Goal: Information Seeking & Learning: Learn about a topic

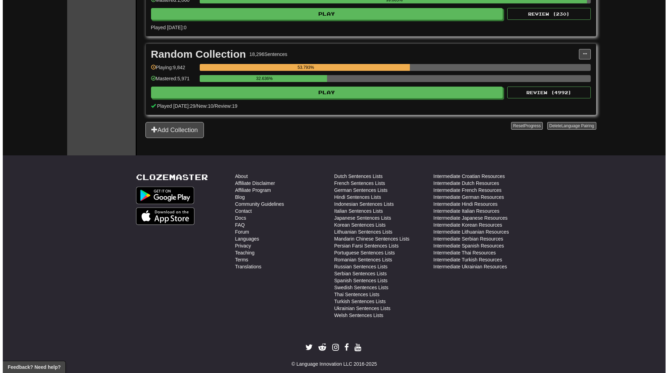
scroll to position [1079, 0]
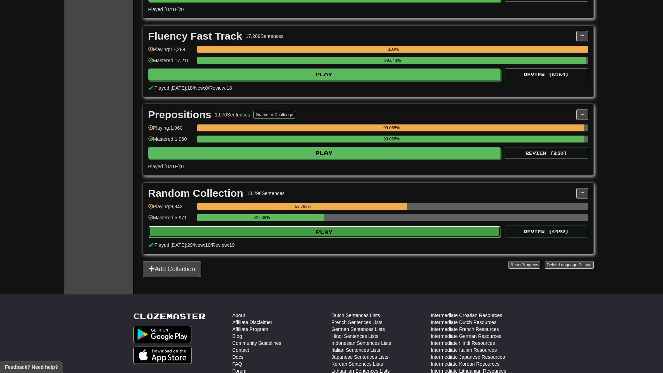
click at [353, 233] on button "Play" at bounding box center [325, 232] width 352 height 12
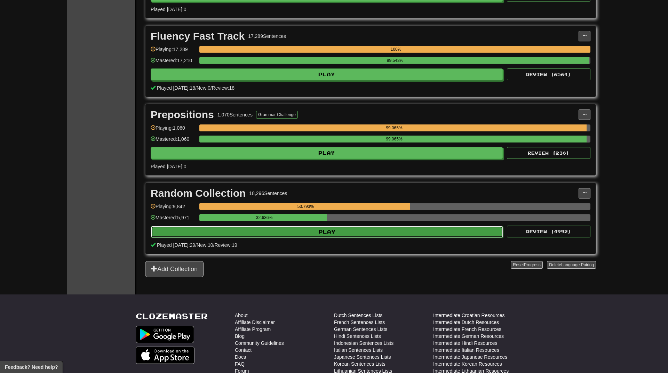
select select "**"
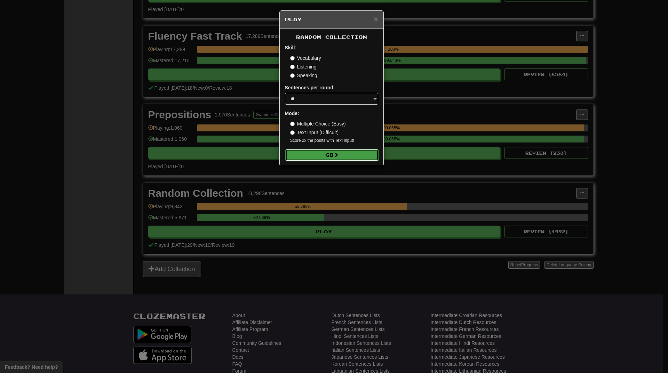
click at [372, 152] on button "Go" at bounding box center [331, 155] width 93 height 12
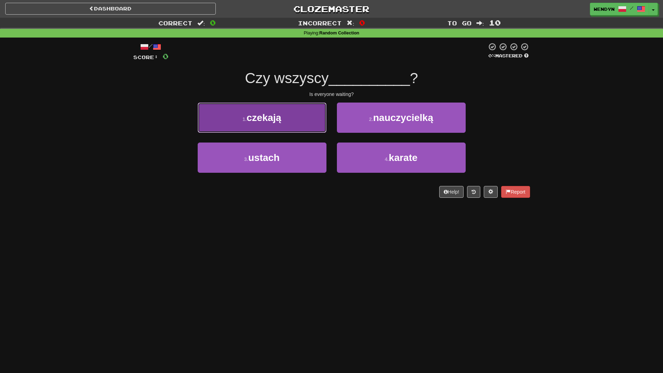
click at [304, 127] on button "1 . czekają" at bounding box center [262, 118] width 129 height 30
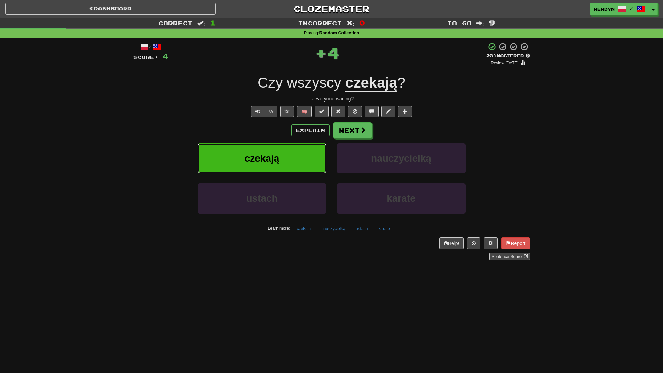
click at [303, 152] on button "czekają" at bounding box center [262, 158] width 129 height 30
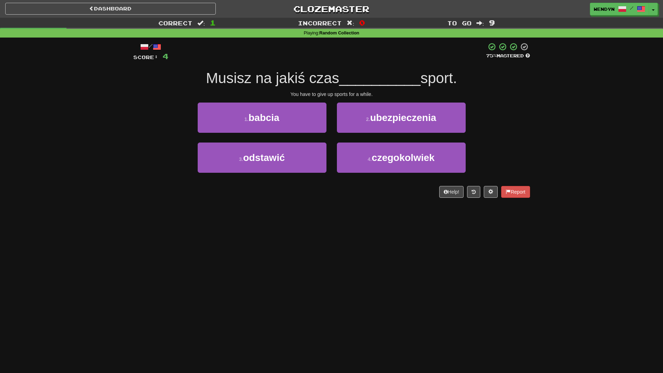
click at [297, 174] on div "3 . odstawić" at bounding box center [261, 163] width 139 height 40
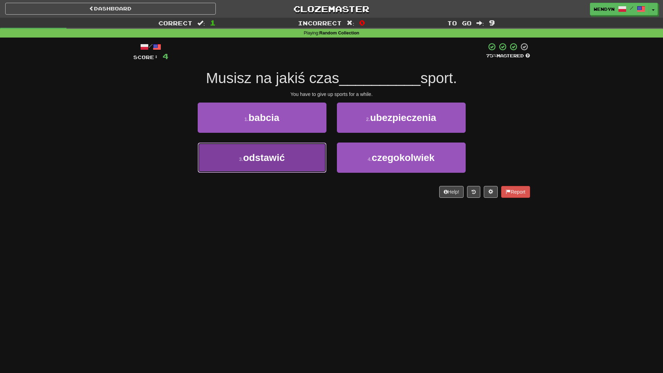
click at [297, 166] on button "3 . odstawić" at bounding box center [262, 158] width 129 height 30
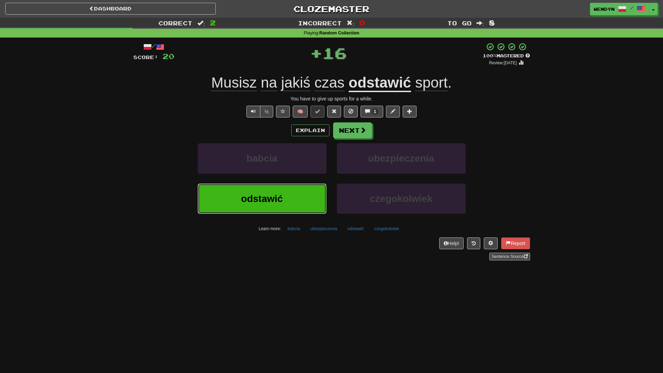
click at [292, 201] on button "odstawić" at bounding box center [262, 199] width 129 height 30
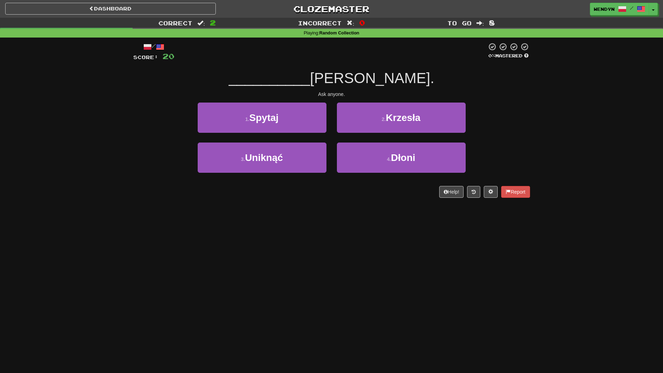
click at [284, 213] on div "Dashboard Clozemaster WendyN / Toggle Dropdown Dashboard Leaderboard Activity F…" at bounding box center [331, 186] width 663 height 373
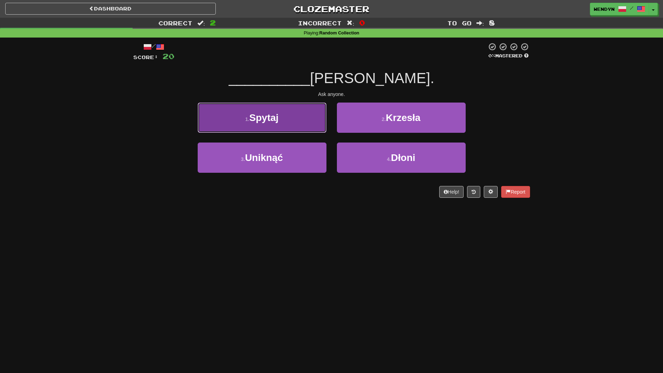
click at [287, 125] on button "1 . Spytaj" at bounding box center [262, 118] width 129 height 30
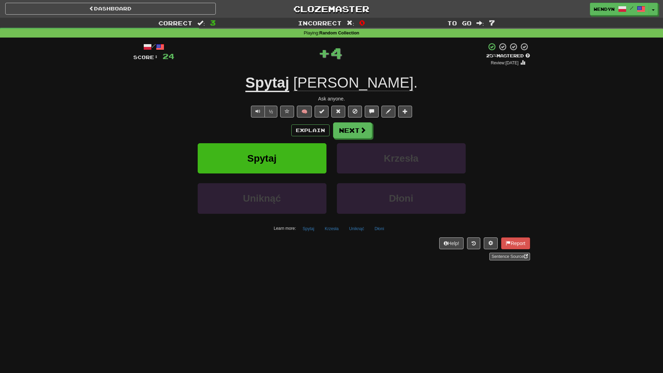
click at [287, 140] on div "Explain Next Spytaj Krzesła Uniknąć Dłoni Learn more: Spytaj Krzesła Uniknąć Dł…" at bounding box center [331, 178] width 397 height 112
click at [287, 150] on button "Spytaj" at bounding box center [262, 158] width 129 height 30
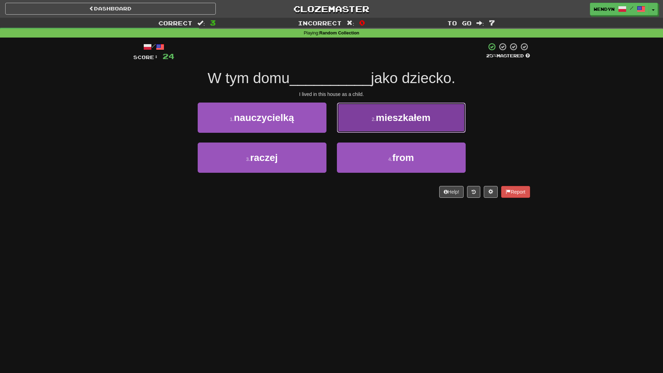
click at [436, 112] on button "2 . mieszkałem" at bounding box center [401, 118] width 129 height 30
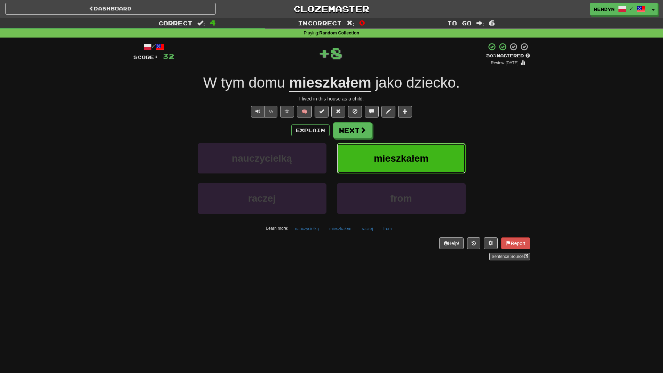
click at [436, 156] on button "mieszkałem" at bounding box center [401, 158] width 129 height 30
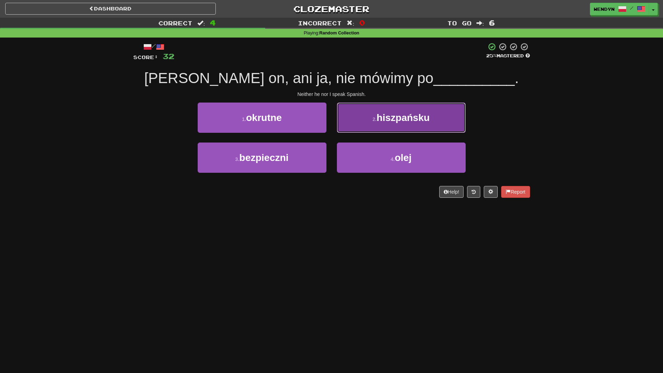
click at [407, 120] on span "hiszpańsku" at bounding box center [402, 117] width 53 height 11
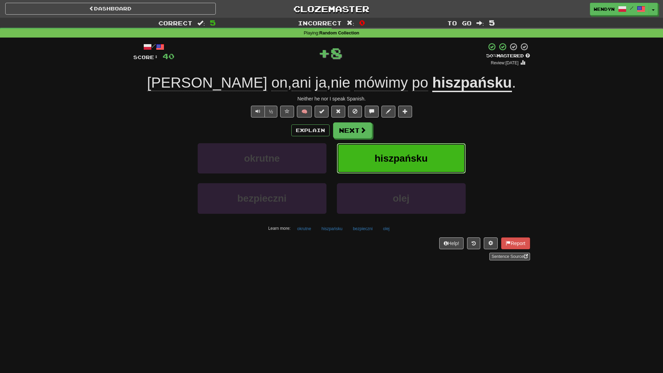
click at [405, 153] on span "hiszpańsku" at bounding box center [400, 158] width 53 height 11
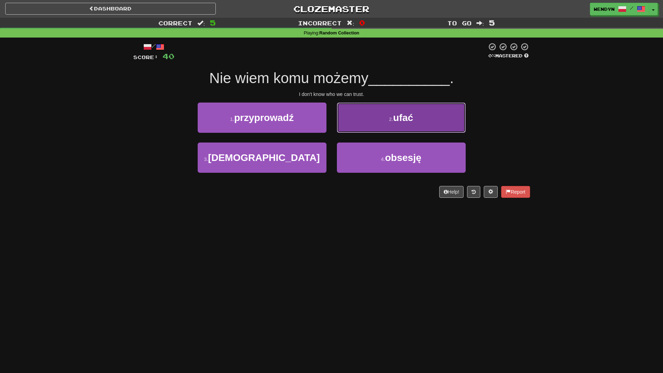
click at [423, 121] on button "2 . ufać" at bounding box center [401, 118] width 129 height 30
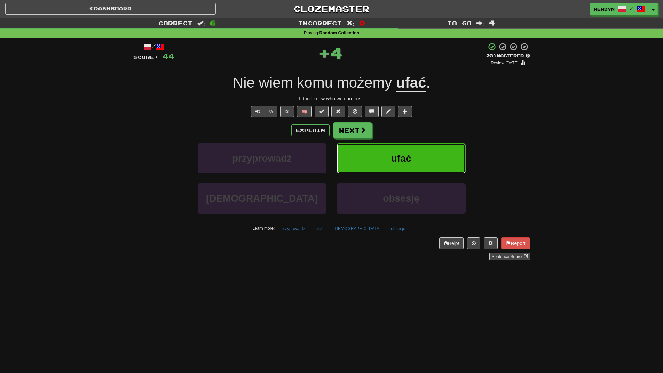
click at [415, 147] on button "ufać" at bounding box center [401, 158] width 129 height 30
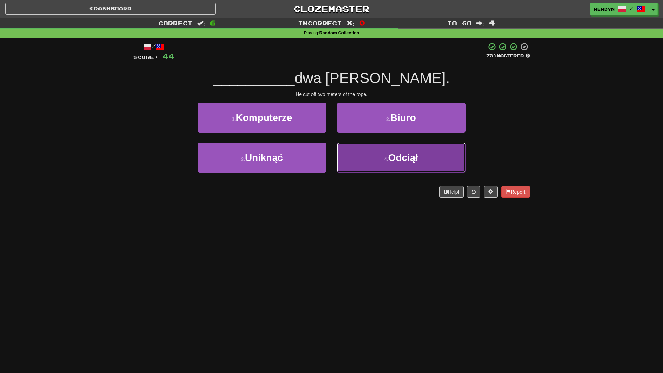
click at [402, 170] on button "4 . Odciął" at bounding box center [401, 158] width 129 height 30
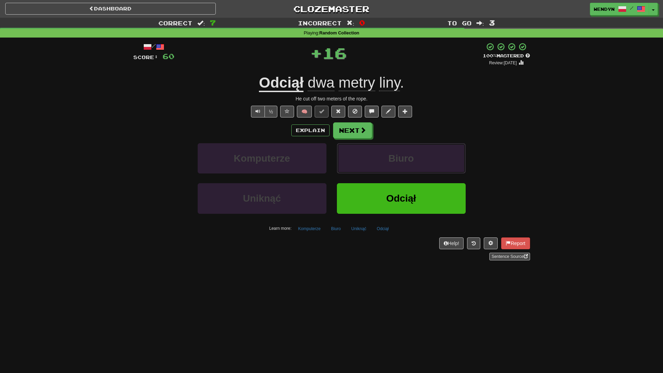
click at [402, 170] on button "Biuro" at bounding box center [401, 158] width 129 height 30
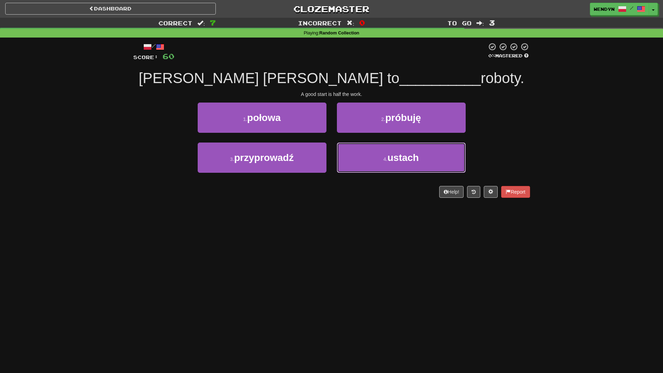
drag, startPoint x: 402, startPoint y: 170, endPoint x: 346, endPoint y: 202, distance: 64.2
click at [346, 202] on div "/ Score: 60 0 % Mastered Dobry początek to __________ roboty. A good start is h…" at bounding box center [331, 123] width 397 height 170
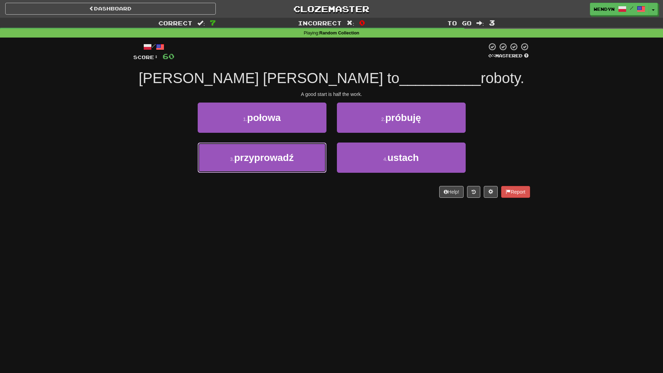
drag, startPoint x: 292, startPoint y: 164, endPoint x: 288, endPoint y: 207, distance: 44.0
click at [288, 207] on div "/ Score: 60 0 % Mastered Dobry początek to __________ roboty. A good start is h…" at bounding box center [331, 123] width 397 height 170
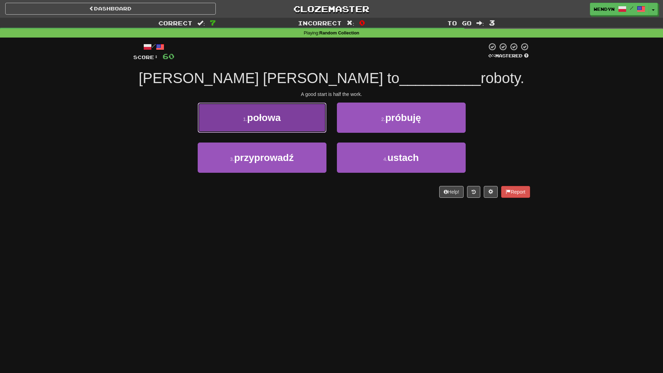
click at [290, 122] on button "1 . połowa" at bounding box center [262, 118] width 129 height 30
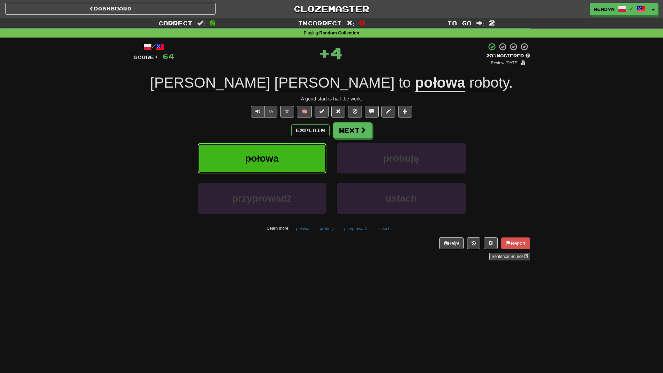
click at [287, 162] on button "połowa" at bounding box center [262, 158] width 129 height 30
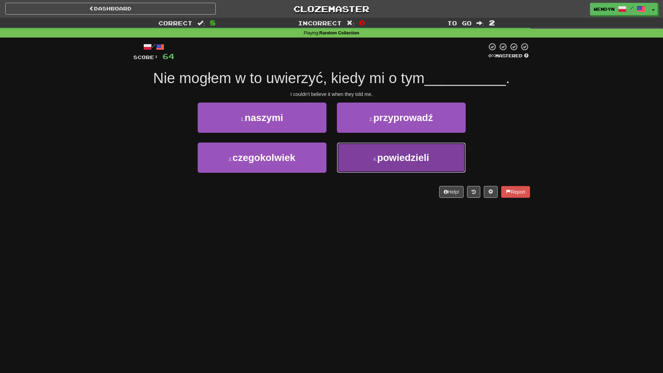
click at [380, 168] on button "4 . powiedzieli" at bounding box center [401, 158] width 129 height 30
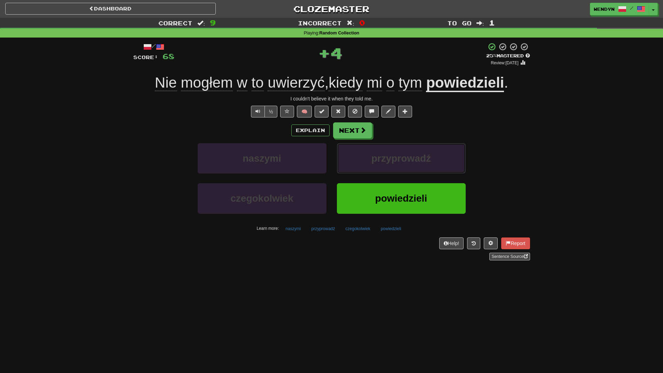
click at [380, 168] on button "przyprowadź" at bounding box center [401, 158] width 129 height 30
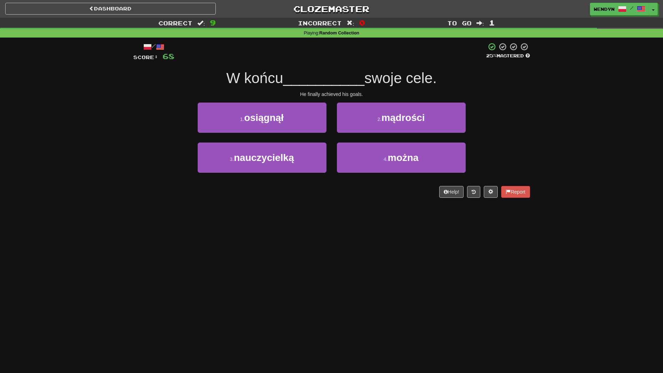
click at [320, 222] on div "Dashboard Clozemaster WendyN / Toggle Dropdown Dashboard Leaderboard Activity F…" at bounding box center [331, 186] width 663 height 373
click at [265, 224] on div "Dashboard Clozemaster WendyN / Toggle Dropdown Dashboard Leaderboard Activity F…" at bounding box center [331, 186] width 663 height 373
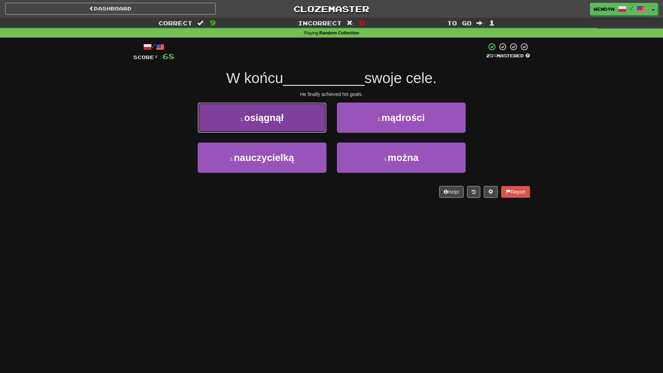
click at [276, 122] on span "osiągnął" at bounding box center [264, 117] width 40 height 11
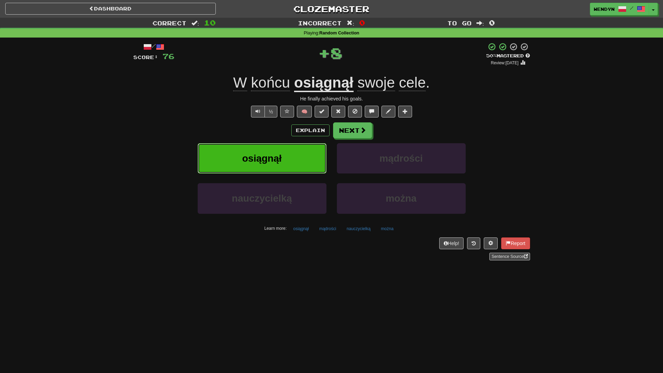
click at [275, 145] on button "osiągnął" at bounding box center [262, 158] width 129 height 30
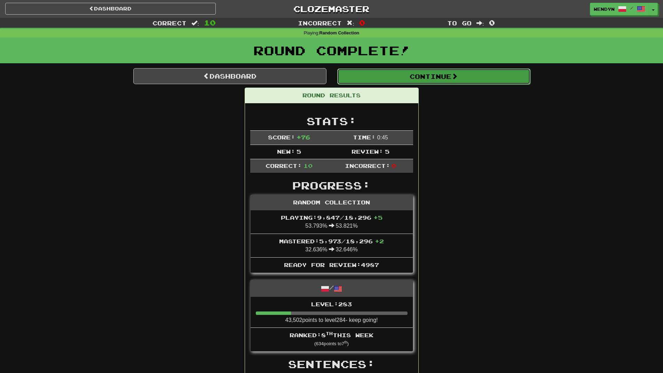
click at [464, 77] on button "Continue" at bounding box center [433, 77] width 193 height 16
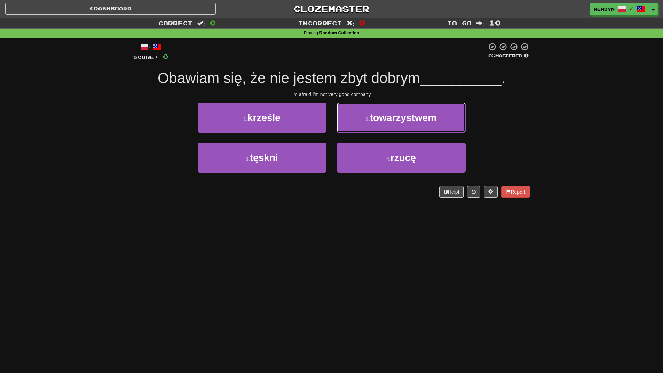
click at [428, 114] on span "towarzystwem" at bounding box center [403, 117] width 66 height 11
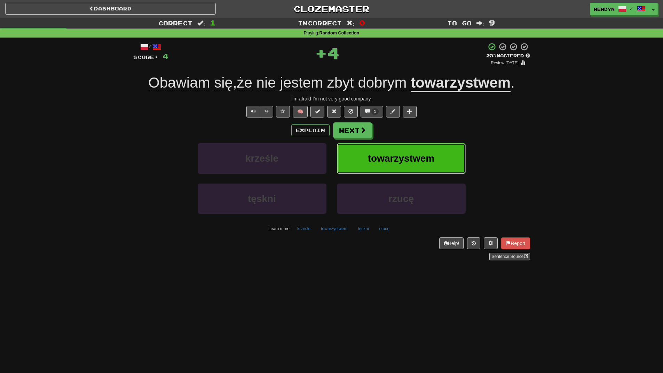
click at [422, 151] on button "towarzystwem" at bounding box center [401, 158] width 129 height 30
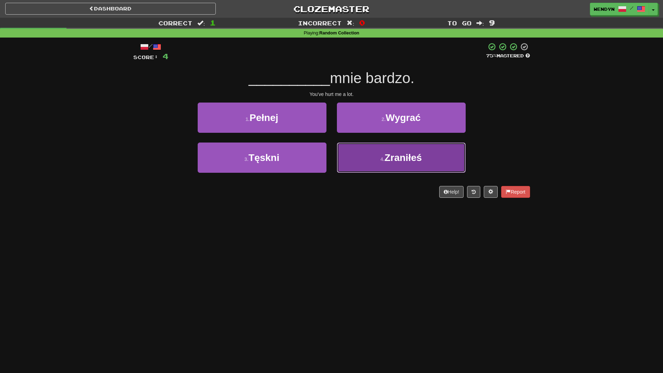
click at [409, 152] on button "4 . Zraniłeś" at bounding box center [401, 158] width 129 height 30
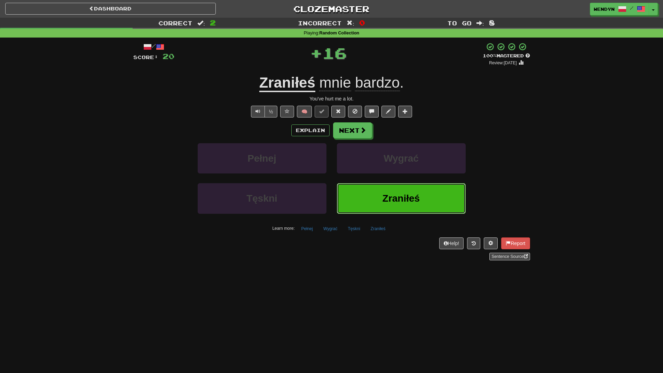
click at [415, 198] on span "Zraniłeś" at bounding box center [400, 198] width 37 height 11
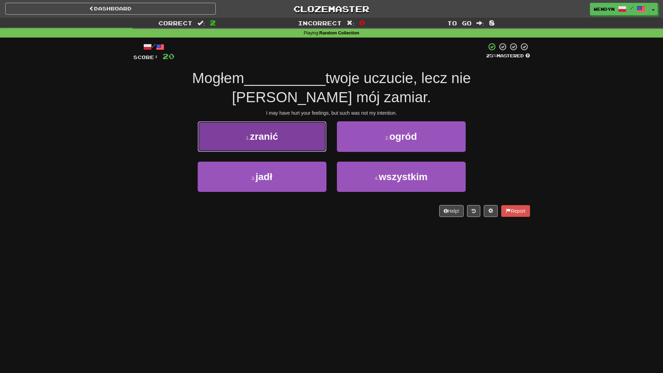
click at [307, 147] on button "1 . zranić" at bounding box center [262, 136] width 129 height 30
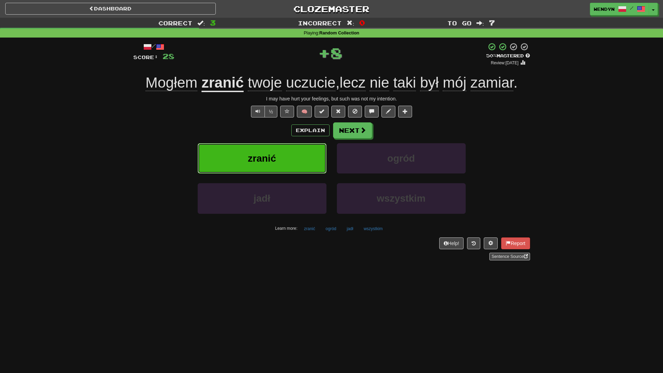
click at [305, 164] on button "zranić" at bounding box center [262, 158] width 129 height 30
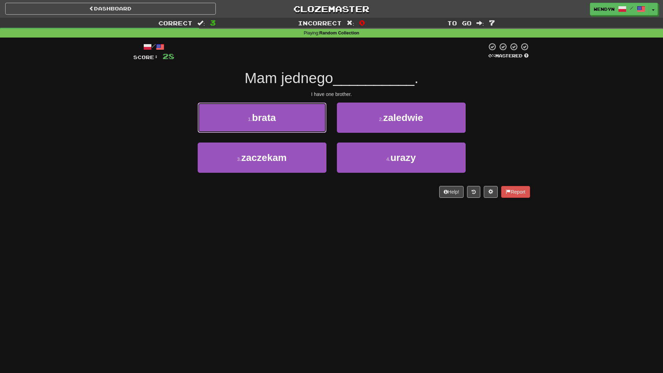
drag, startPoint x: 274, startPoint y: 113, endPoint x: 275, endPoint y: 121, distance: 7.4
click at [274, 115] on span "brata" at bounding box center [264, 117] width 24 height 11
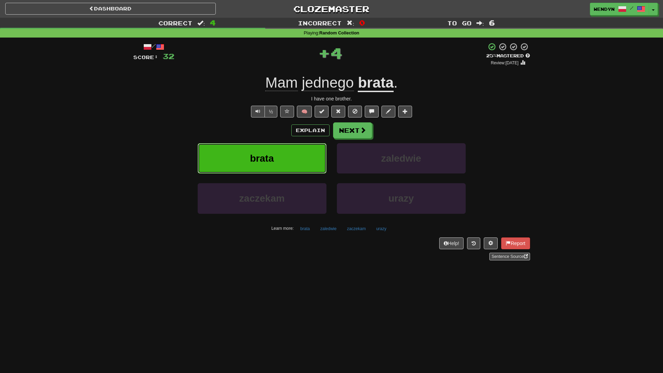
click at [282, 154] on button "brata" at bounding box center [262, 158] width 129 height 30
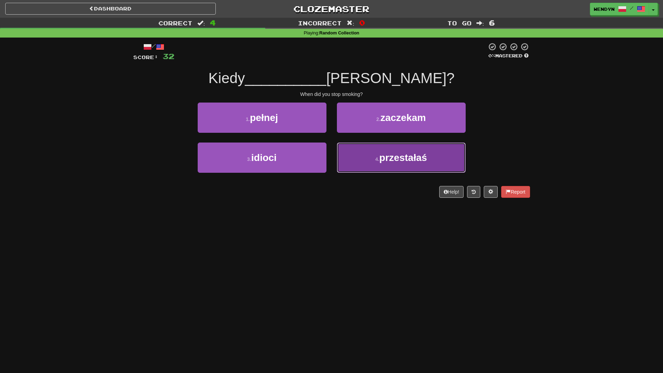
click at [422, 162] on span "przestałaś" at bounding box center [403, 157] width 48 height 11
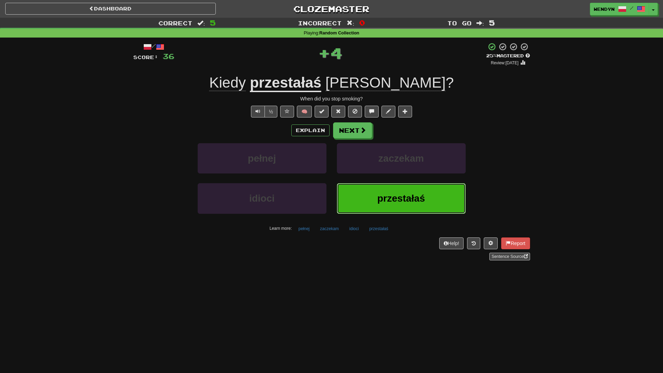
click at [418, 194] on span "przestałaś" at bounding box center [401, 198] width 48 height 11
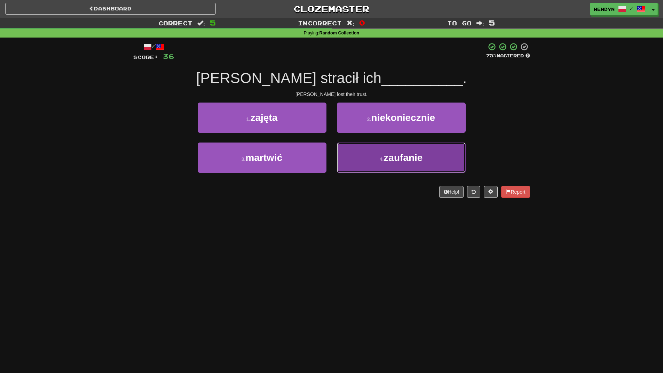
click at [380, 170] on button "4 . zaufanie" at bounding box center [401, 158] width 129 height 30
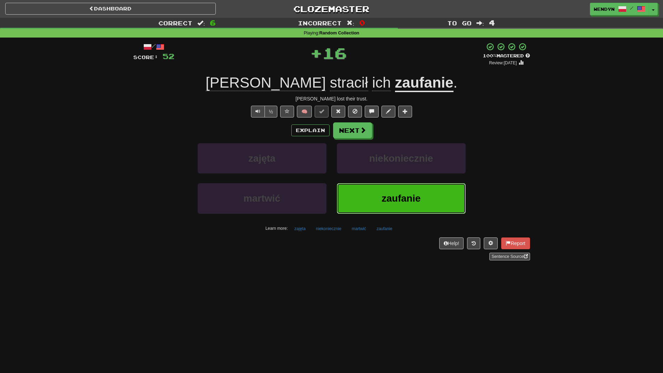
click at [381, 191] on button "zaufanie" at bounding box center [401, 198] width 129 height 30
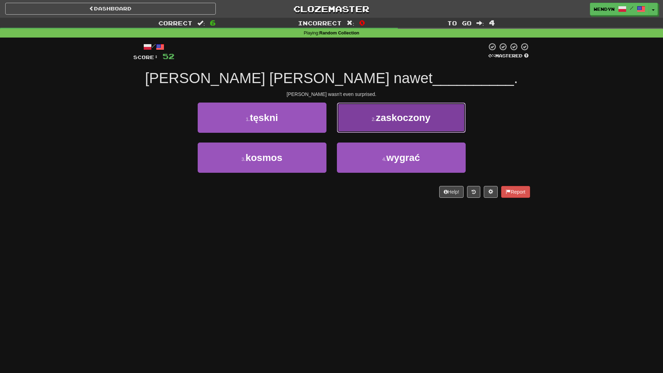
drag, startPoint x: 426, startPoint y: 125, endPoint x: 427, endPoint y: 150, distance: 25.1
click at [426, 125] on button "2 . zaskoczony" at bounding box center [401, 118] width 129 height 30
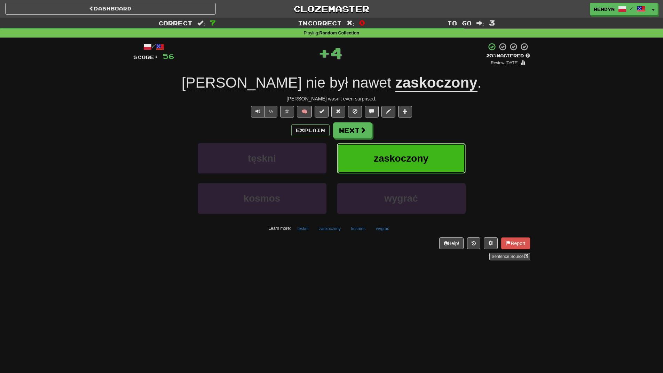
click at [428, 158] on span "zaskoczony" at bounding box center [401, 158] width 55 height 11
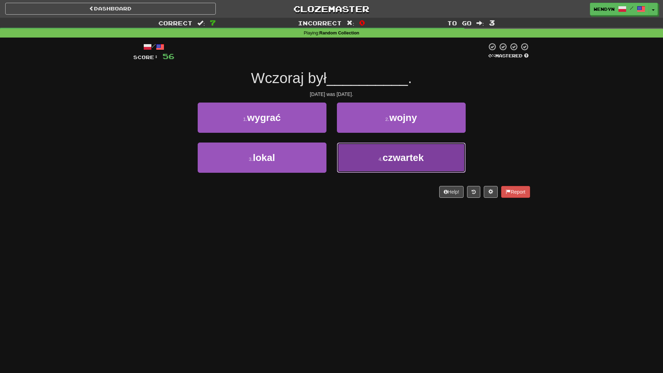
click at [416, 162] on span "czwartek" at bounding box center [402, 157] width 41 height 11
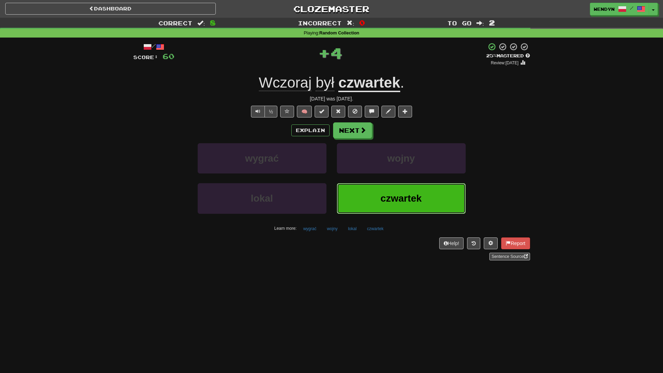
click at [412, 189] on button "czwartek" at bounding box center [401, 198] width 129 height 30
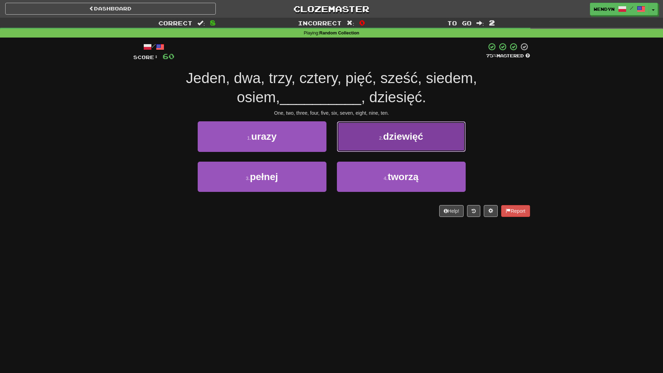
click at [413, 145] on button "2 . dziewięć" at bounding box center [401, 136] width 129 height 30
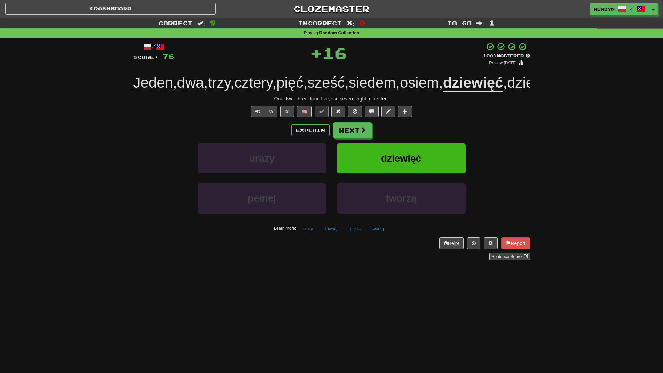
click at [413, 138] on div "Explain Next" at bounding box center [331, 130] width 397 height 16
click at [408, 164] on span "dziewięć" at bounding box center [401, 158] width 40 height 11
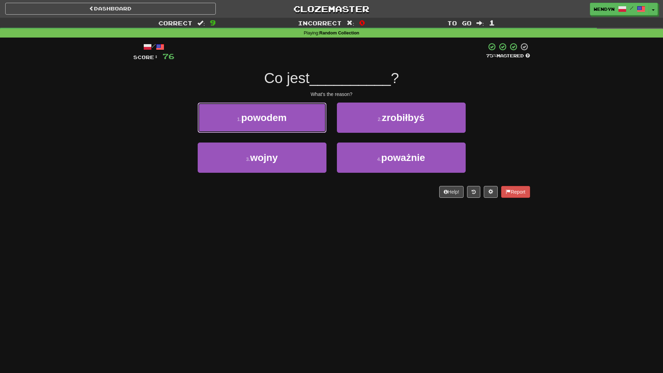
click at [293, 122] on button "1 . powodem" at bounding box center [262, 118] width 129 height 30
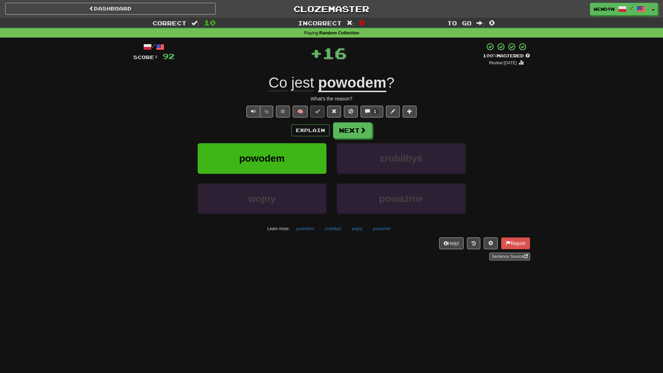
click at [285, 132] on div "Explain Next" at bounding box center [331, 130] width 397 height 16
click at [288, 159] on button "powodem" at bounding box center [262, 158] width 129 height 30
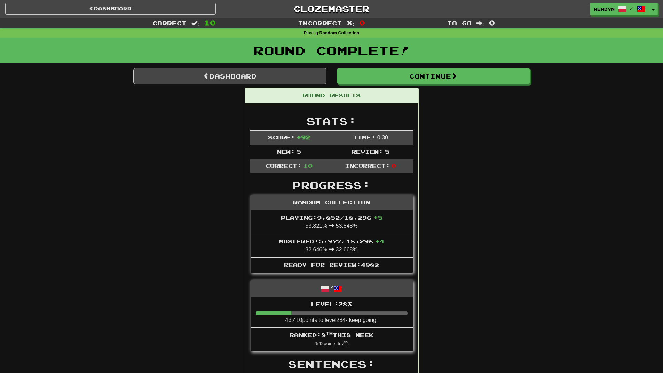
click at [279, 75] on link "Dashboard" at bounding box center [229, 76] width 193 height 16
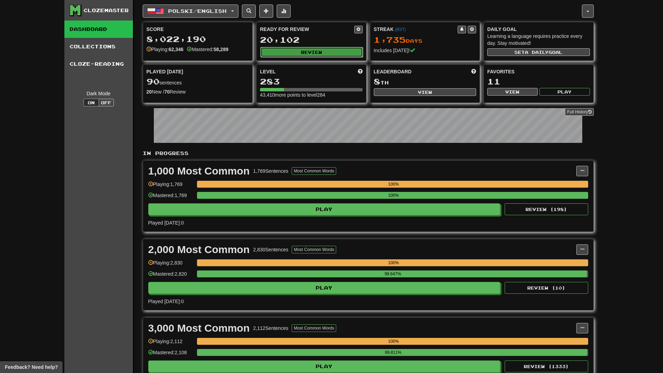
click at [312, 50] on button "Review" at bounding box center [311, 52] width 103 height 10
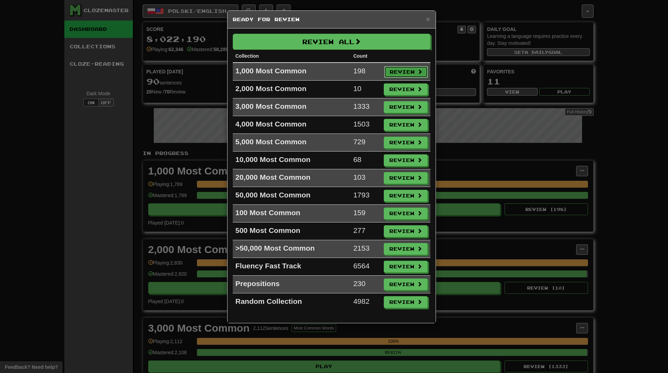
click at [403, 72] on button "Review" at bounding box center [406, 72] width 44 height 12
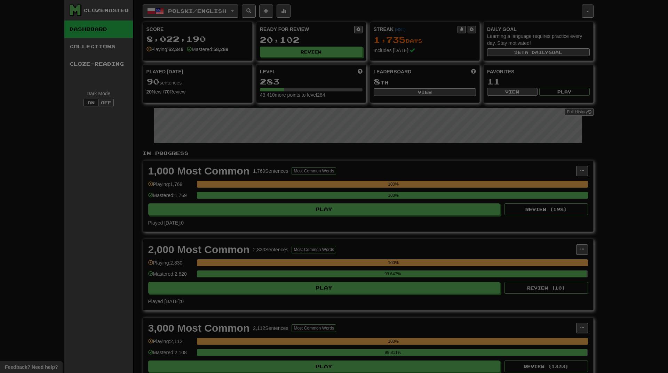
select select "**"
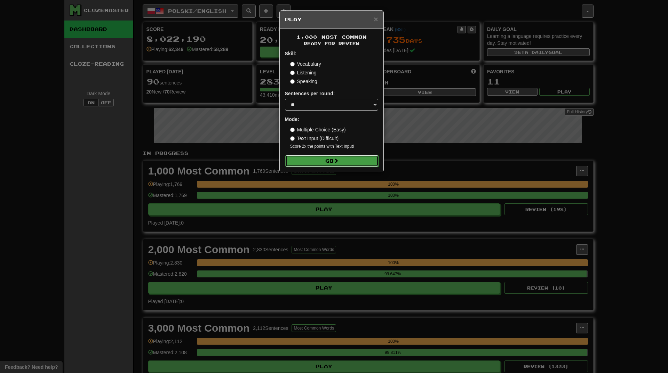
click at [367, 164] on button "Go" at bounding box center [331, 161] width 93 height 12
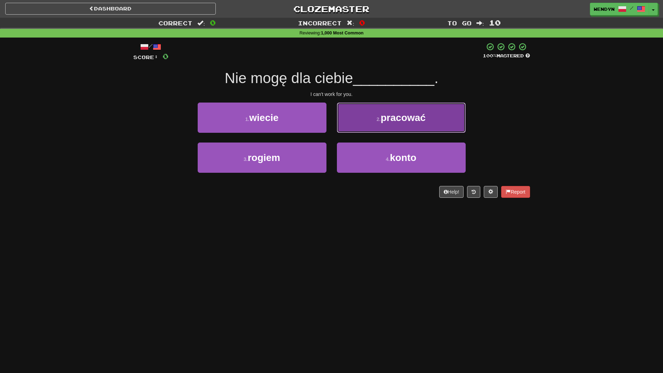
click at [428, 113] on button "2 . pracować" at bounding box center [401, 118] width 129 height 30
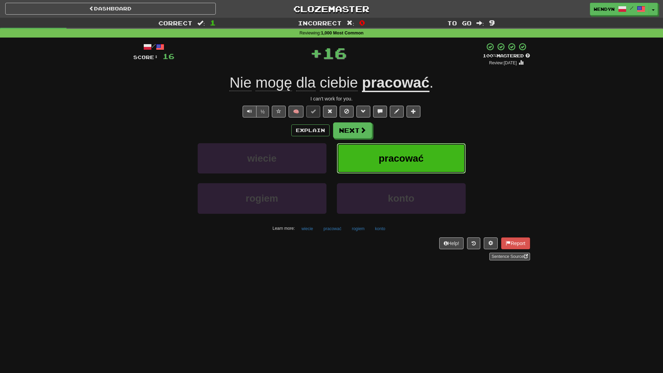
click at [423, 155] on button "pracować" at bounding box center [401, 158] width 129 height 30
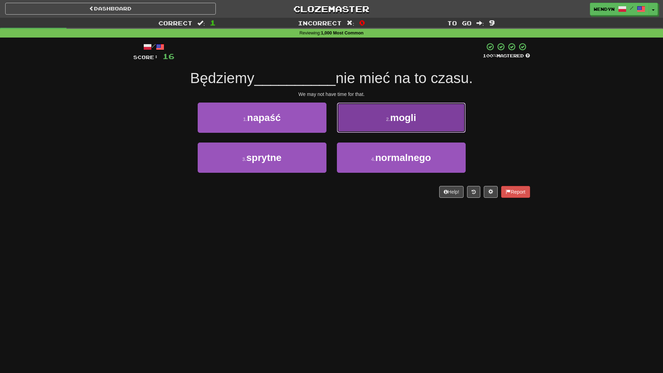
click at [430, 122] on button "2 . mogli" at bounding box center [401, 118] width 129 height 30
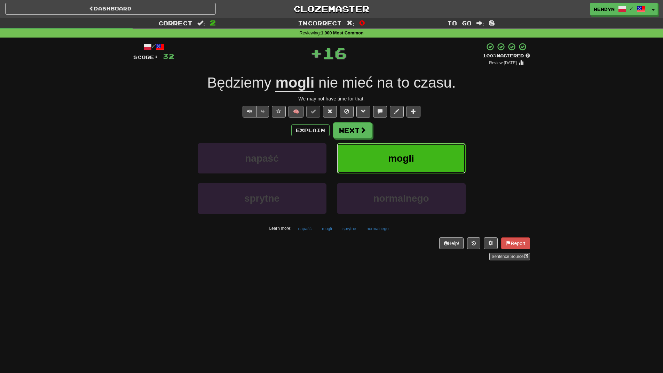
click at [422, 145] on button "mogli" at bounding box center [401, 158] width 129 height 30
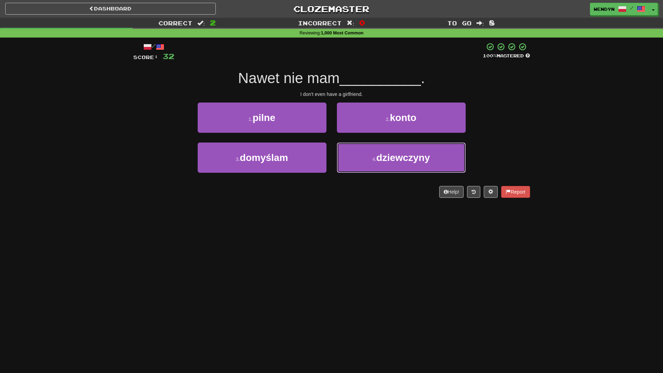
drag, startPoint x: 360, startPoint y: 162, endPoint x: 370, endPoint y: 175, distance: 16.1
click at [363, 166] on button "4 . dziewczyny" at bounding box center [401, 158] width 129 height 30
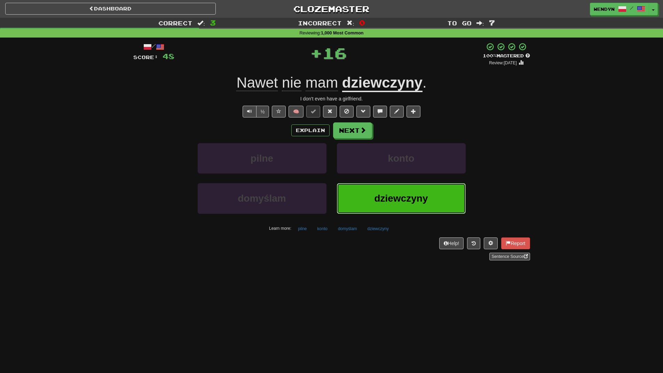
click at [384, 206] on button "dziewczyny" at bounding box center [401, 198] width 129 height 30
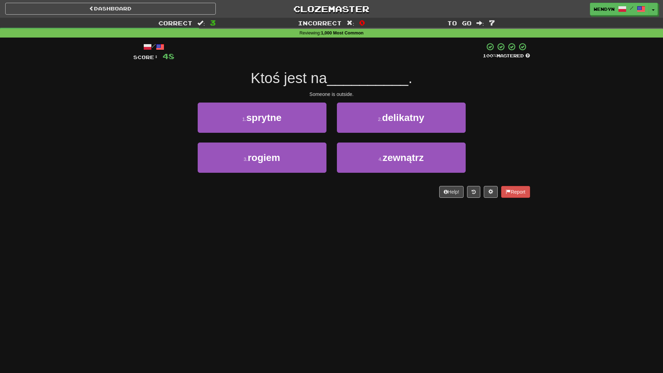
click at [384, 206] on div "/ Score: 48 100 % Mastered Ktoś jest na __________ . Someone is outside. 1 . sp…" at bounding box center [331, 123] width 397 height 170
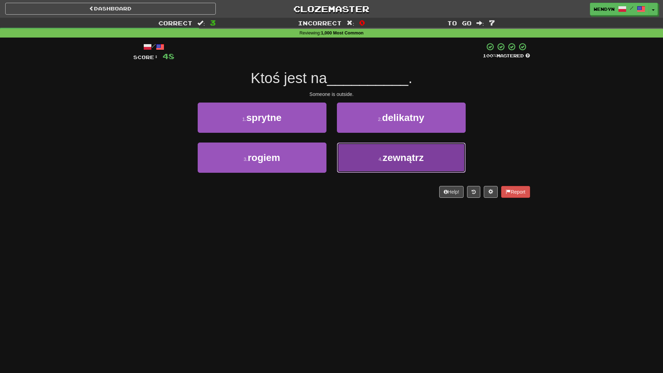
click at [391, 165] on button "4 . zewnątrz" at bounding box center [401, 158] width 129 height 30
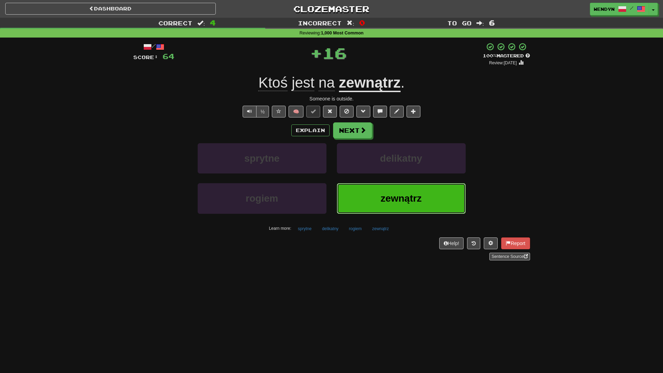
click at [395, 197] on span "zewnątrz" at bounding box center [400, 198] width 41 height 11
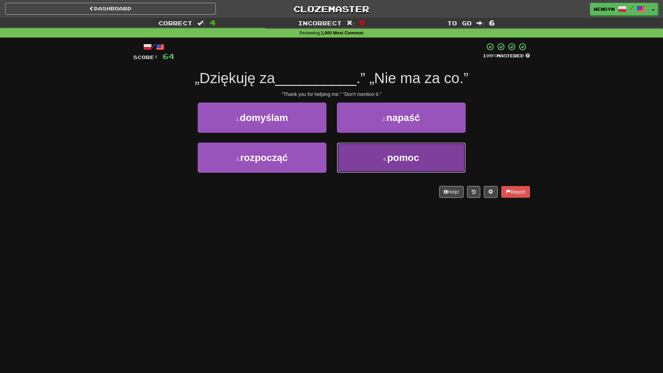
click at [451, 161] on button "4 . pomoc" at bounding box center [401, 158] width 129 height 30
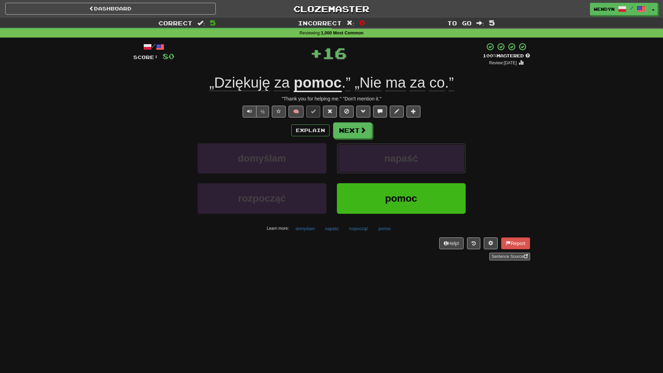
click at [451, 161] on button "napaść" at bounding box center [401, 158] width 129 height 30
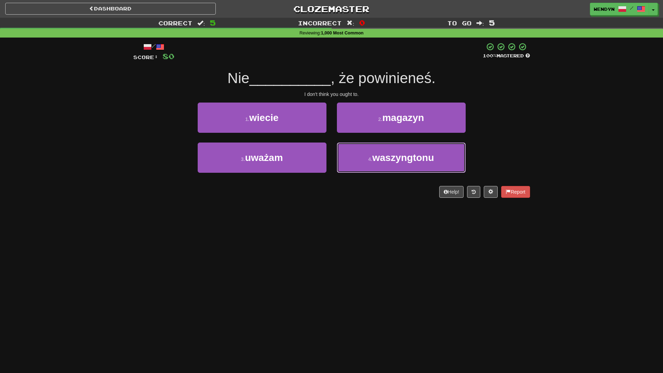
drag, startPoint x: 451, startPoint y: 161, endPoint x: 402, endPoint y: 206, distance: 65.8
click at [402, 206] on div "/ Score: 80 100 % Mastered Nie __________ , że powinieneś. I don't think you ou…" at bounding box center [331, 123] width 397 height 170
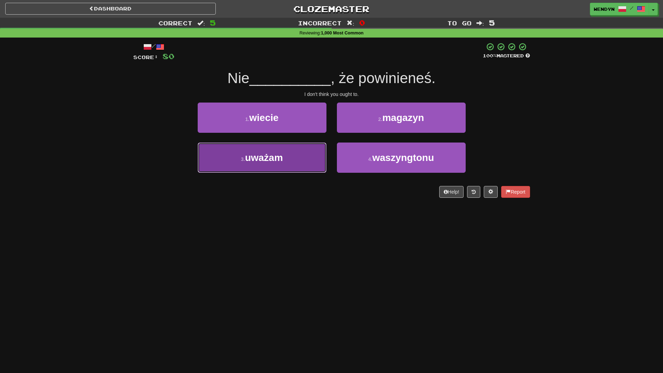
click at [274, 153] on span "uważam" at bounding box center [264, 157] width 38 height 11
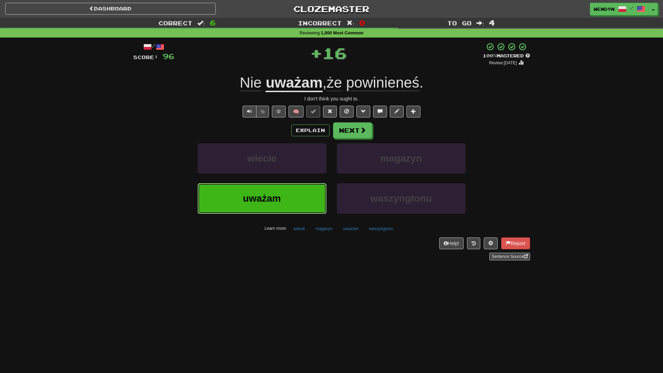
click at [278, 190] on button "uważam" at bounding box center [262, 198] width 129 height 30
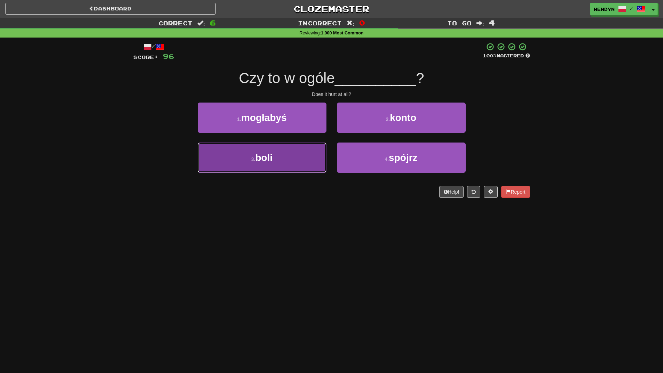
click at [303, 157] on button "3 . boli" at bounding box center [262, 158] width 129 height 30
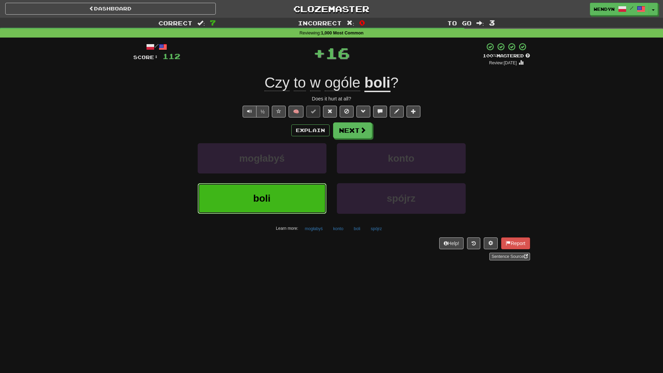
click at [303, 189] on button "boli" at bounding box center [262, 198] width 129 height 30
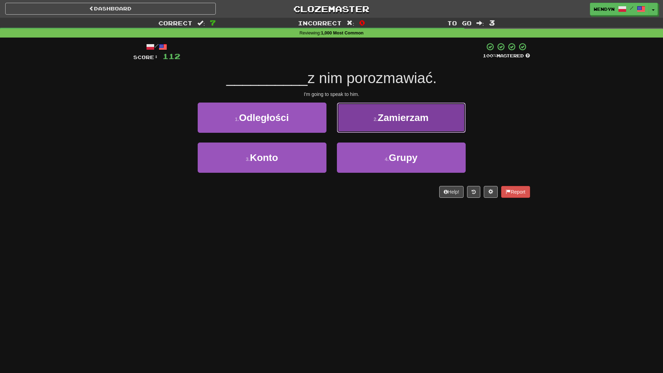
click at [439, 123] on button "2 . Zamierzam" at bounding box center [401, 118] width 129 height 30
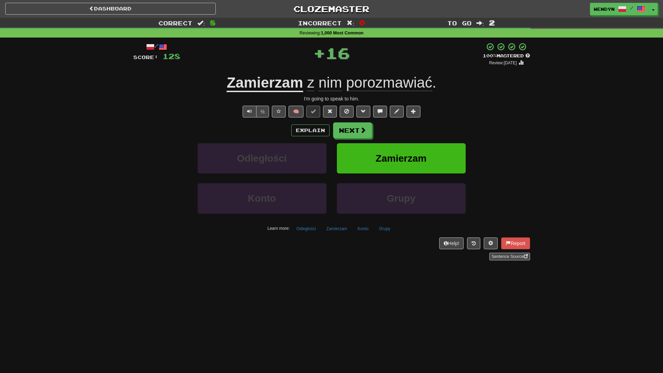
click at [439, 123] on div "Explain Next" at bounding box center [331, 130] width 397 height 16
click at [430, 154] on button "Zamierzam" at bounding box center [401, 158] width 129 height 30
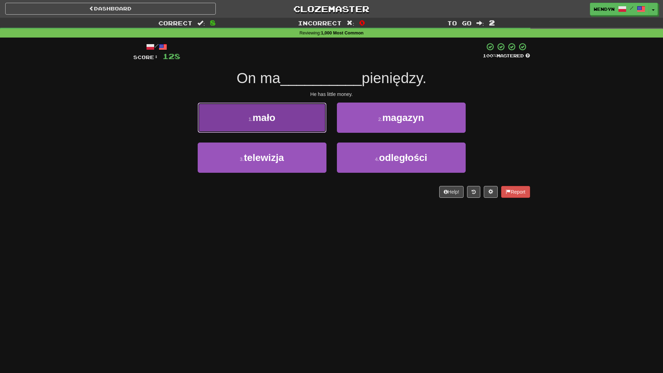
click at [283, 109] on button "1 . mało" at bounding box center [262, 118] width 129 height 30
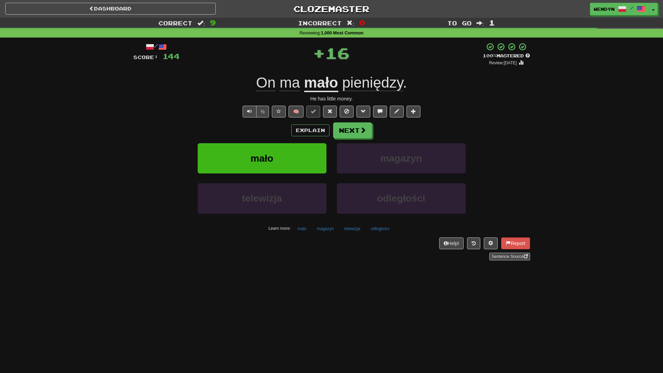
click at [283, 109] on button at bounding box center [279, 112] width 14 height 12
click at [279, 131] on div "Explain Next" at bounding box center [331, 130] width 397 height 16
click at [281, 159] on button "mało" at bounding box center [262, 158] width 129 height 30
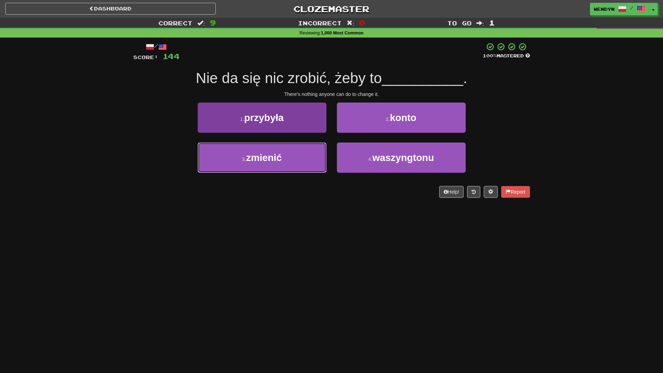
click at [290, 162] on button "3 . zmienić" at bounding box center [262, 158] width 129 height 30
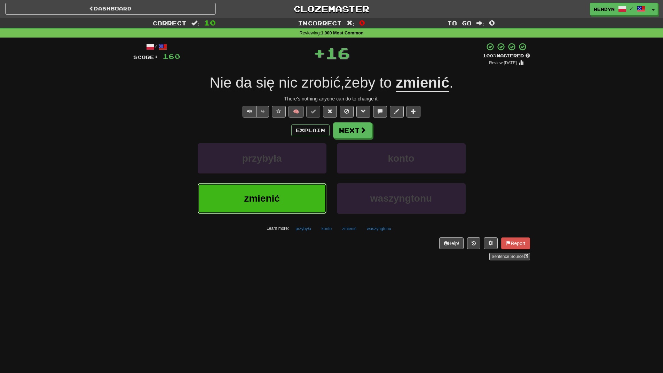
click at [287, 200] on button "zmienić" at bounding box center [262, 198] width 129 height 30
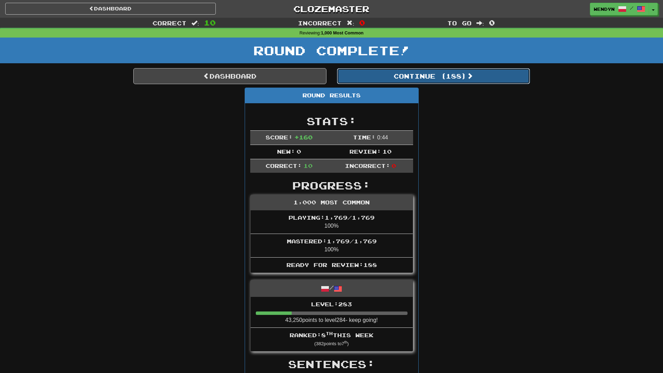
click at [457, 79] on button "Continue ( 188 )" at bounding box center [433, 76] width 193 height 16
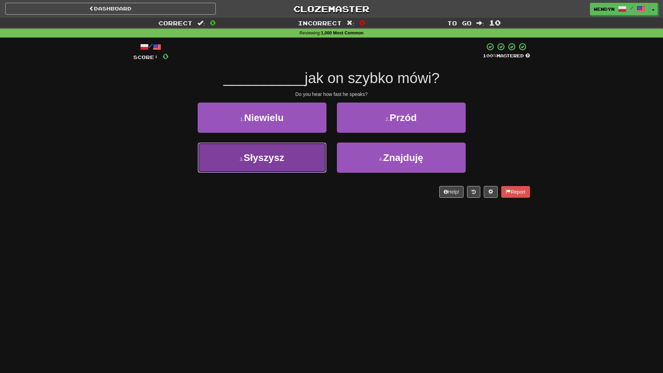
click at [287, 157] on button "3 . Słyszysz" at bounding box center [262, 158] width 129 height 30
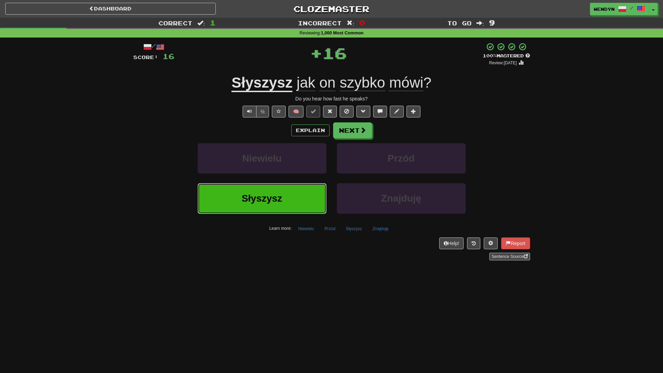
click at [286, 206] on button "Słyszysz" at bounding box center [262, 198] width 129 height 30
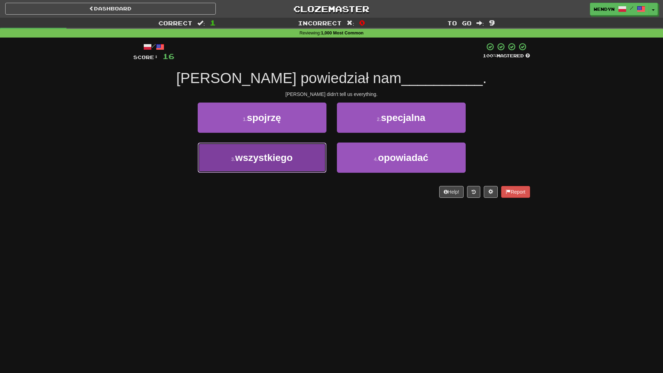
click at [268, 166] on button "3 . wszystkiego" at bounding box center [262, 158] width 129 height 30
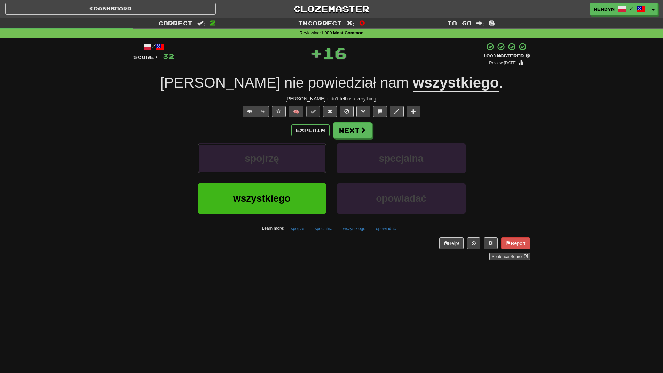
click at [268, 166] on button "spojrzę" at bounding box center [262, 158] width 129 height 30
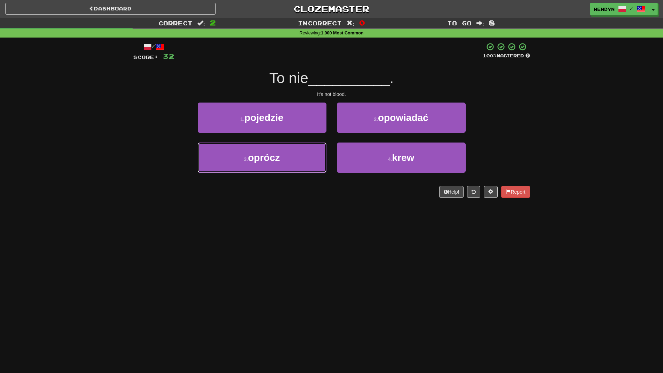
drag, startPoint x: 268, startPoint y: 166, endPoint x: 269, endPoint y: 222, distance: 56.0
click at [269, 222] on div "Dashboard Clozemaster WendyN / Toggle Dropdown Dashboard Leaderboard Activity F…" at bounding box center [331, 186] width 663 height 373
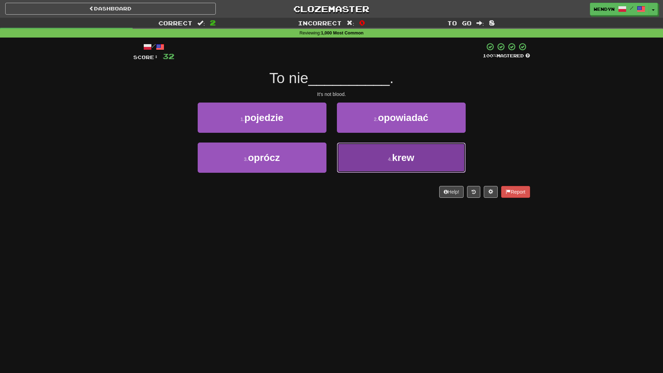
click at [403, 163] on span "krew" at bounding box center [403, 157] width 22 height 11
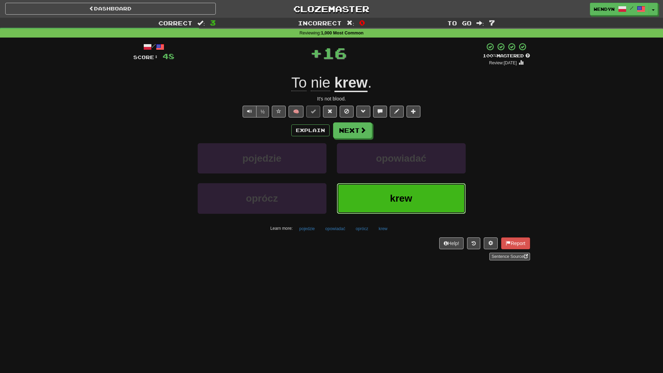
click at [402, 205] on button "krew" at bounding box center [401, 198] width 129 height 30
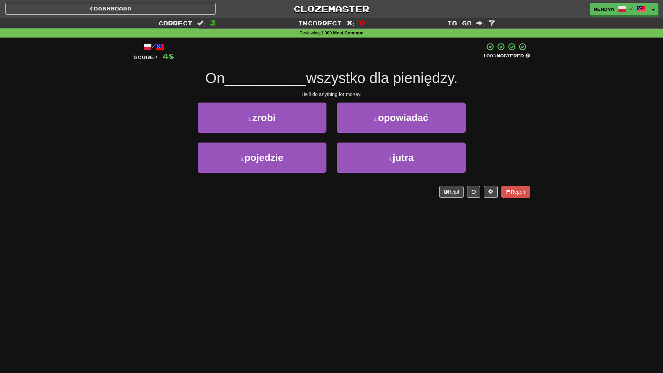
click at [306, 232] on div "Dashboard Clozemaster WendyN / Toggle Dropdown Dashboard Leaderboard Activity F…" at bounding box center [331, 186] width 663 height 373
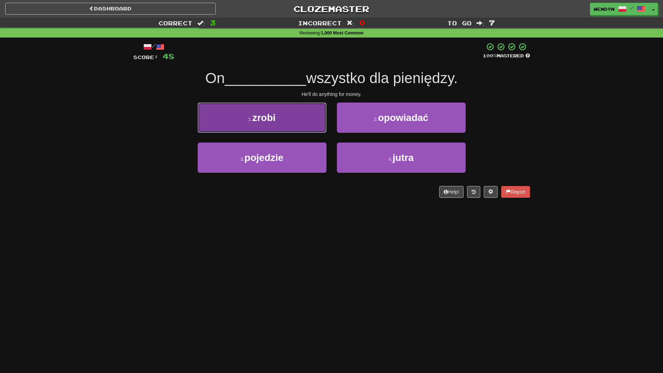
click at [291, 120] on button "1 . zrobi" at bounding box center [262, 118] width 129 height 30
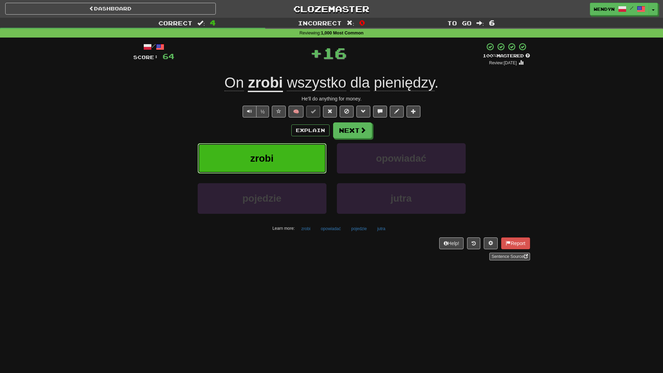
click at [288, 157] on button "zrobi" at bounding box center [262, 158] width 129 height 30
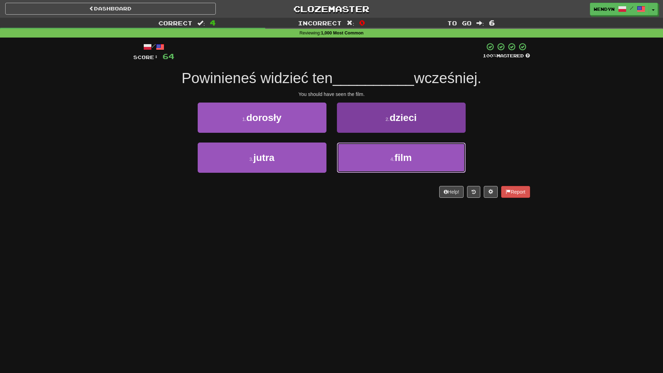
click at [419, 155] on button "4 . film" at bounding box center [401, 158] width 129 height 30
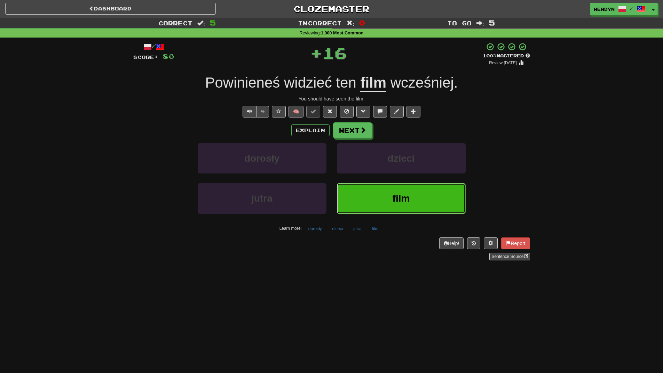
drag, startPoint x: 419, startPoint y: 198, endPoint x: 369, endPoint y: 212, distance: 51.4
click at [402, 204] on button "film" at bounding box center [401, 198] width 129 height 30
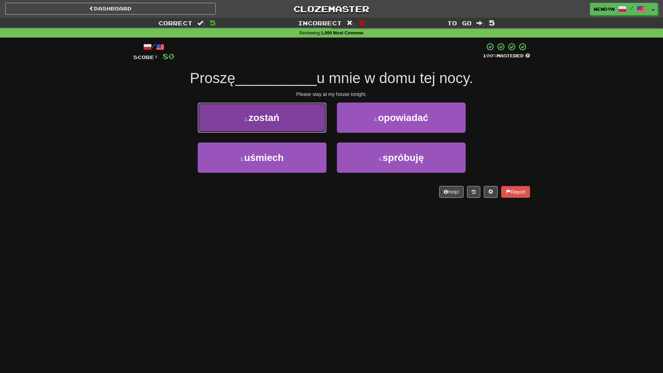
click at [280, 116] on button "1 . zostań" at bounding box center [262, 118] width 129 height 30
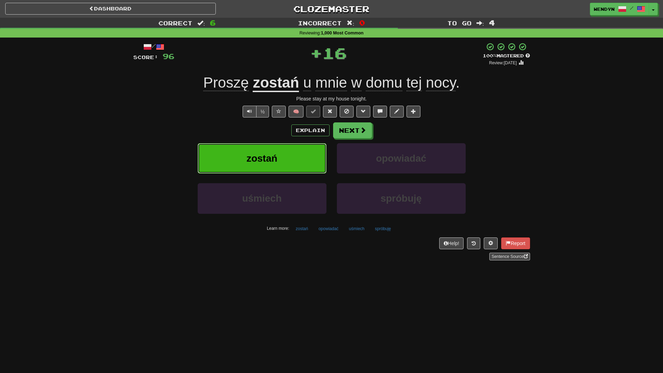
click at [281, 156] on button "zostań" at bounding box center [262, 158] width 129 height 30
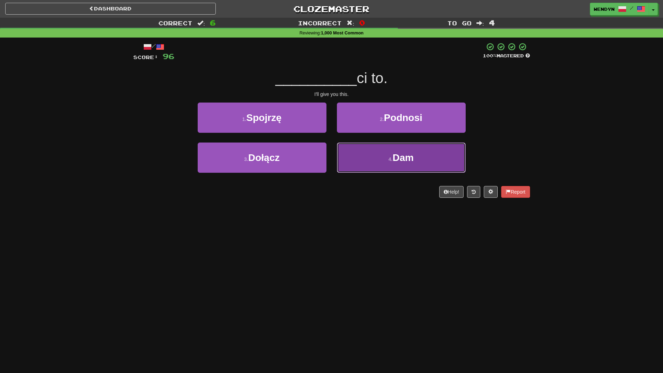
click at [394, 151] on button "4 . Dam" at bounding box center [401, 158] width 129 height 30
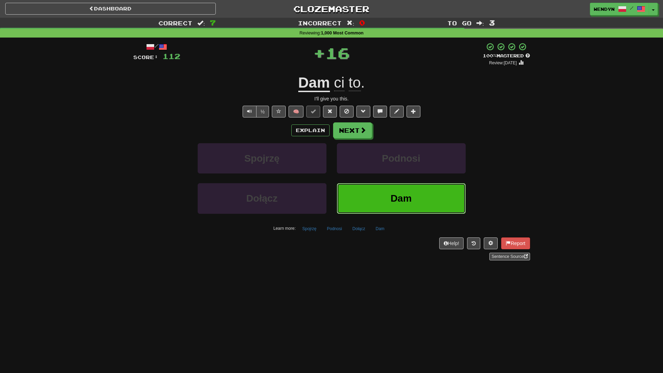
click at [400, 188] on button "Dam" at bounding box center [401, 198] width 129 height 30
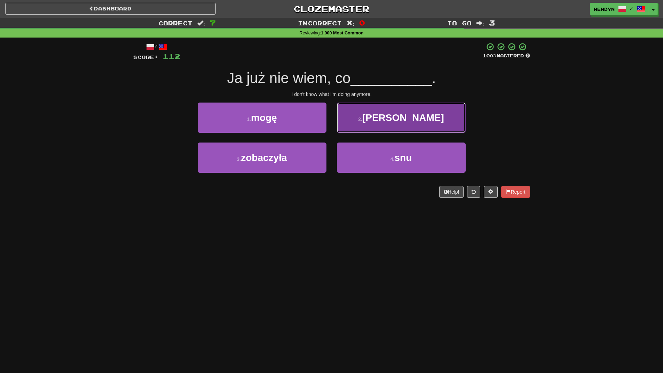
click at [430, 123] on button "2 . robię" at bounding box center [401, 118] width 129 height 30
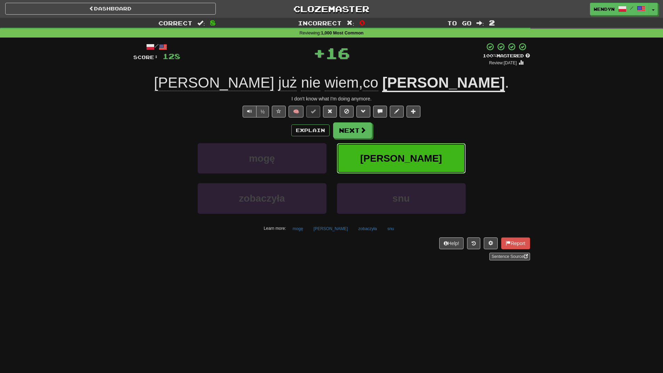
click at [430, 148] on button "robię" at bounding box center [401, 158] width 129 height 30
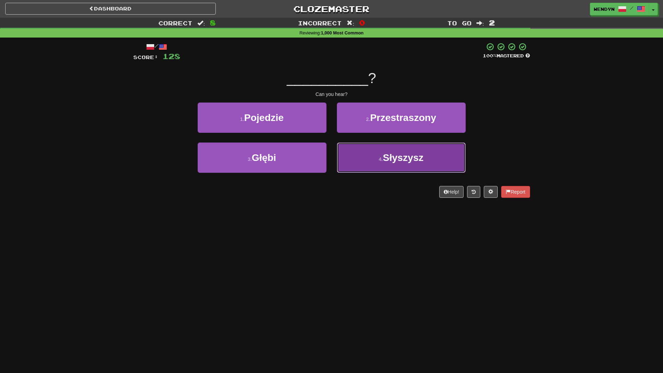
drag, startPoint x: 380, startPoint y: 162, endPoint x: 386, endPoint y: 196, distance: 34.3
click at [380, 162] on button "4 . Słyszysz" at bounding box center [401, 158] width 129 height 30
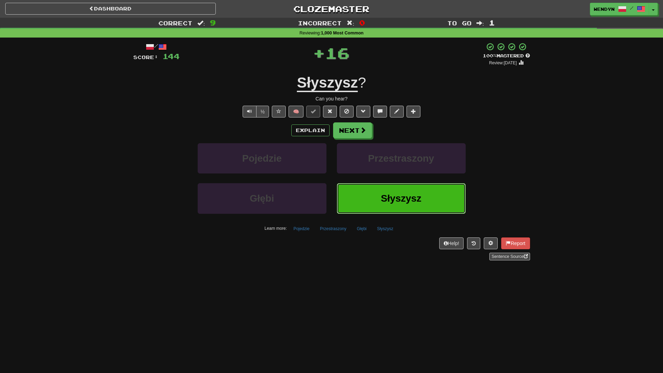
drag, startPoint x: 386, startPoint y: 196, endPoint x: 341, endPoint y: 213, distance: 47.6
click at [385, 198] on span "Słyszysz" at bounding box center [401, 198] width 41 height 11
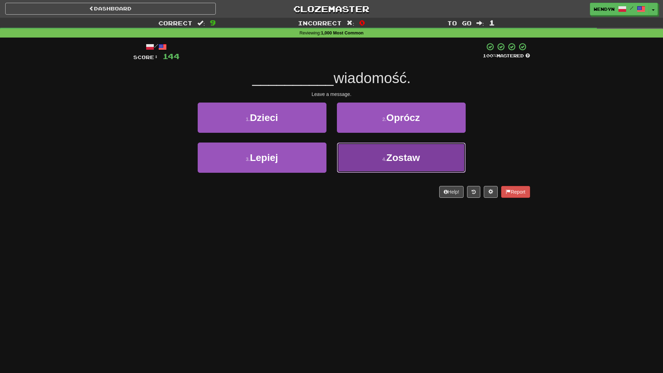
click at [412, 167] on button "4 . Zostaw" at bounding box center [401, 158] width 129 height 30
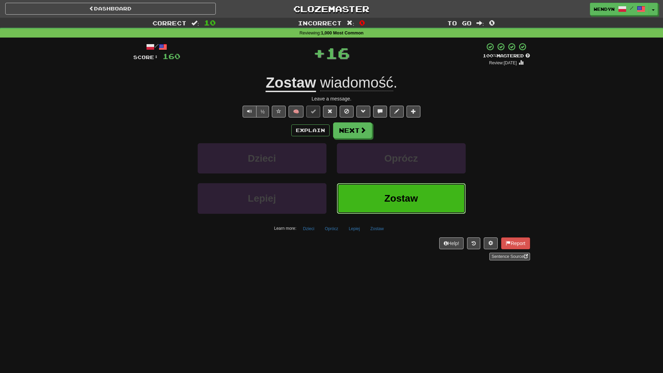
click at [408, 194] on span "Zostaw" at bounding box center [400, 198] width 33 height 11
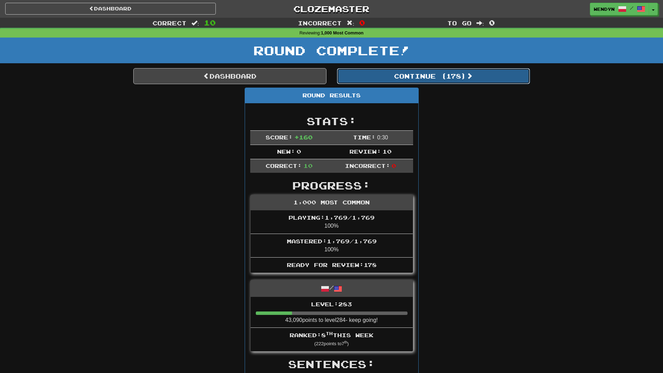
click at [460, 73] on button "Continue ( 178 )" at bounding box center [433, 76] width 193 height 16
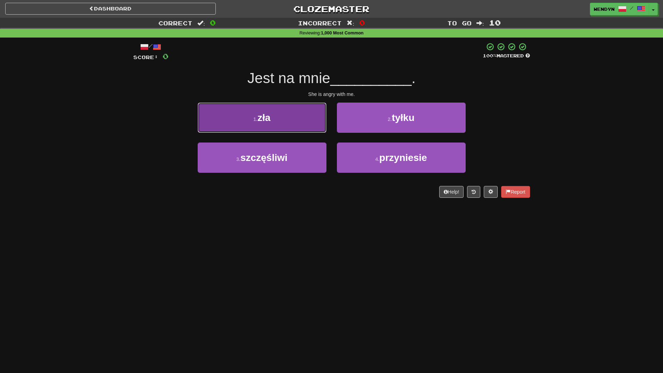
click at [287, 128] on button "1 . zła" at bounding box center [262, 118] width 129 height 30
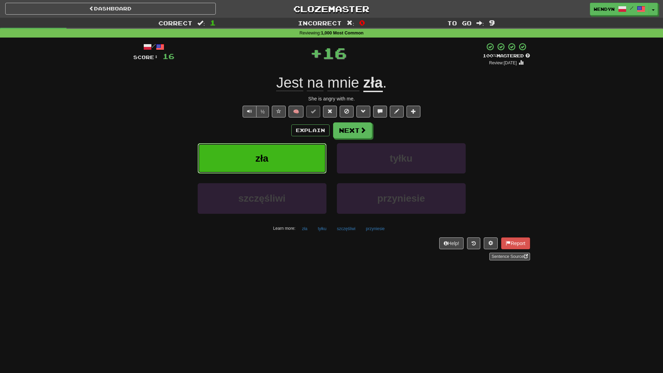
click at [284, 162] on button "zła" at bounding box center [262, 158] width 129 height 30
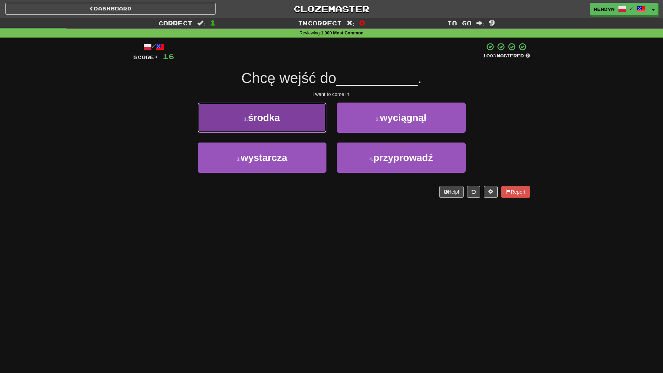
click at [304, 121] on button "1 . środka" at bounding box center [262, 118] width 129 height 30
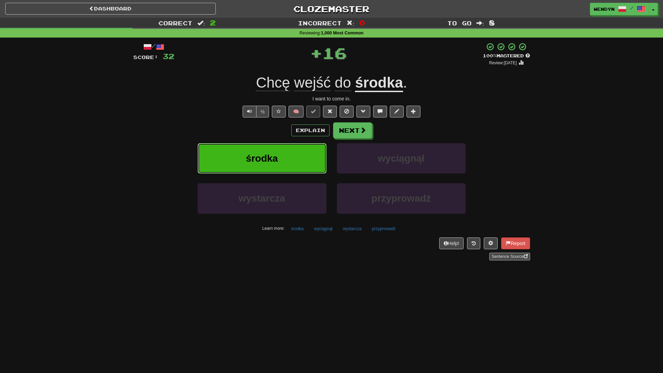
click at [293, 154] on button "środka" at bounding box center [262, 158] width 129 height 30
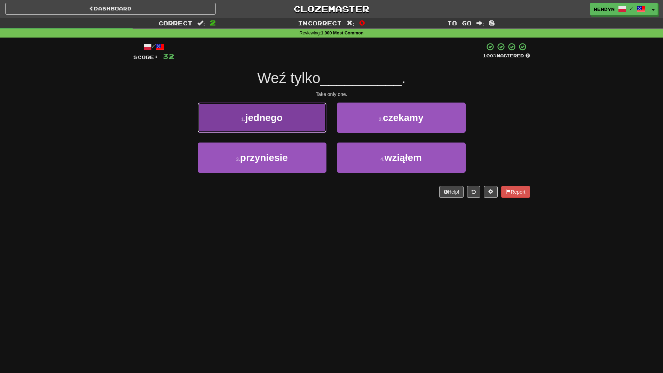
click at [292, 120] on button "1 . jednego" at bounding box center [262, 118] width 129 height 30
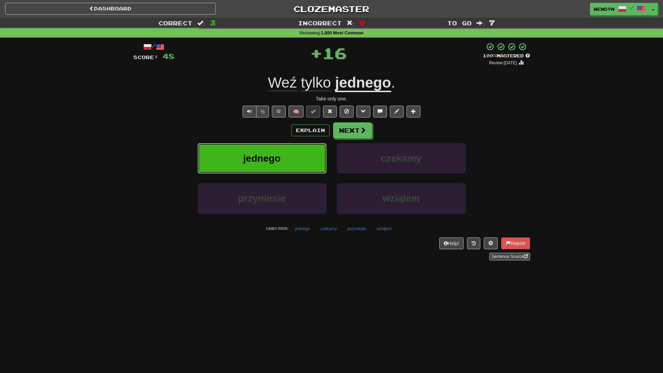
click at [272, 159] on span "jednego" at bounding box center [261, 158] width 37 height 11
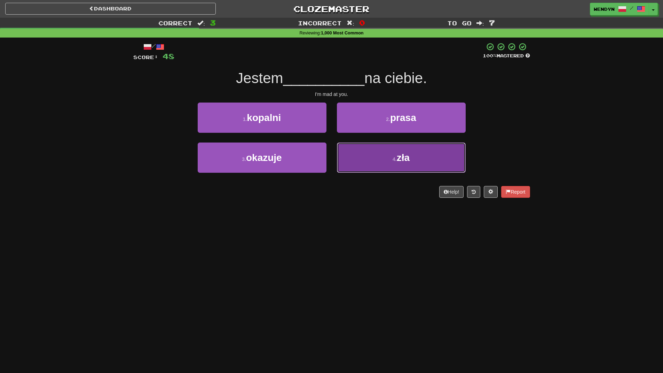
click at [413, 164] on button "4 . zła" at bounding box center [401, 158] width 129 height 30
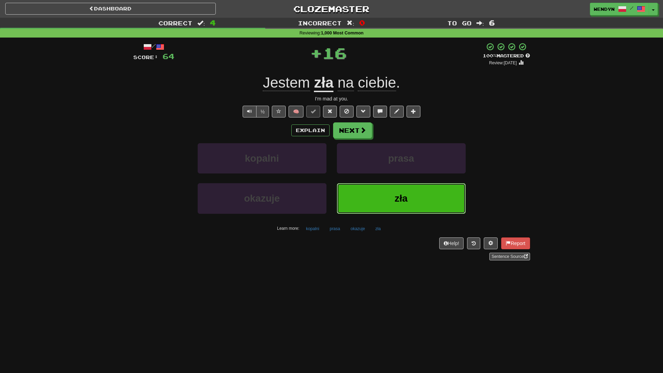
click at [404, 206] on button "zła" at bounding box center [401, 198] width 129 height 30
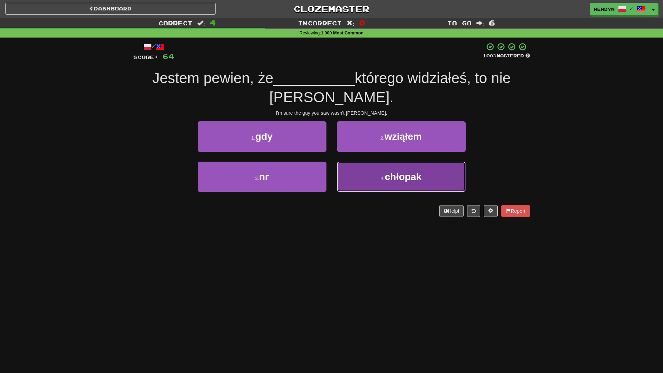
click at [397, 182] on span "chłopak" at bounding box center [402, 177] width 37 height 11
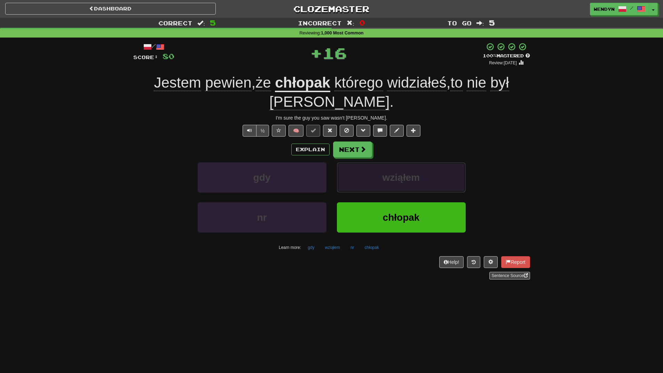
click at [397, 182] on span "wziąłem" at bounding box center [400, 177] width 37 height 11
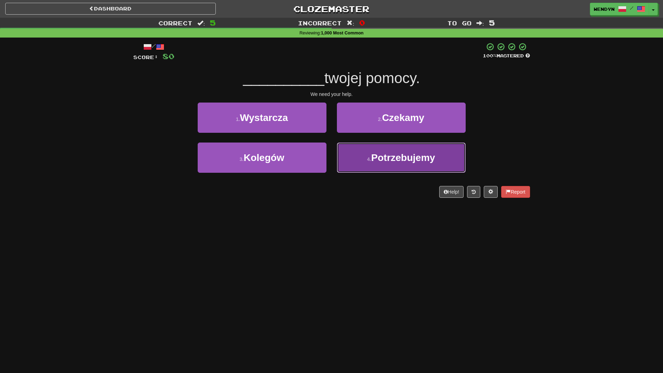
click at [391, 173] on button "4 . Potrzebujemy" at bounding box center [401, 158] width 129 height 30
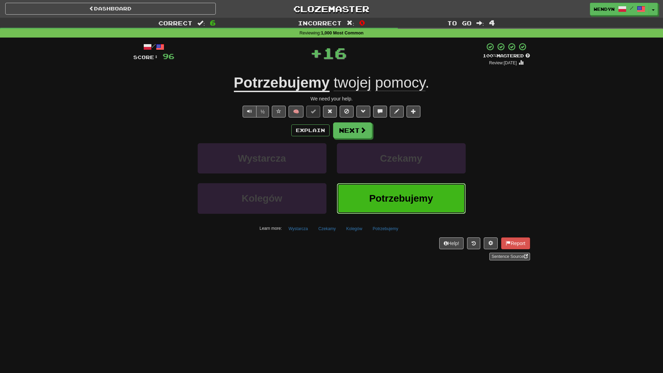
click at [387, 199] on span "Potrzebujemy" at bounding box center [401, 198] width 64 height 11
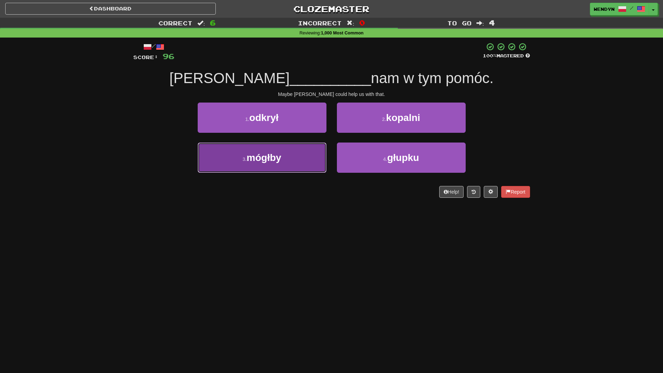
click at [286, 162] on button "3 . mógłby" at bounding box center [262, 158] width 129 height 30
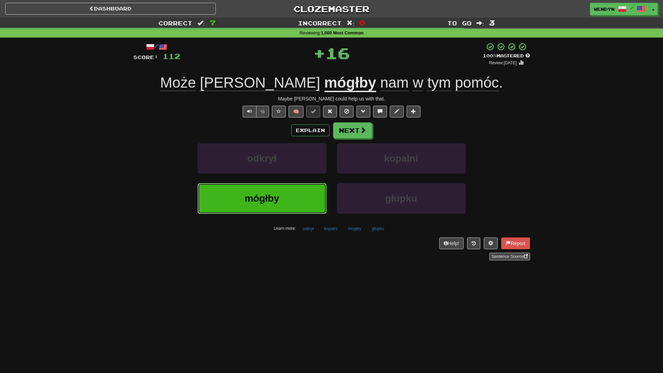
drag, startPoint x: 286, startPoint y: 202, endPoint x: 270, endPoint y: 217, distance: 22.4
click at [284, 206] on button "mógłby" at bounding box center [262, 198] width 129 height 30
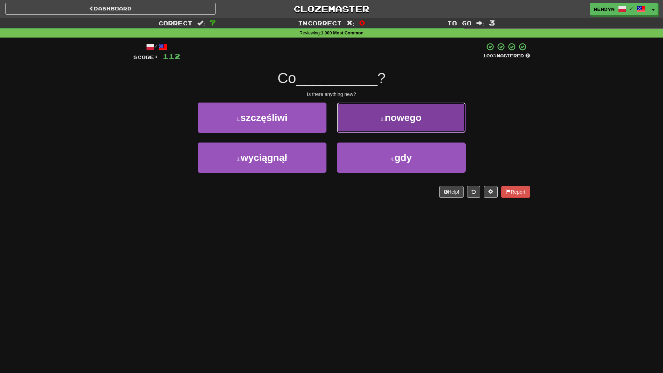
click at [410, 122] on span "nowego" at bounding box center [402, 117] width 37 height 11
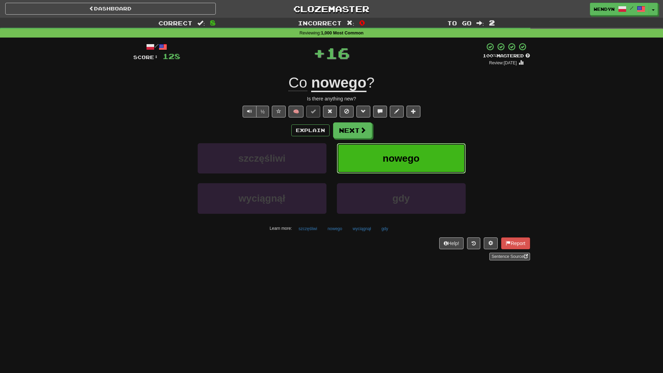
click at [406, 145] on button "nowego" at bounding box center [401, 158] width 129 height 30
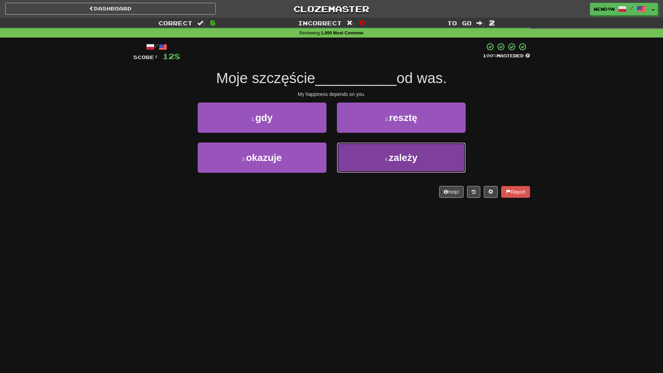
click at [402, 152] on button "4 . zależy" at bounding box center [401, 158] width 129 height 30
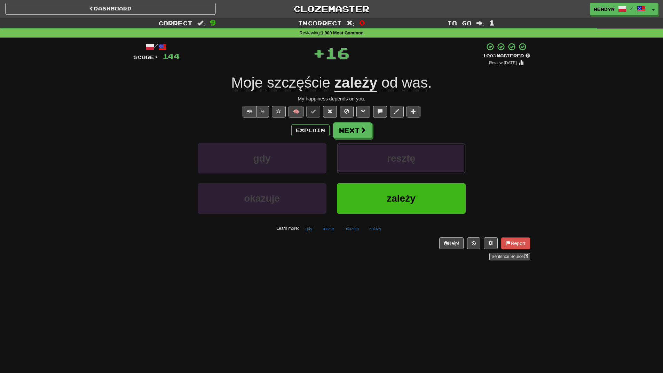
click at [402, 152] on button "resztę" at bounding box center [401, 158] width 129 height 30
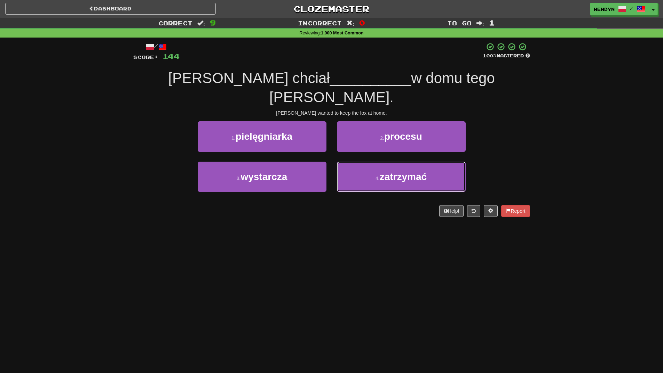
drag, startPoint x: 402, startPoint y: 152, endPoint x: 321, endPoint y: 185, distance: 87.7
click at [321, 185] on div "/ Score: 144 100 % Mastered Bob chciał __________ w domu tego lisa. Bob wanted …" at bounding box center [331, 129] width 397 height 174
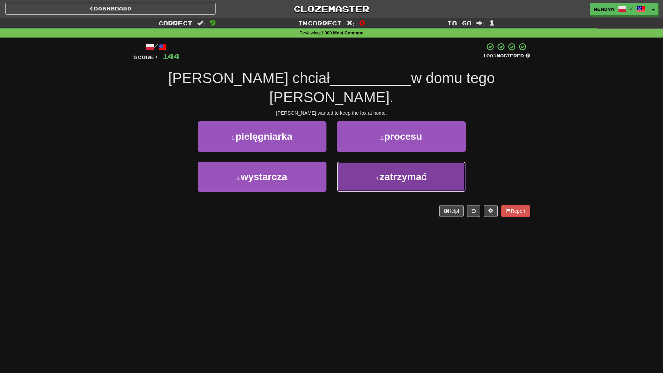
click at [390, 166] on button "4 . zatrzymać" at bounding box center [401, 177] width 129 height 30
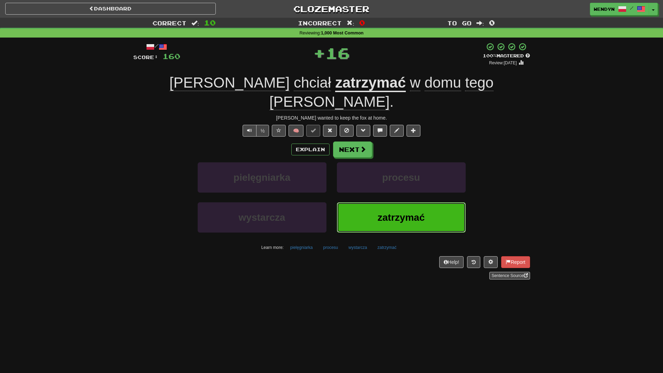
click at [384, 202] on button "zatrzymać" at bounding box center [401, 217] width 129 height 30
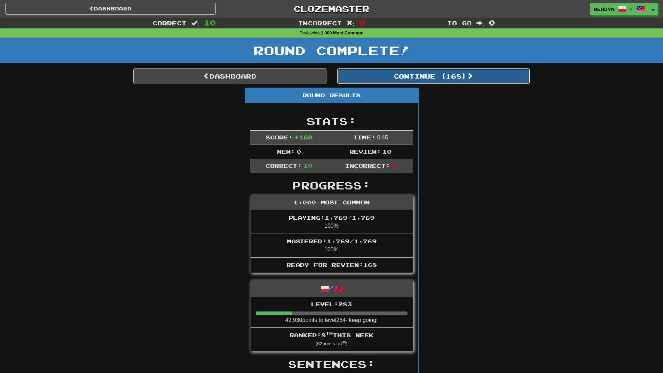
click at [453, 75] on button "Continue ( 168 )" at bounding box center [433, 76] width 193 height 16
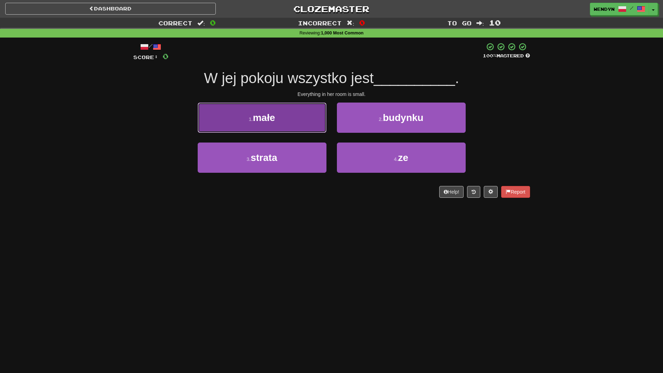
click at [285, 119] on button "1 . małe" at bounding box center [262, 118] width 129 height 30
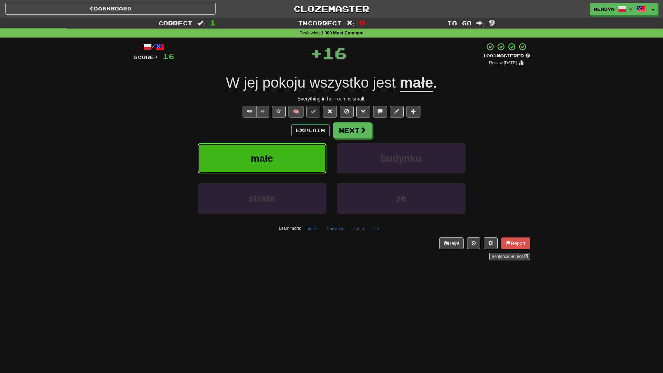
click at [284, 154] on button "małe" at bounding box center [262, 158] width 129 height 30
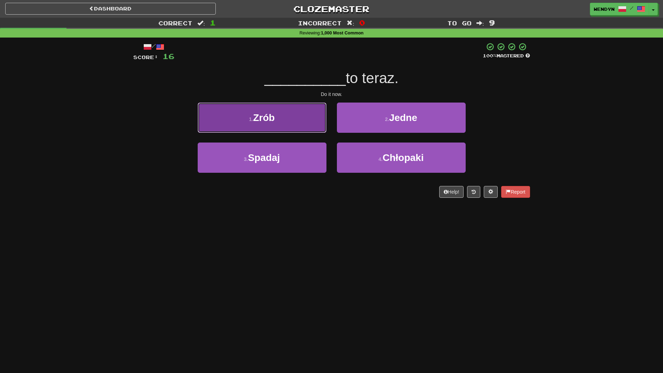
click at [301, 117] on button "1 . Zrób" at bounding box center [262, 118] width 129 height 30
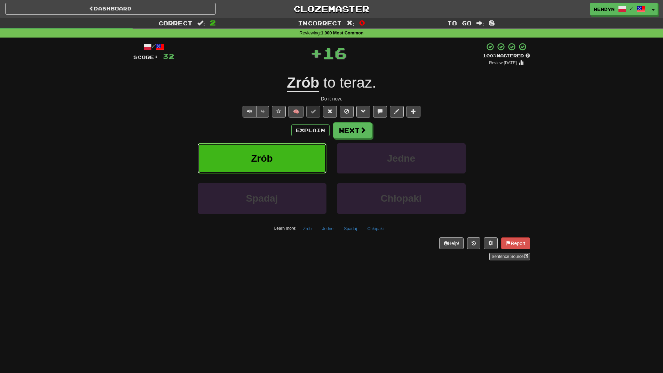
click at [294, 160] on button "Zrób" at bounding box center [262, 158] width 129 height 30
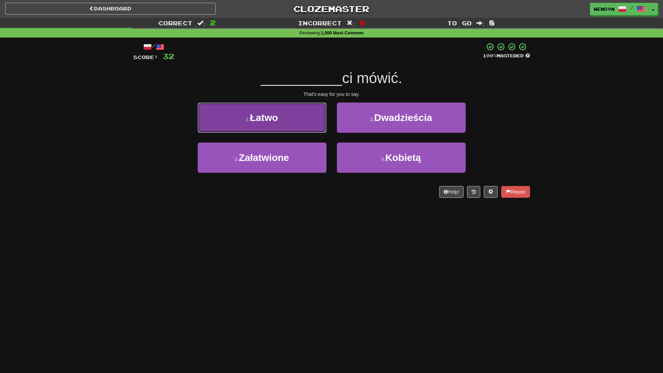
click at [288, 121] on button "1 . Łatwo" at bounding box center [262, 118] width 129 height 30
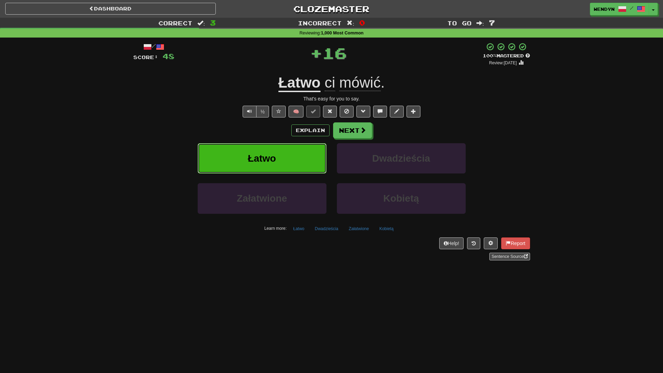
click at [289, 157] on button "Łatwo" at bounding box center [262, 158] width 129 height 30
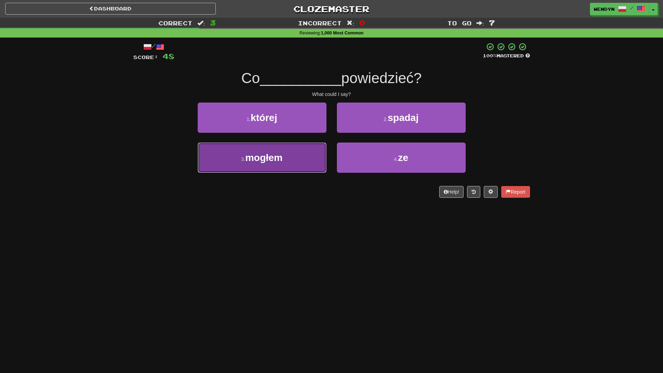
click at [282, 162] on span "mogłem" at bounding box center [263, 157] width 37 height 11
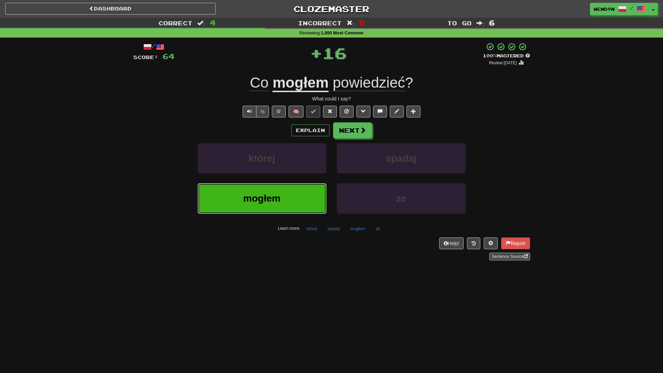
click at [272, 200] on span "mogłem" at bounding box center [261, 198] width 37 height 11
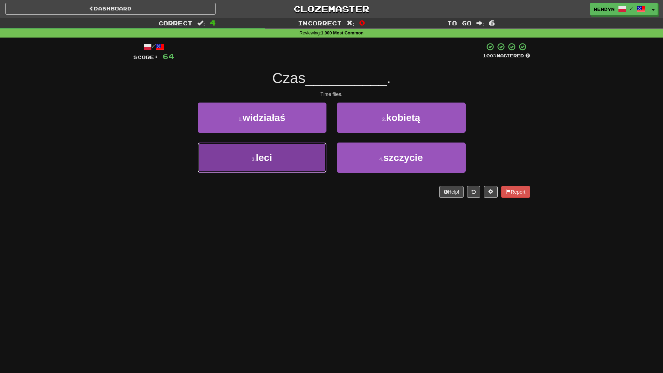
click at [276, 170] on button "3 . leci" at bounding box center [262, 158] width 129 height 30
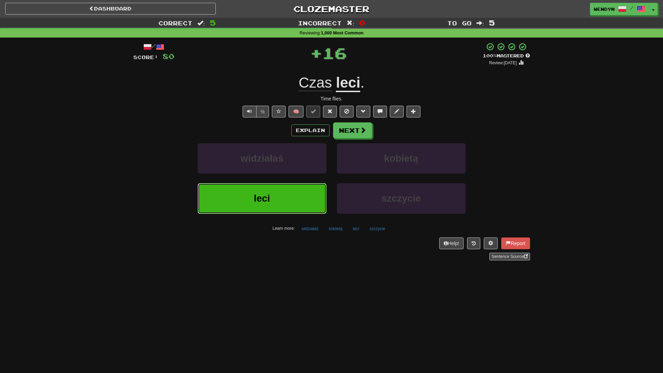
click at [272, 192] on button "leci" at bounding box center [262, 198] width 129 height 30
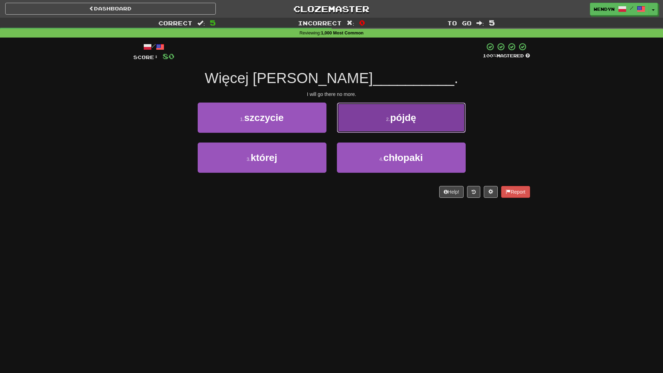
click at [403, 131] on button "2 . pójdę" at bounding box center [401, 118] width 129 height 30
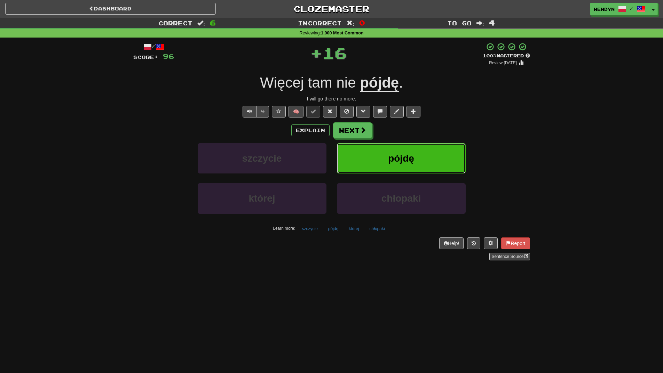
click at [397, 155] on span "pójdę" at bounding box center [401, 158] width 26 height 11
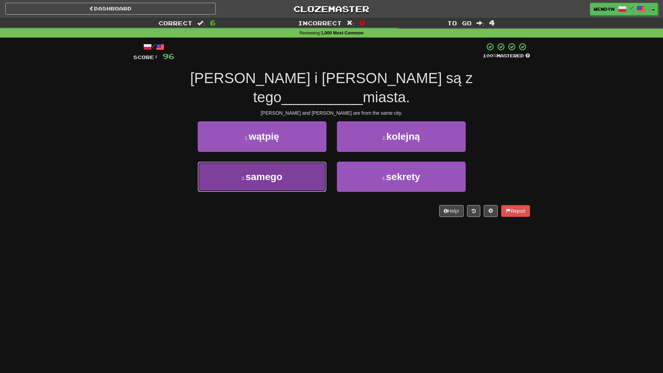
click at [278, 172] on span "samego" at bounding box center [263, 177] width 37 height 11
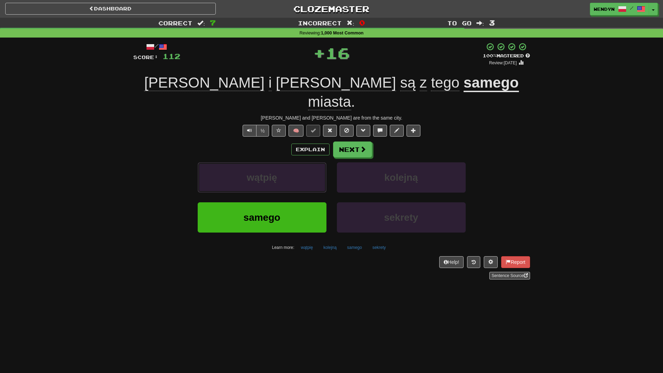
click at [278, 162] on button "wątpię" at bounding box center [262, 177] width 129 height 30
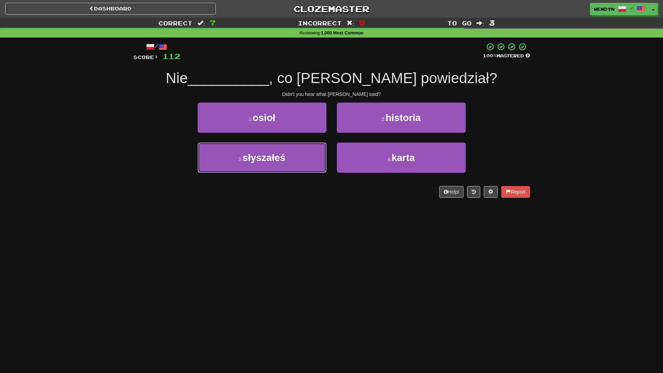
drag, startPoint x: 278, startPoint y: 162, endPoint x: 265, endPoint y: 213, distance: 51.6
click at [265, 213] on div "Dashboard Clozemaster WendyN / Toggle Dropdown Dashboard Leaderboard Activity F…" at bounding box center [331, 186] width 663 height 373
click at [279, 165] on button "3 . słyszałeś" at bounding box center [262, 158] width 129 height 30
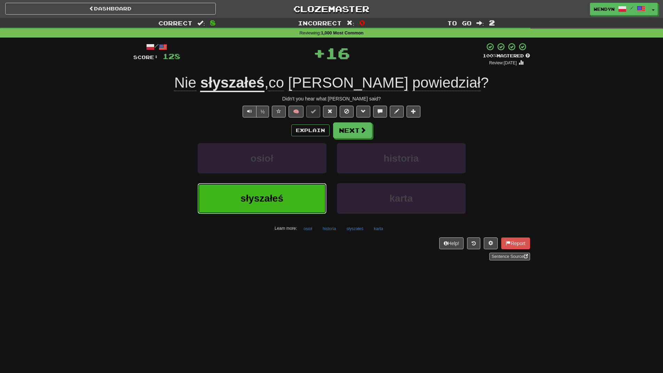
click at [271, 192] on button "słyszałeś" at bounding box center [262, 198] width 129 height 30
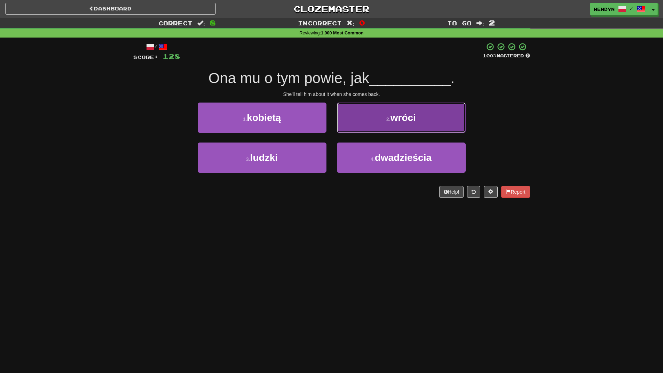
click at [413, 123] on button "2 . wróci" at bounding box center [401, 118] width 129 height 30
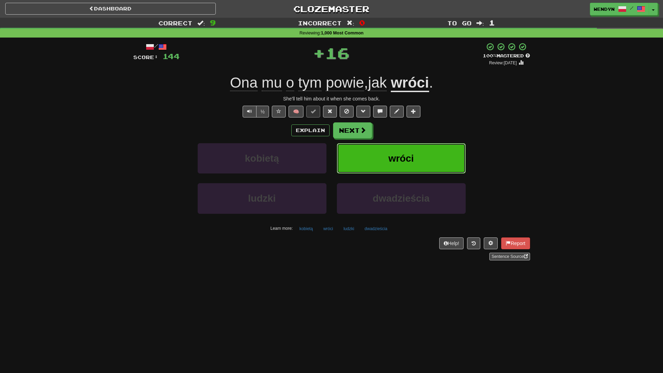
click at [408, 156] on span "wróci" at bounding box center [400, 158] width 25 height 11
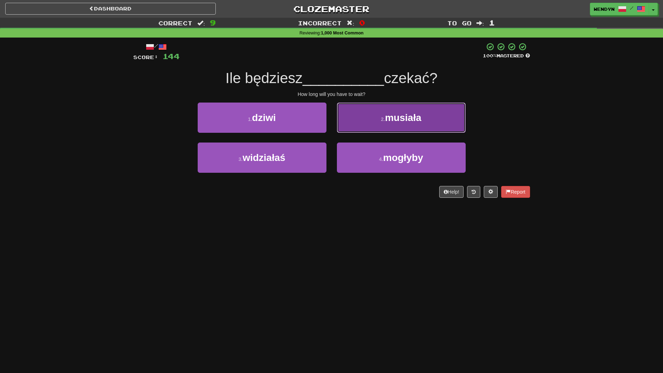
click at [429, 109] on button "2 . musiała" at bounding box center [401, 118] width 129 height 30
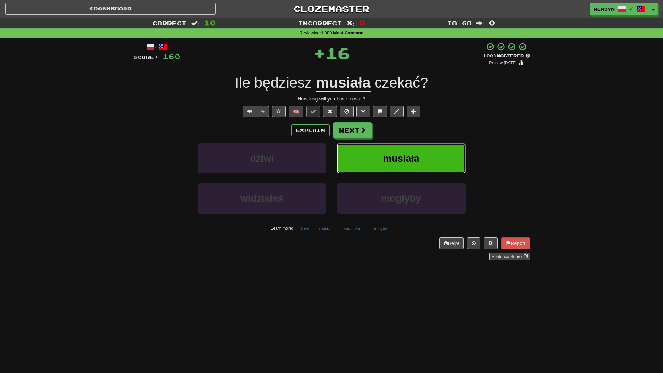
click at [420, 155] on button "musiała" at bounding box center [401, 158] width 129 height 30
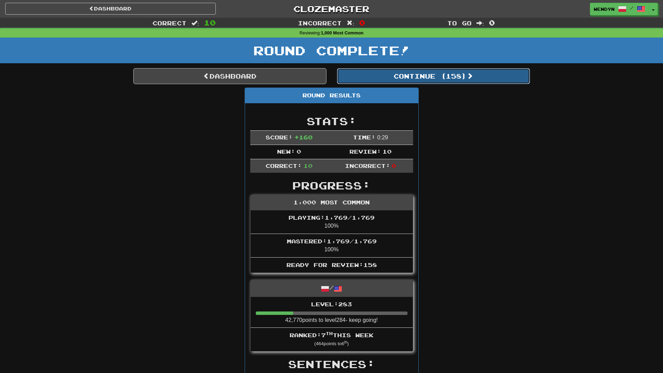
click at [455, 76] on button "Continue ( 158 )" at bounding box center [433, 76] width 193 height 16
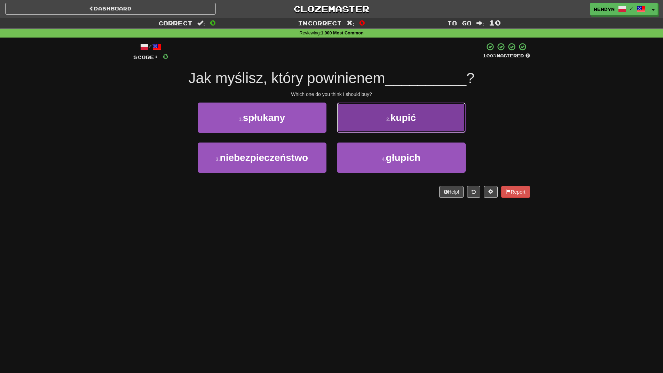
click at [414, 126] on button "2 . kupić" at bounding box center [401, 118] width 129 height 30
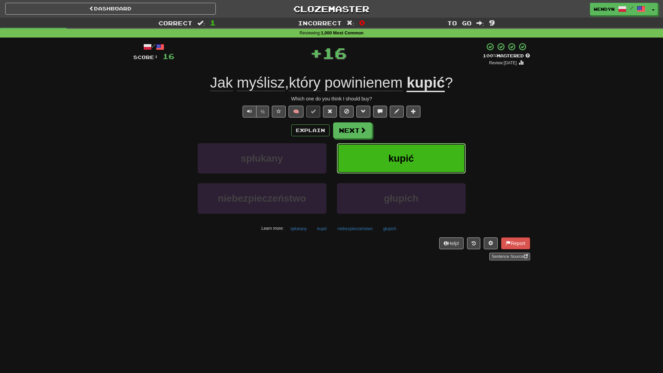
click at [399, 152] on button "kupić" at bounding box center [401, 158] width 129 height 30
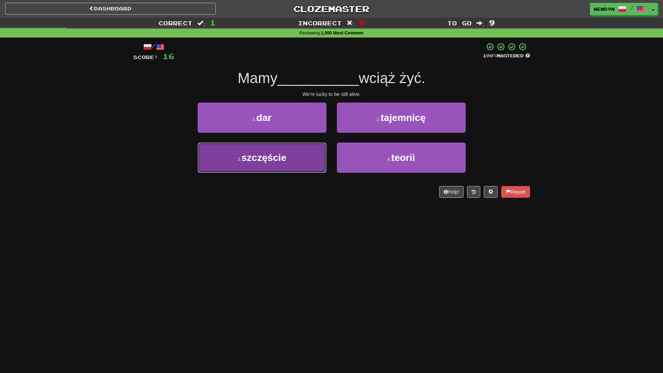
click at [278, 166] on button "3 . szczęście" at bounding box center [262, 158] width 129 height 30
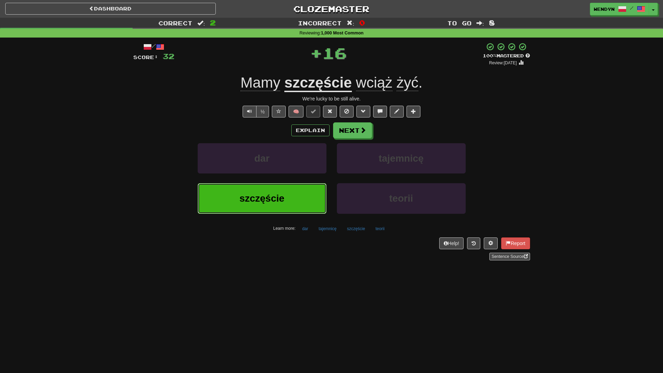
click at [264, 191] on button "szczęście" at bounding box center [262, 198] width 129 height 30
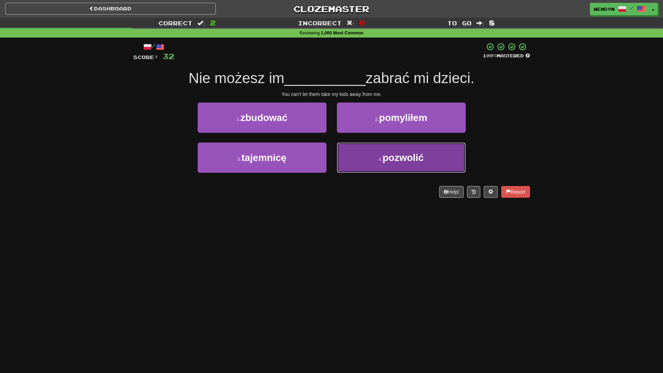
click at [405, 164] on button "4 . pozwolić" at bounding box center [401, 158] width 129 height 30
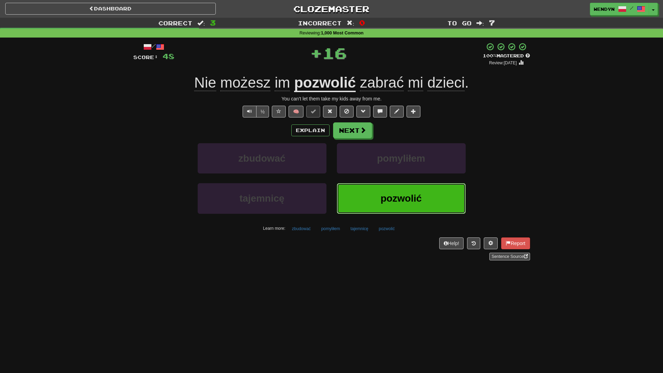
click at [383, 205] on button "pozwolić" at bounding box center [401, 198] width 129 height 30
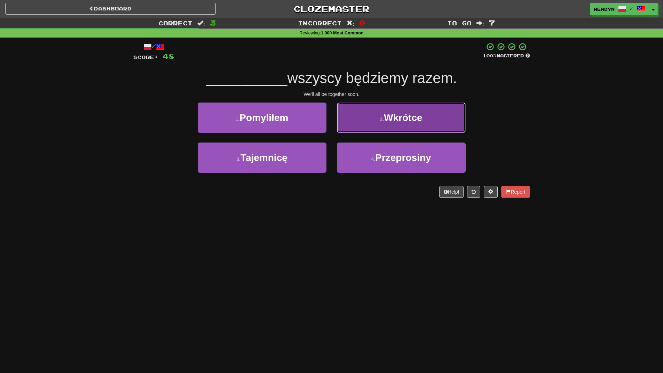
click at [427, 126] on button "2 . Wkrótce" at bounding box center [401, 118] width 129 height 30
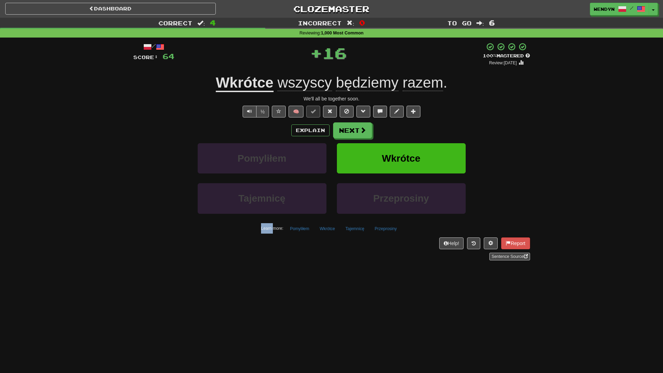
click at [427, 126] on div "Explain Next" at bounding box center [331, 130] width 397 height 16
click at [419, 146] on button "Wkrótce" at bounding box center [401, 158] width 129 height 30
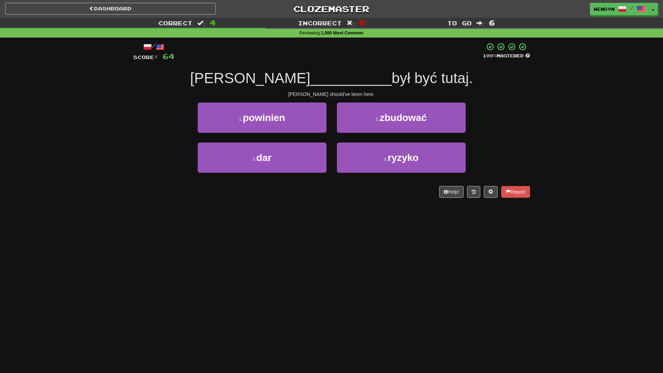
click at [241, 244] on div "Dashboard Clozemaster WendyN / Toggle Dropdown Dashboard Leaderboard Activity F…" at bounding box center [331, 186] width 663 height 373
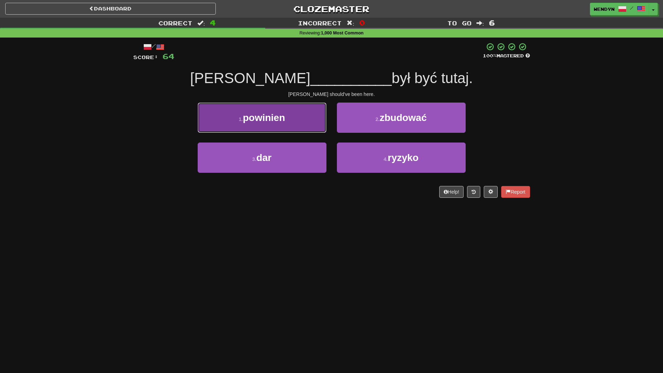
click at [292, 126] on button "1 . powinien" at bounding box center [262, 118] width 129 height 30
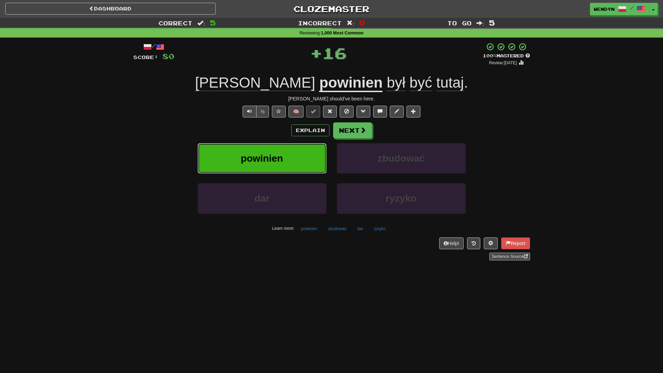
click at [290, 155] on button "powinien" at bounding box center [262, 158] width 129 height 30
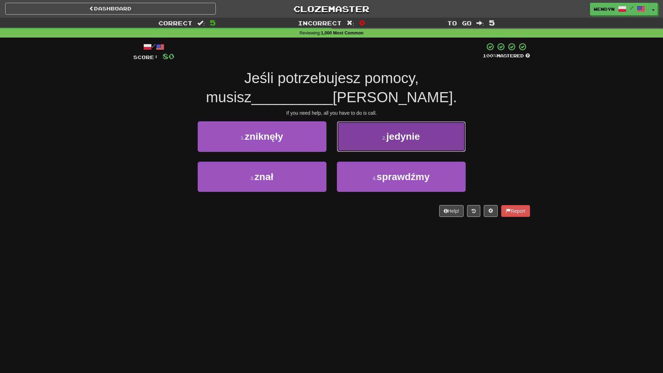
click at [418, 124] on button "2 . jedynie" at bounding box center [401, 136] width 129 height 30
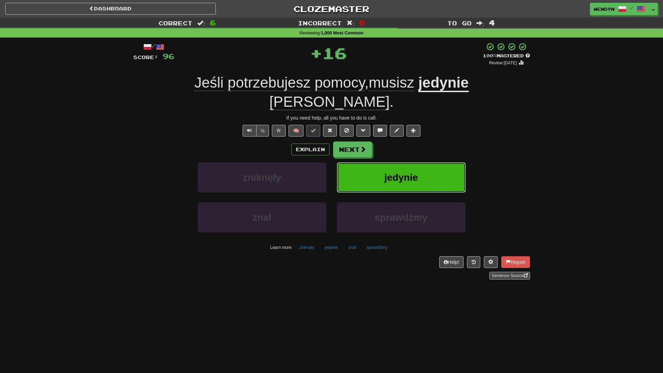
click at [417, 162] on button "jedynie" at bounding box center [401, 177] width 129 height 30
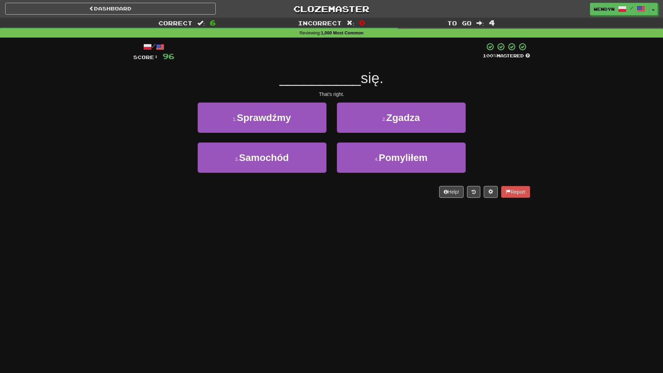
click at [294, 208] on div "Dashboard Clozemaster WendyN / Toggle Dropdown Dashboard Leaderboard Activity F…" at bounding box center [331, 186] width 663 height 373
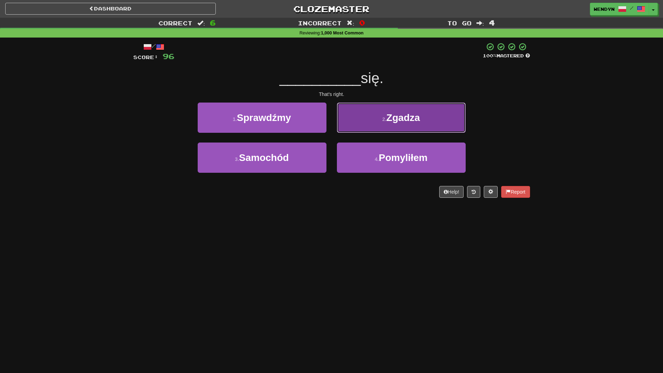
click at [420, 128] on button "2 . Zgadza" at bounding box center [401, 118] width 129 height 30
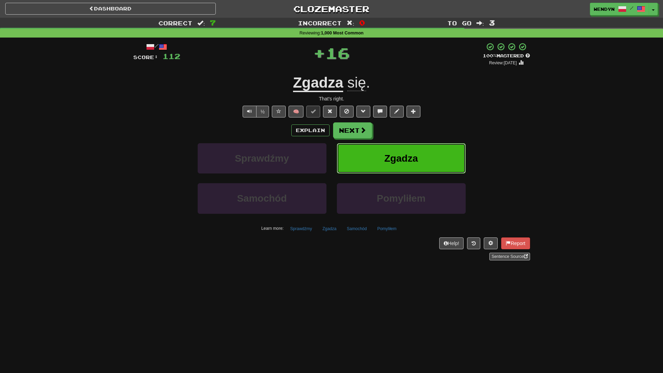
click at [416, 151] on button "Zgadza" at bounding box center [401, 158] width 129 height 30
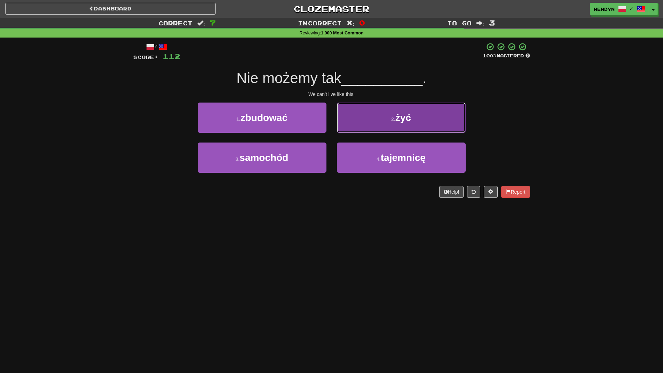
click at [446, 114] on button "2 . żyć" at bounding box center [401, 118] width 129 height 30
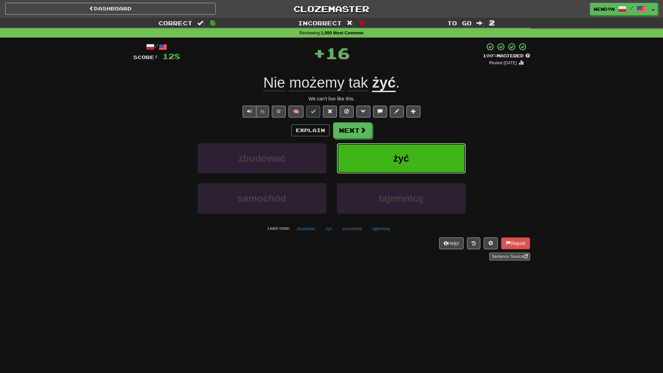
click at [437, 149] on button "żyć" at bounding box center [401, 158] width 129 height 30
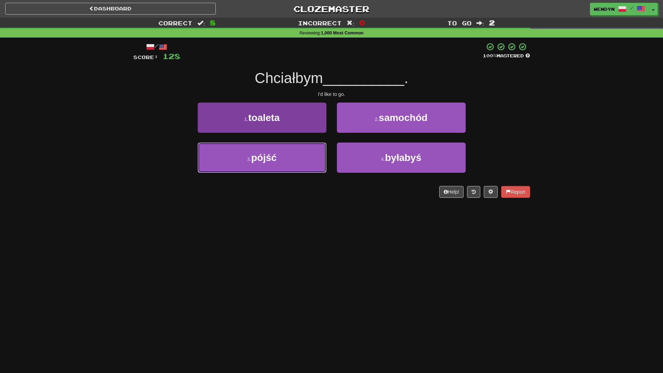
click at [297, 163] on button "3 . pójść" at bounding box center [262, 158] width 129 height 30
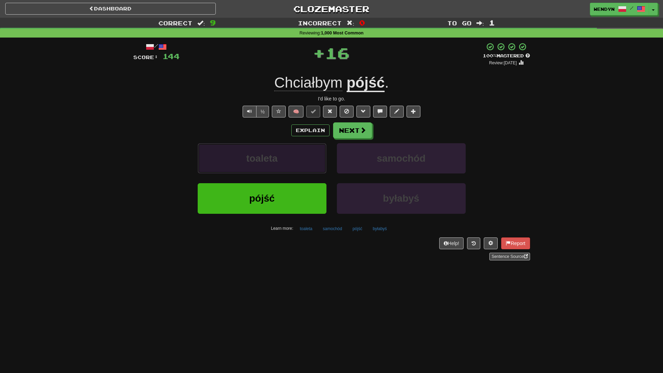
click at [297, 163] on button "toaleta" at bounding box center [262, 158] width 129 height 30
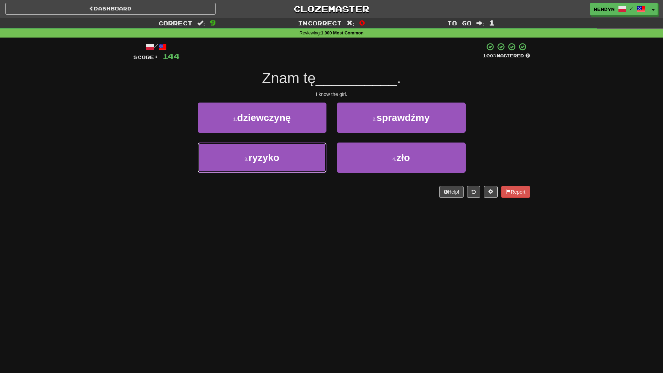
drag, startPoint x: 297, startPoint y: 163, endPoint x: 282, endPoint y: 221, distance: 59.3
click at [282, 221] on div "Dashboard Clozemaster WendyN / Toggle Dropdown Dashboard Leaderboard Activity F…" at bounding box center [331, 186] width 663 height 373
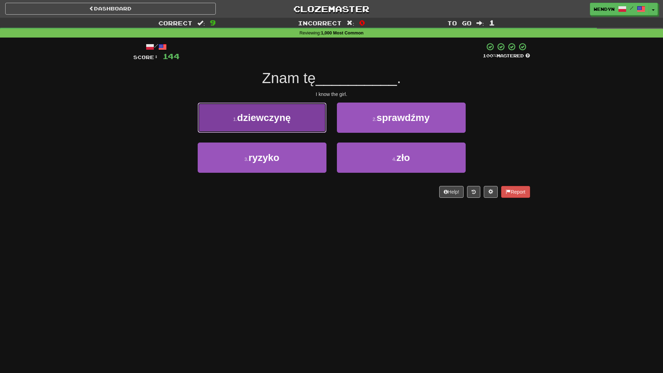
click at [284, 128] on button "1 . dziewczynę" at bounding box center [262, 118] width 129 height 30
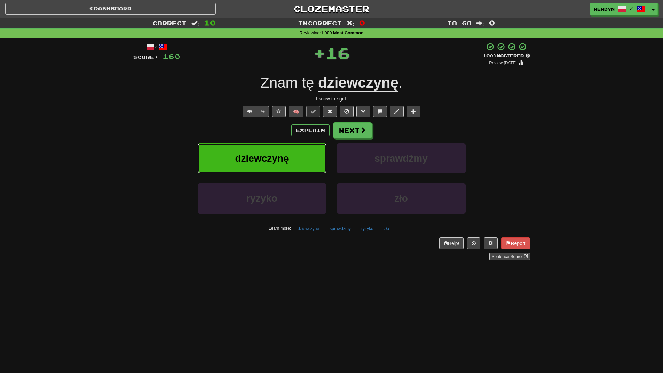
click at [284, 150] on button "dziewczynę" at bounding box center [262, 158] width 129 height 30
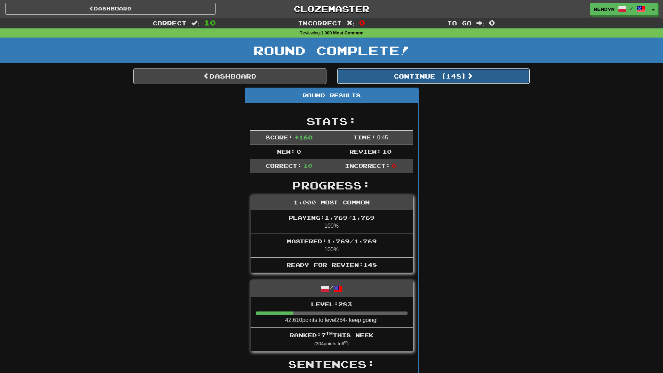
click at [457, 81] on button "Continue ( 148 )" at bounding box center [433, 76] width 193 height 16
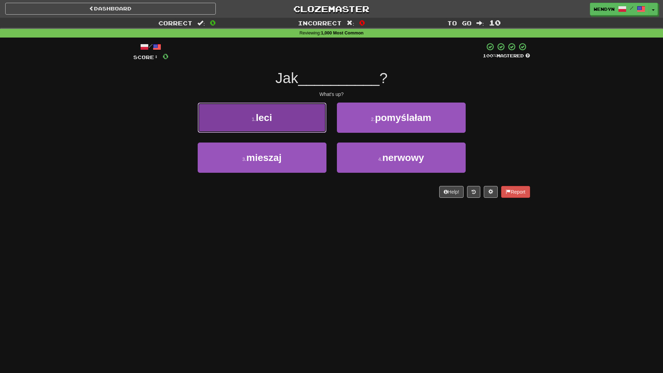
click at [302, 129] on button "1 . leci" at bounding box center [262, 118] width 129 height 30
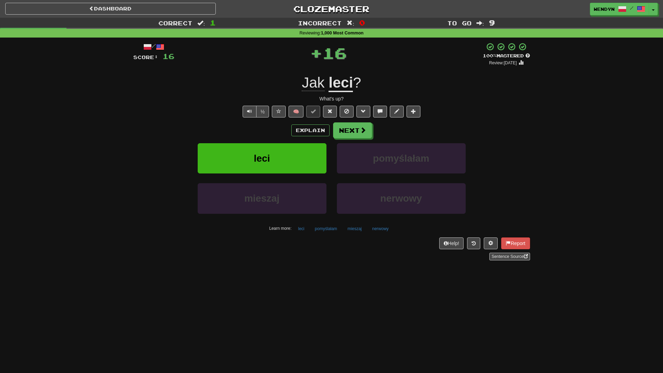
click at [254, 131] on div "Explain Next" at bounding box center [331, 130] width 397 height 16
click at [255, 156] on span "leci" at bounding box center [262, 158] width 16 height 11
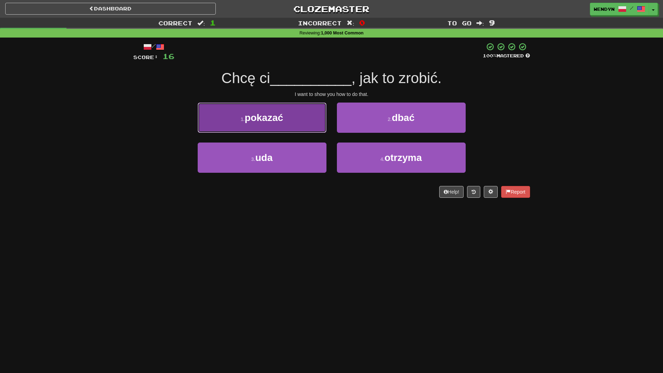
click at [295, 122] on button "1 . pokazać" at bounding box center [262, 118] width 129 height 30
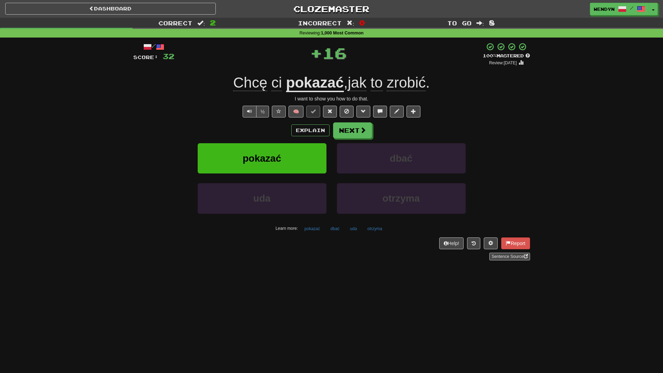
click at [295, 122] on div "Explain Next" at bounding box center [331, 130] width 397 height 16
click at [293, 146] on button "pokazać" at bounding box center [262, 158] width 129 height 30
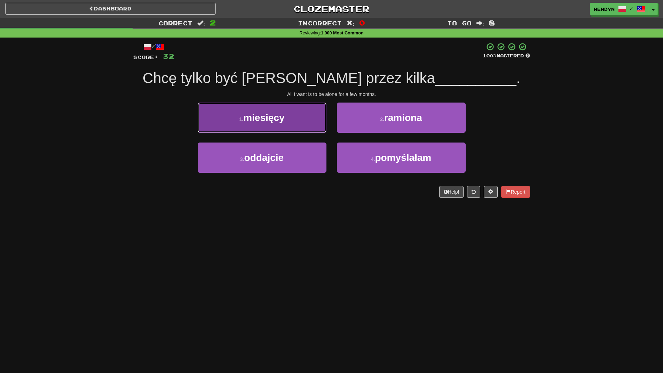
click at [295, 119] on button "1 . miesięcy" at bounding box center [262, 118] width 129 height 30
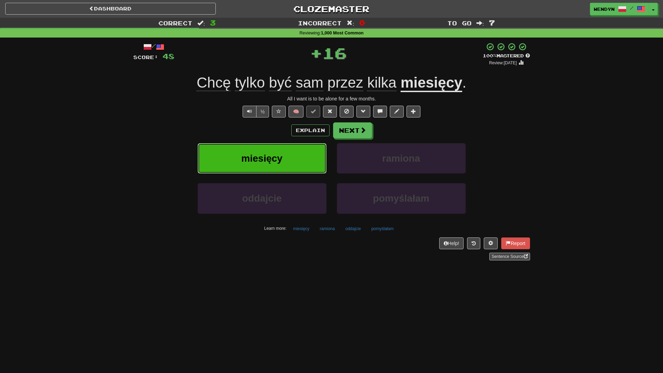
click at [288, 154] on button "miesięcy" at bounding box center [262, 158] width 129 height 30
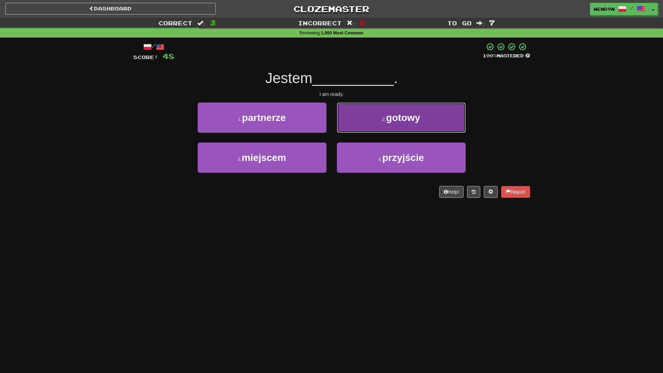
click at [433, 118] on button "2 . gotowy" at bounding box center [401, 118] width 129 height 30
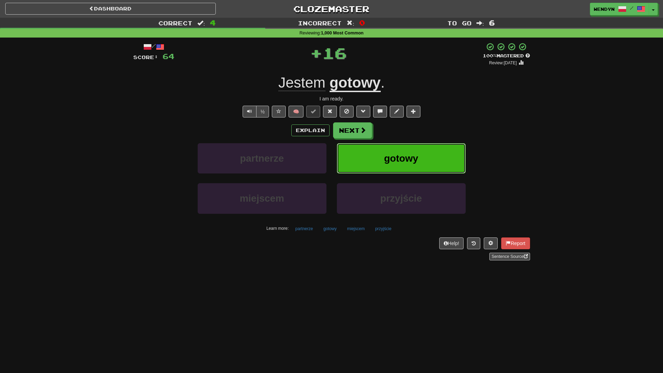
drag, startPoint x: 436, startPoint y: 154, endPoint x: 376, endPoint y: 187, distance: 68.7
click at [431, 159] on button "gotowy" at bounding box center [401, 158] width 129 height 30
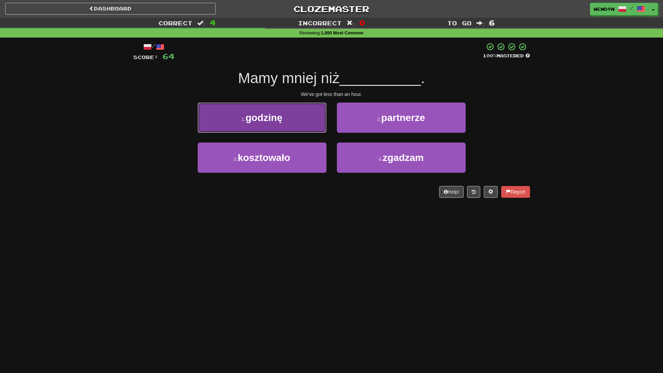
click at [305, 122] on button "1 . godzinę" at bounding box center [262, 118] width 129 height 30
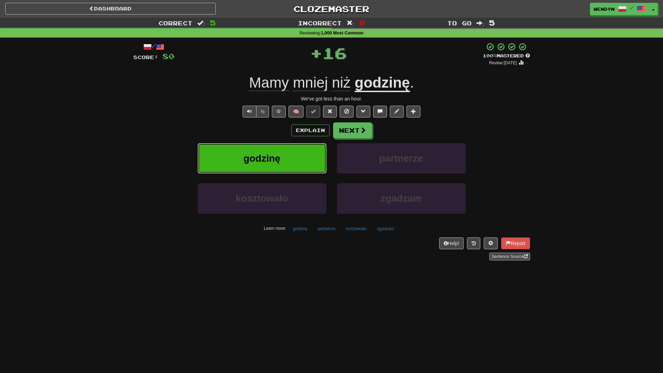
click at [301, 154] on button "godzinę" at bounding box center [262, 158] width 129 height 30
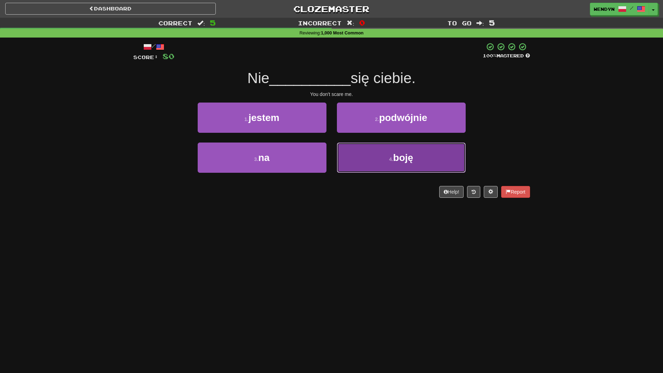
click at [437, 169] on button "4 . boję" at bounding box center [401, 158] width 129 height 30
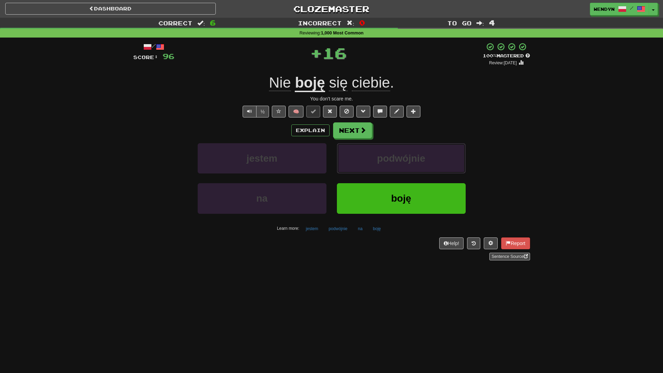
click at [437, 169] on button "podwójnie" at bounding box center [401, 158] width 129 height 30
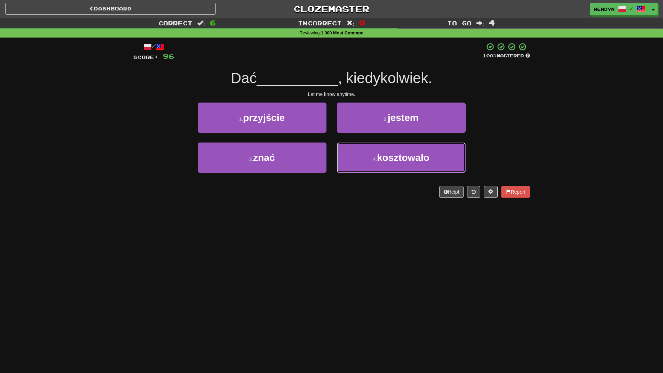
drag, startPoint x: 437, startPoint y: 169, endPoint x: 402, endPoint y: 198, distance: 45.0
click at [402, 198] on div "/ Score: 96 100 % Mastered Dać __________ , kiedykolwiek. Let me know anytime. …" at bounding box center [331, 120] width 397 height 156
click at [402, 198] on div "Help! Report" at bounding box center [331, 192] width 397 height 12
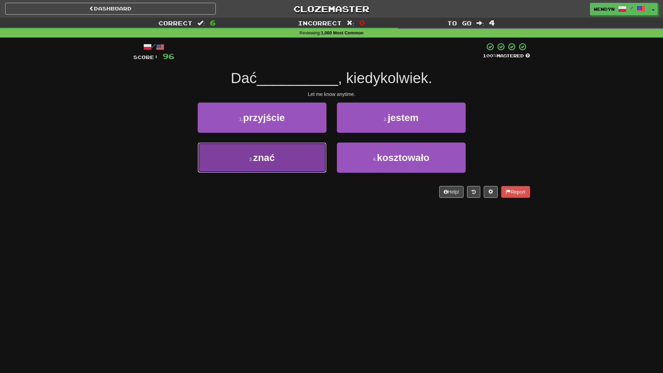
click at [287, 158] on button "3 . znać" at bounding box center [262, 158] width 129 height 30
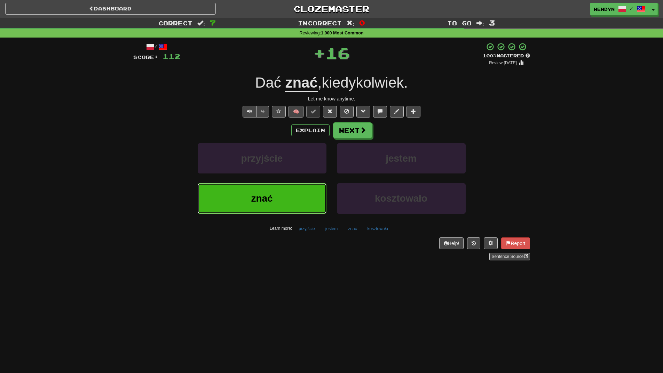
click at [295, 201] on button "znać" at bounding box center [262, 198] width 129 height 30
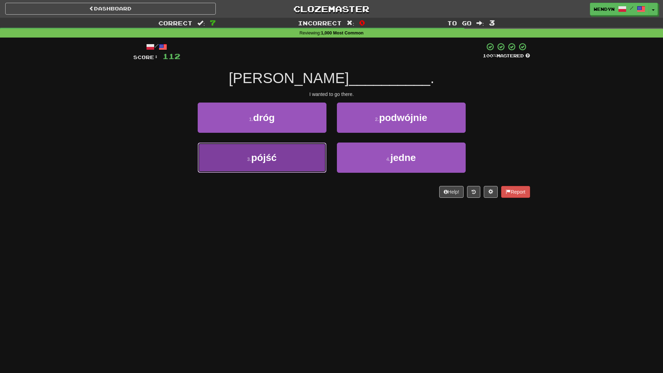
click at [309, 168] on button "3 . pójść" at bounding box center [262, 158] width 129 height 30
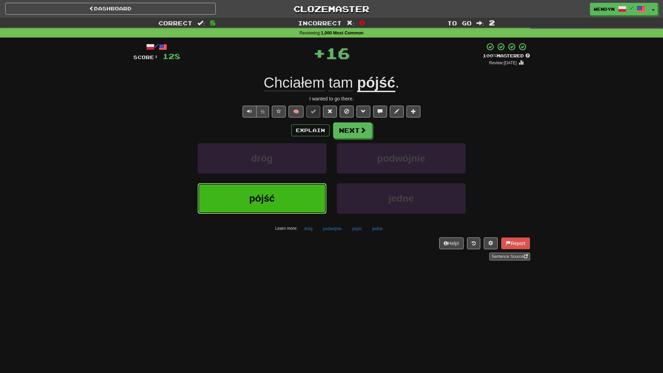
click at [309, 188] on button "pójść" at bounding box center [262, 198] width 129 height 30
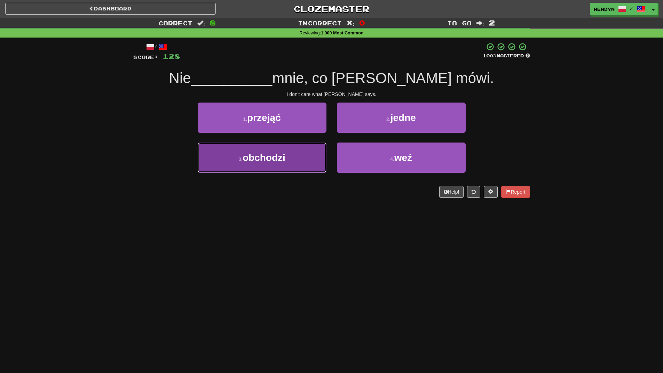
click at [312, 166] on button "3 . obchodzi" at bounding box center [262, 158] width 129 height 30
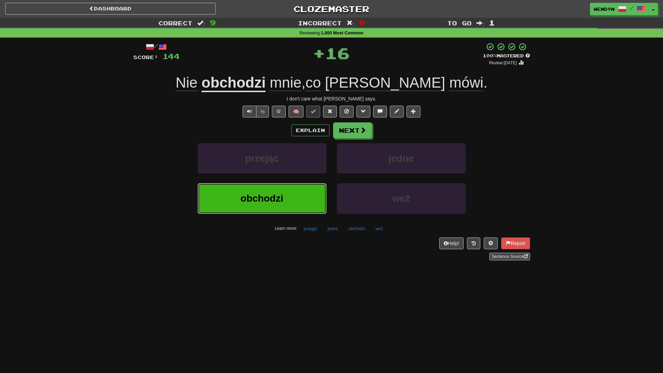
click at [311, 195] on button "obchodzi" at bounding box center [262, 198] width 129 height 30
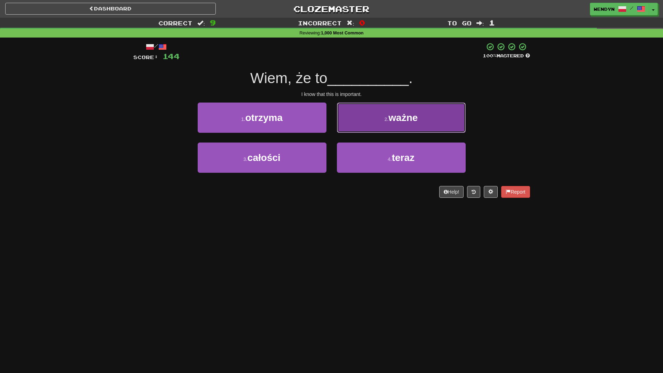
click at [430, 125] on button "2 . ważne" at bounding box center [401, 118] width 129 height 30
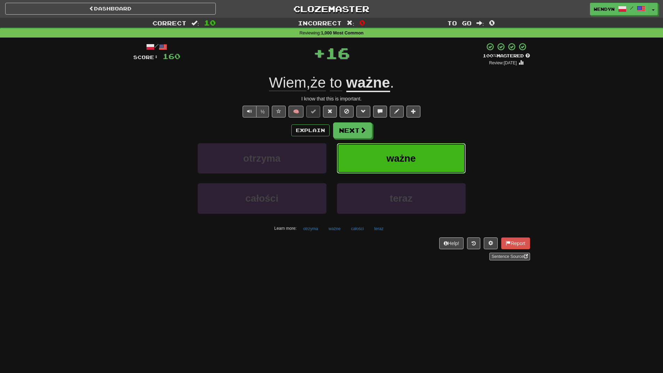
click at [429, 143] on button "ważne" at bounding box center [401, 158] width 129 height 30
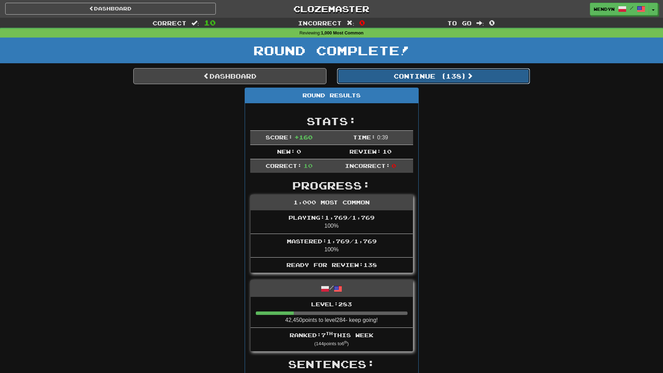
click at [451, 74] on button "Continue ( 138 )" at bounding box center [433, 76] width 193 height 16
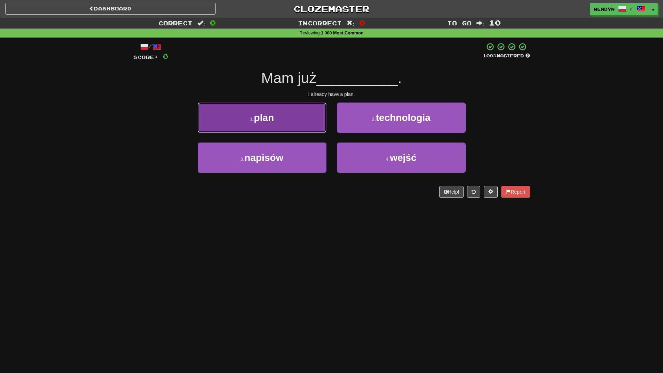
click at [276, 121] on button "1 . plan" at bounding box center [262, 118] width 129 height 30
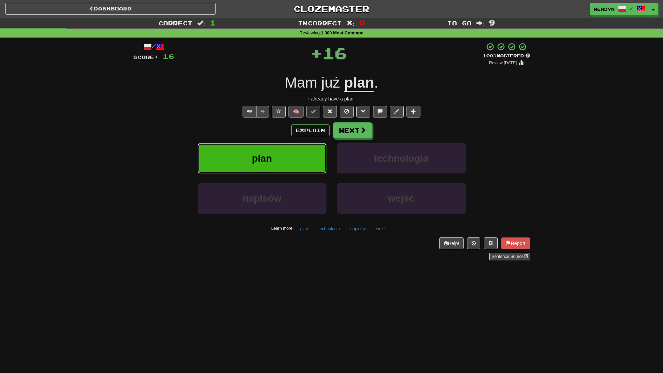
click at [276, 166] on button "plan" at bounding box center [262, 158] width 129 height 30
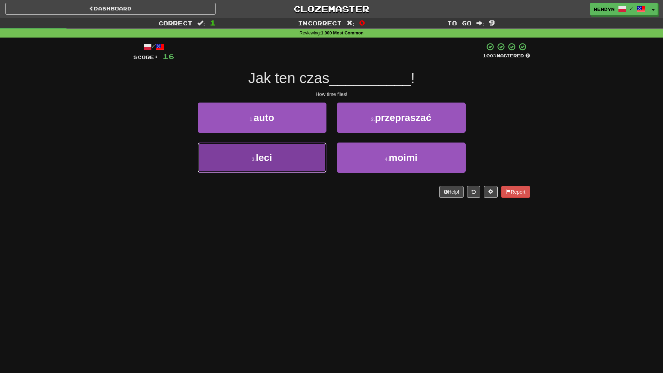
click at [303, 152] on button "3 . leci" at bounding box center [262, 158] width 129 height 30
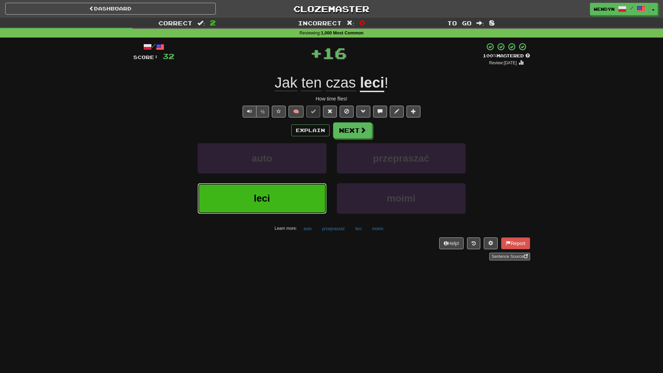
click at [297, 189] on button "leci" at bounding box center [262, 198] width 129 height 30
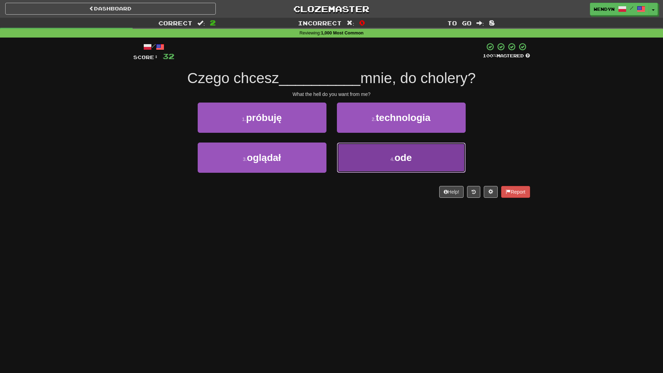
click at [377, 162] on button "4 . ode" at bounding box center [401, 158] width 129 height 30
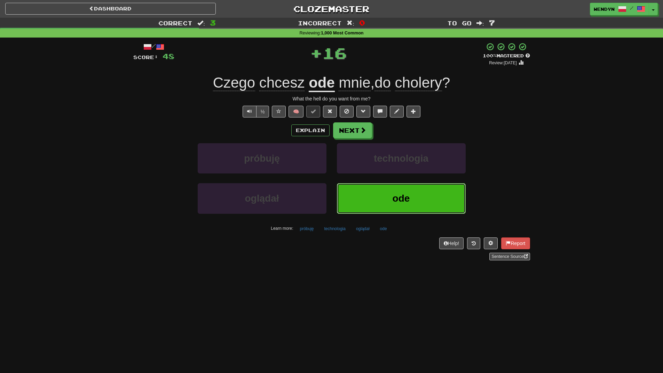
click at [371, 189] on button "ode" at bounding box center [401, 198] width 129 height 30
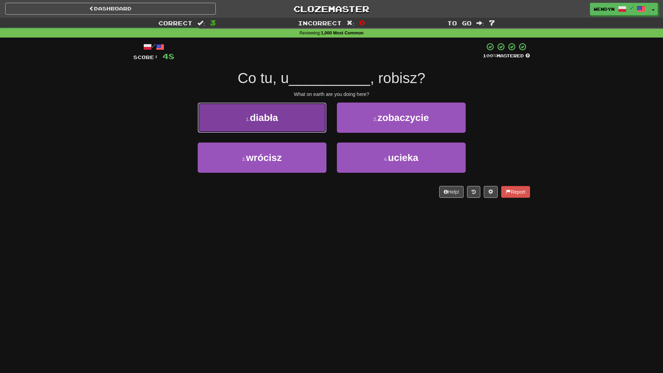
click at [302, 116] on button "1 . diabła" at bounding box center [262, 118] width 129 height 30
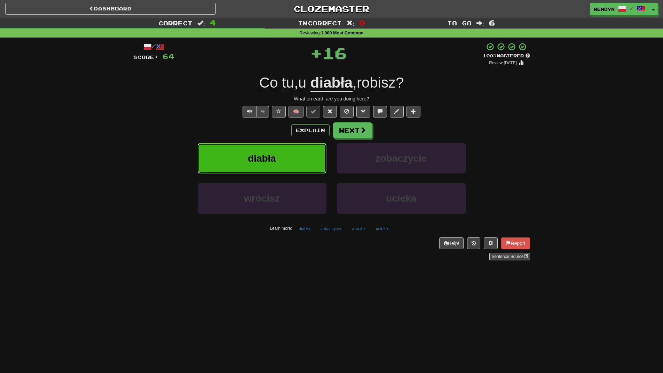
click at [298, 150] on button "diabła" at bounding box center [262, 158] width 129 height 30
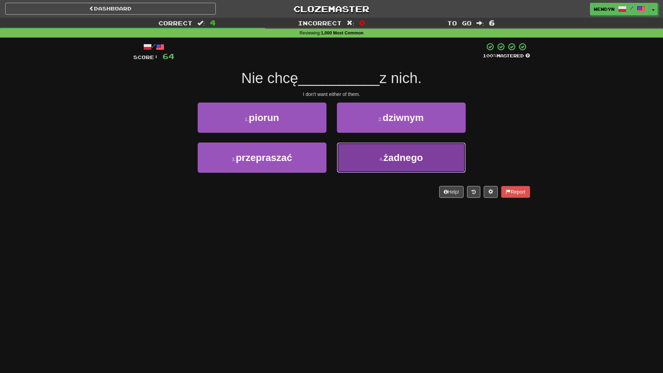
click at [386, 166] on button "4 . żadnego" at bounding box center [401, 158] width 129 height 30
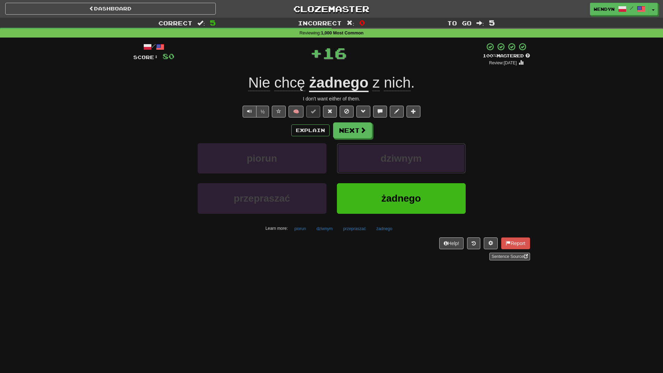
click at [386, 166] on button "dziwnym" at bounding box center [401, 158] width 129 height 30
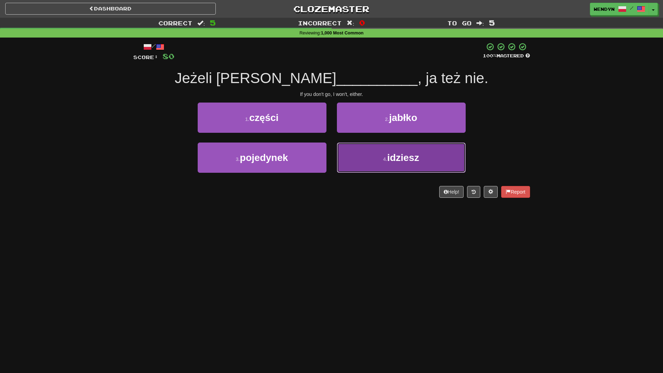
click at [386, 167] on button "4 . idziesz" at bounding box center [401, 158] width 129 height 30
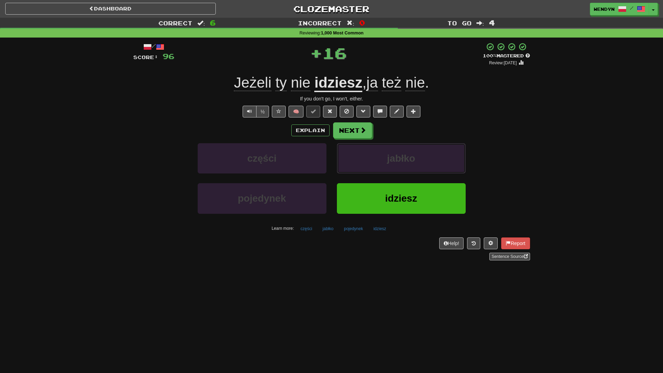
click at [386, 167] on button "jabłko" at bounding box center [401, 158] width 129 height 30
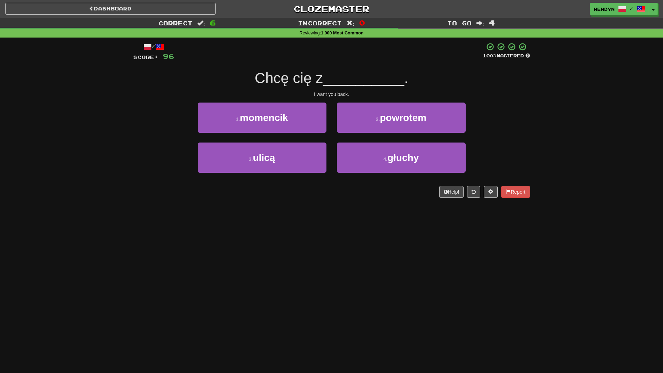
click at [376, 217] on div "Dashboard Clozemaster WendyN / Toggle Dropdown Dashboard Leaderboard Activity F…" at bounding box center [331, 186] width 663 height 373
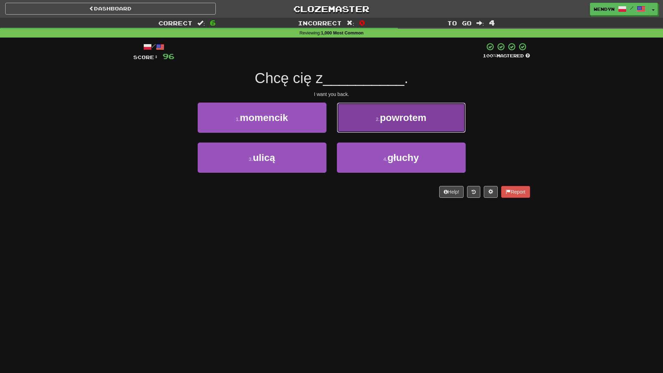
click at [425, 112] on button "2 . powrotem" at bounding box center [401, 118] width 129 height 30
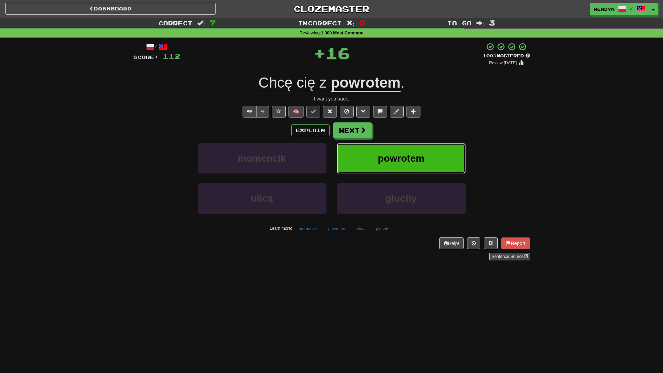
drag, startPoint x: 418, startPoint y: 153, endPoint x: 348, endPoint y: 185, distance: 76.4
click at [418, 153] on span "powrotem" at bounding box center [401, 158] width 47 height 11
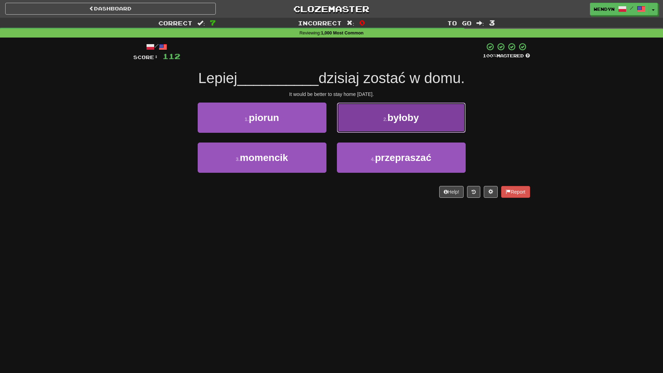
click at [402, 120] on span "byłoby" at bounding box center [402, 117] width 31 height 11
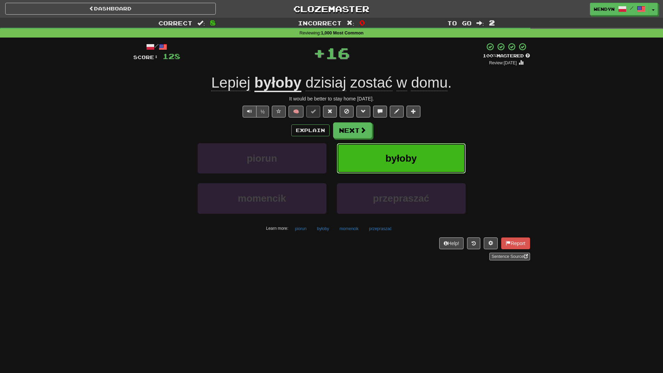
click at [406, 166] on button "byłoby" at bounding box center [401, 158] width 129 height 30
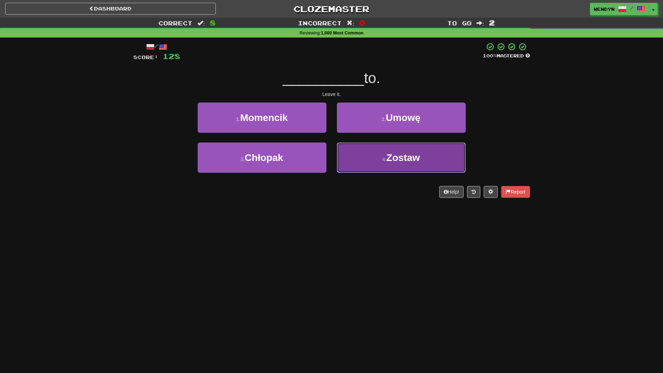
click at [367, 166] on button "4 . Zostaw" at bounding box center [401, 158] width 129 height 30
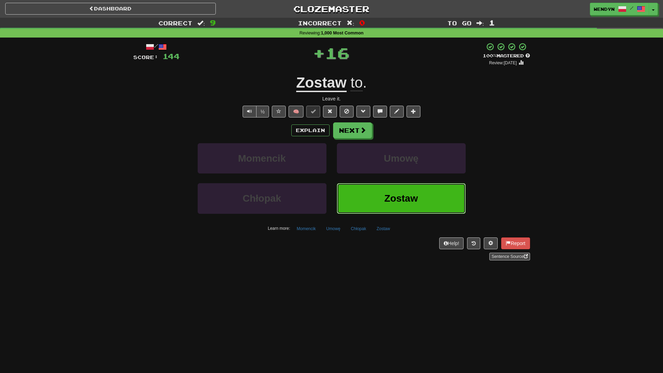
click at [359, 188] on button "Zostaw" at bounding box center [401, 198] width 129 height 30
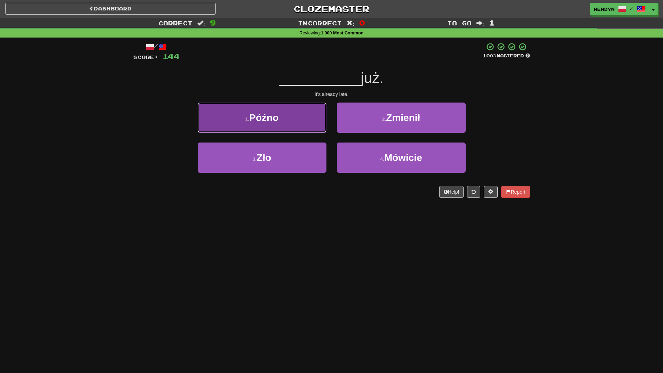
click at [278, 119] on span "Późno" at bounding box center [263, 117] width 29 height 11
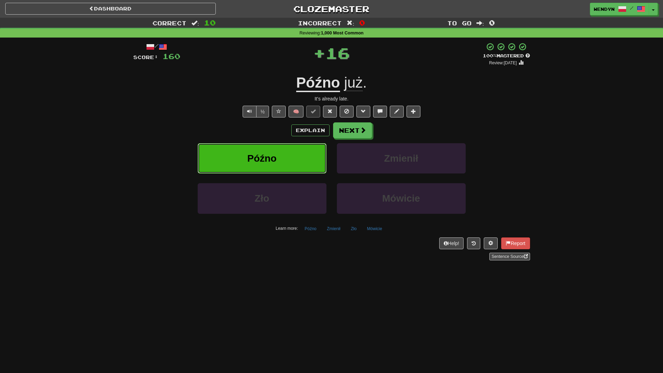
click at [276, 157] on span "Późno" at bounding box center [261, 158] width 29 height 11
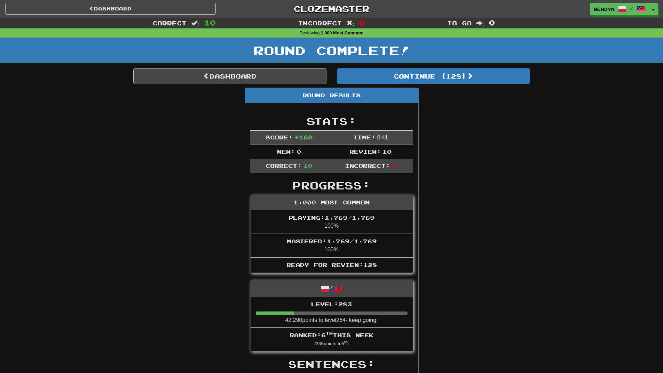
click at [120, 171] on div "Correct : 10 Incorrect : 0 To go : 0 Reviewing : 1,000 Most Common Round Comple…" at bounding box center [331, 373] width 663 height 710
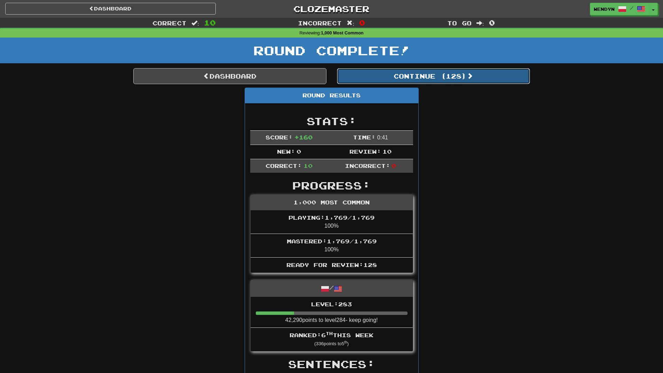
click at [445, 80] on button "Continue ( 128 )" at bounding box center [433, 76] width 193 height 16
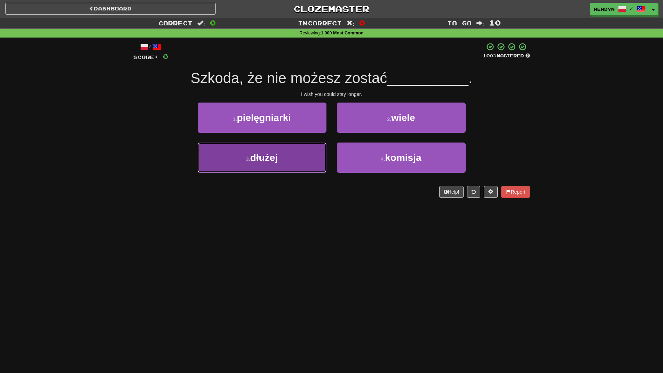
click at [293, 161] on button "3 . dłużej" at bounding box center [262, 158] width 129 height 30
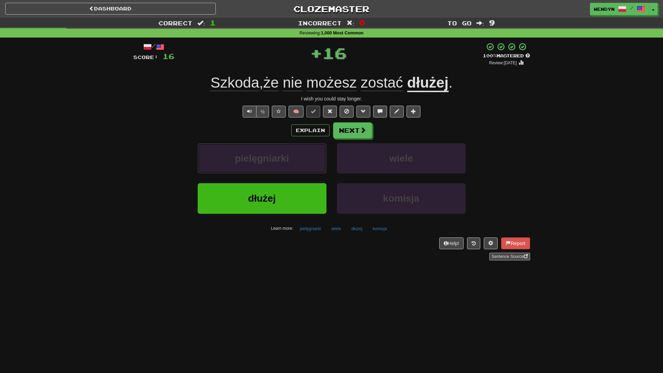
click at [293, 161] on button "pielęgniarki" at bounding box center [262, 158] width 129 height 30
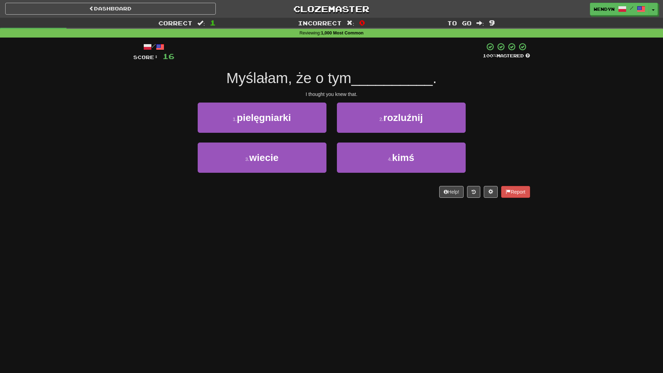
click at [287, 275] on div "Dashboard Clozemaster WendyN / Toggle Dropdown Dashboard Leaderboard Activity F…" at bounding box center [331, 186] width 663 height 373
click at [314, 289] on div "Dashboard Clozemaster WendyN / Toggle Dropdown Dashboard Leaderboard Activity F…" at bounding box center [331, 186] width 663 height 373
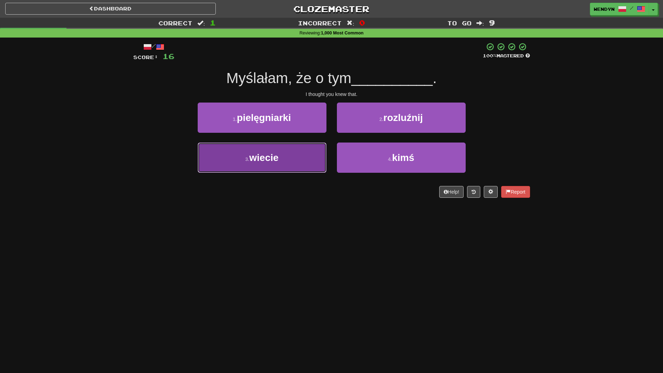
click at [277, 168] on button "3 . wiecie" at bounding box center [262, 158] width 129 height 30
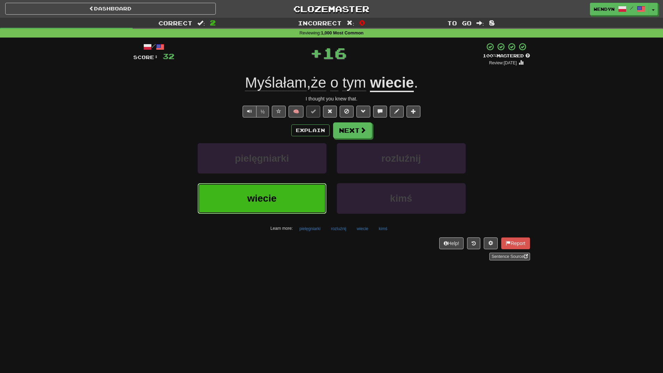
click at [276, 189] on button "wiecie" at bounding box center [262, 198] width 129 height 30
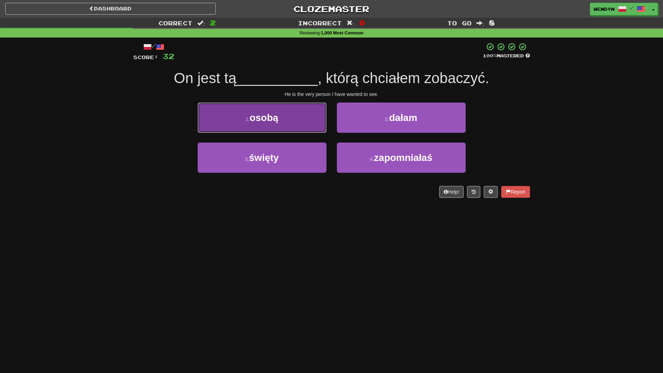
click at [296, 132] on button "1 . osobą" at bounding box center [262, 118] width 129 height 30
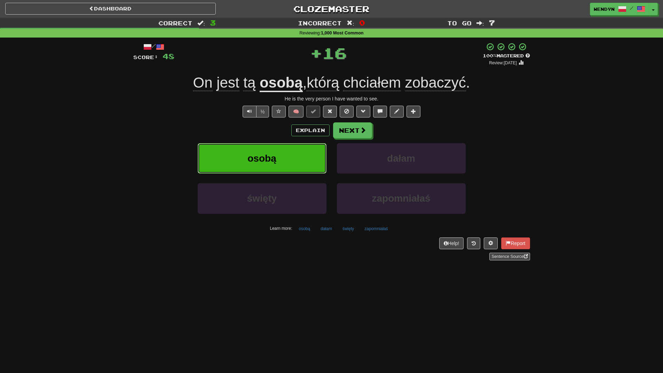
click at [270, 151] on button "osobą" at bounding box center [262, 158] width 129 height 30
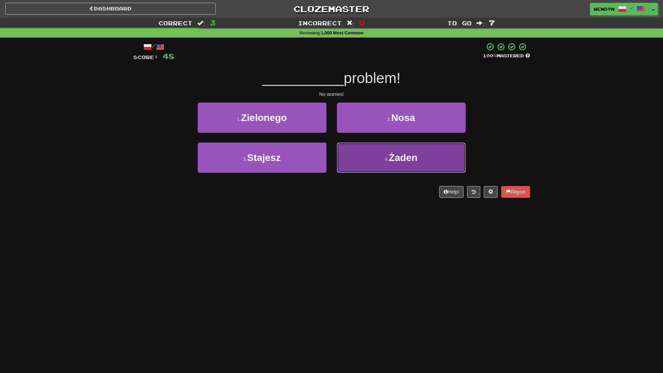
click at [399, 167] on button "4 . Żaden" at bounding box center [401, 158] width 129 height 30
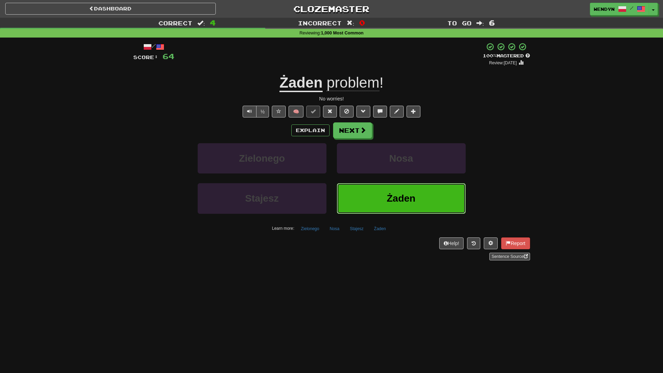
click at [394, 204] on span "Żaden" at bounding box center [401, 198] width 29 height 11
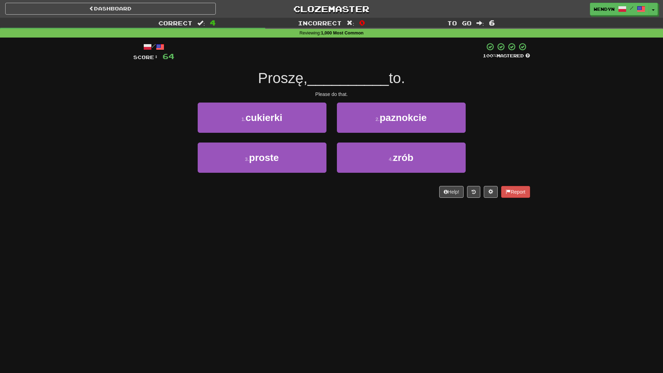
click at [389, 175] on div "4 . zrób" at bounding box center [401, 163] width 139 height 40
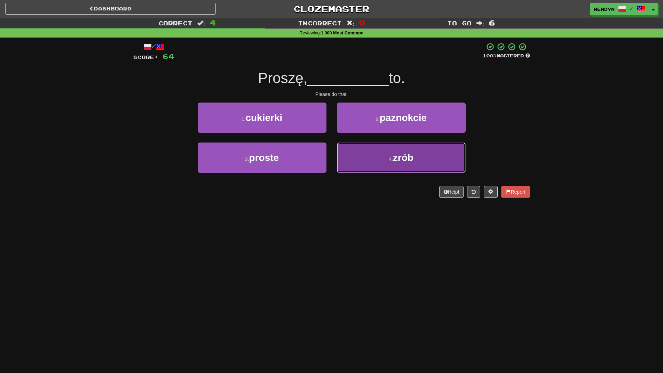
click at [389, 170] on button "4 . zrób" at bounding box center [401, 158] width 129 height 30
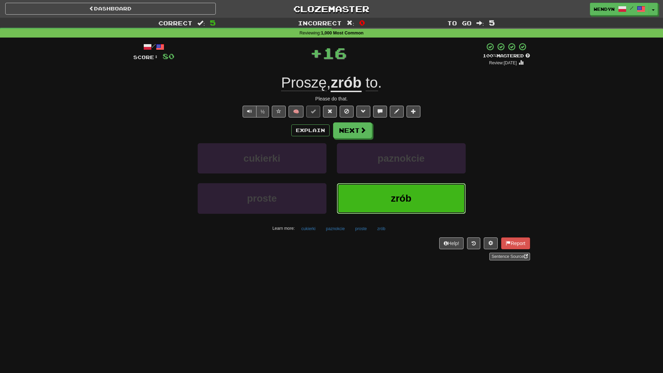
drag, startPoint x: 387, startPoint y: 188, endPoint x: 346, endPoint y: 217, distance: 50.5
click at [381, 196] on button "zrób" at bounding box center [401, 198] width 129 height 30
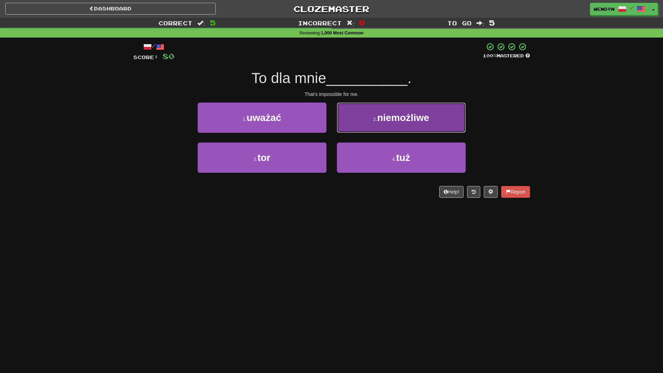
click at [423, 108] on button "2 . niemożliwe" at bounding box center [401, 118] width 129 height 30
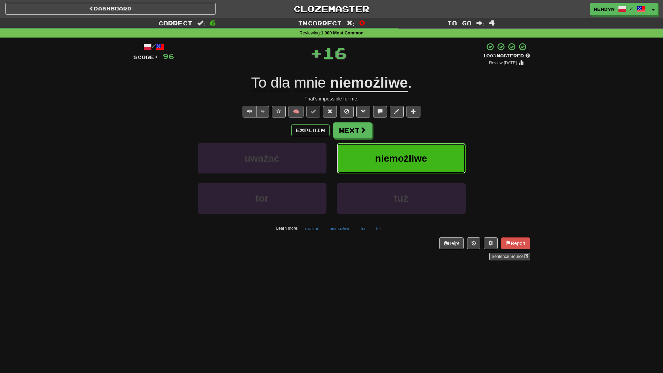
click at [422, 146] on button "niemożliwe" at bounding box center [401, 158] width 129 height 30
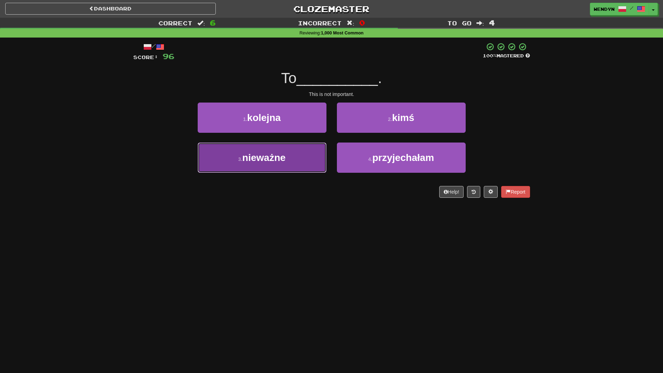
click at [271, 167] on button "3 . nieważne" at bounding box center [262, 158] width 129 height 30
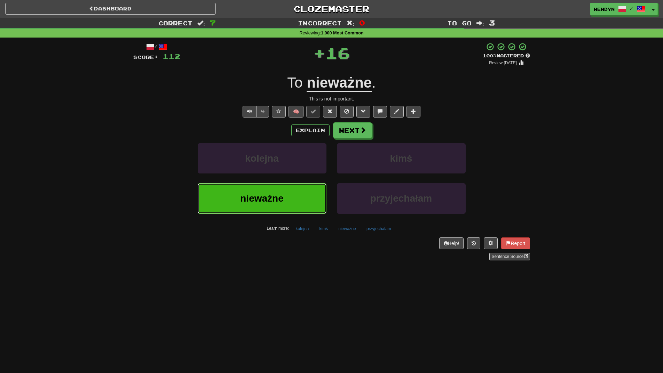
click at [268, 195] on span "nieważne" at bounding box center [261, 198] width 43 height 11
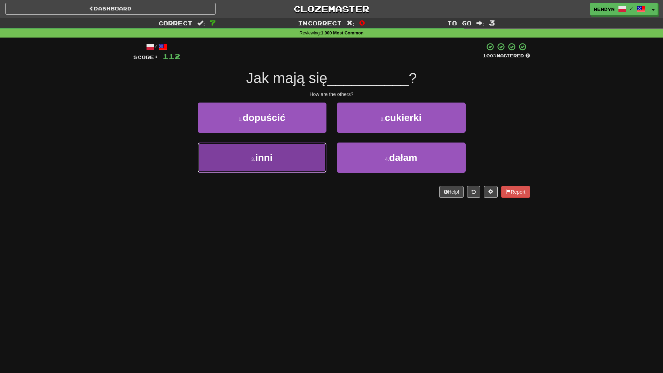
click at [288, 164] on button "3 . inni" at bounding box center [262, 158] width 129 height 30
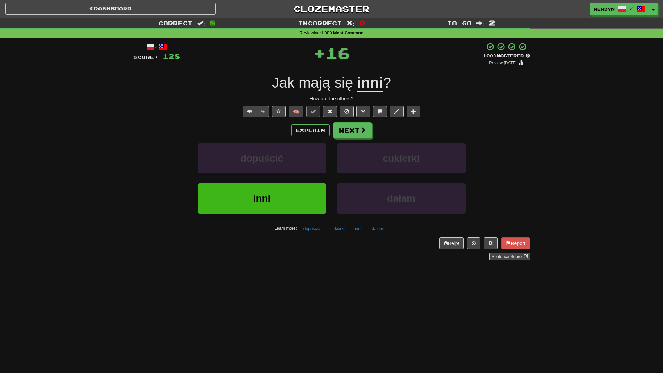
click at [281, 182] on div "dopuścić" at bounding box center [261, 163] width 139 height 40
drag, startPoint x: 279, startPoint y: 200, endPoint x: 259, endPoint y: 229, distance: 34.8
click at [277, 204] on button "inni" at bounding box center [262, 198] width 129 height 30
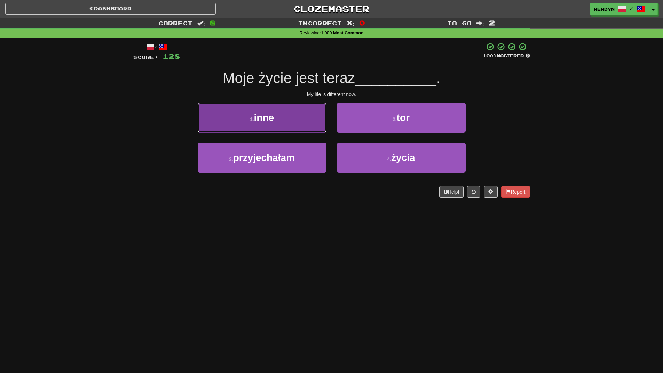
click at [298, 121] on button "1 . inne" at bounding box center [262, 118] width 129 height 30
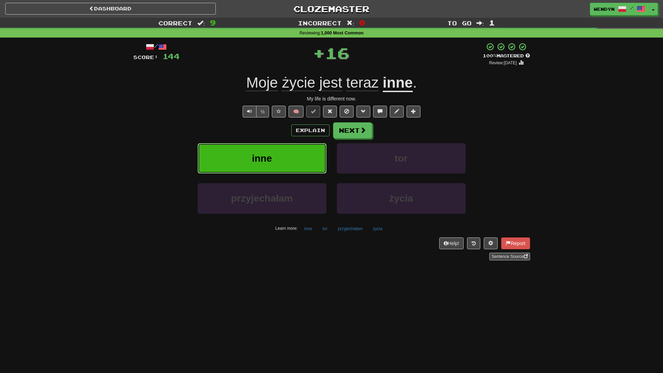
click at [290, 153] on button "inne" at bounding box center [262, 158] width 129 height 30
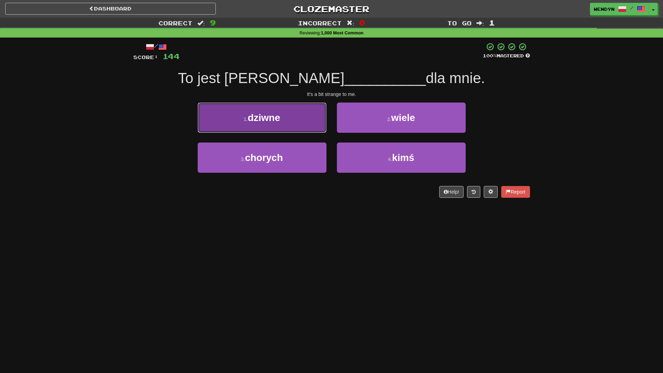
click at [298, 119] on button "1 . dziwne" at bounding box center [262, 118] width 129 height 30
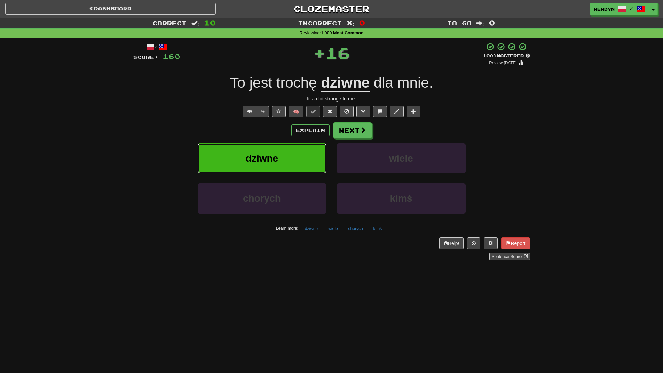
click at [295, 157] on button "dziwne" at bounding box center [262, 158] width 129 height 30
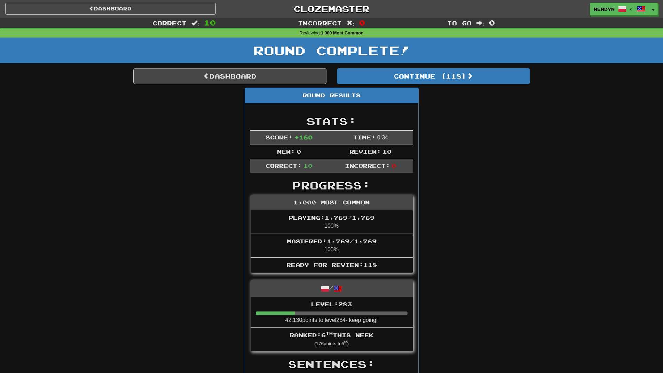
click at [454, 67] on div "Round Complete!" at bounding box center [331, 53] width 663 height 31
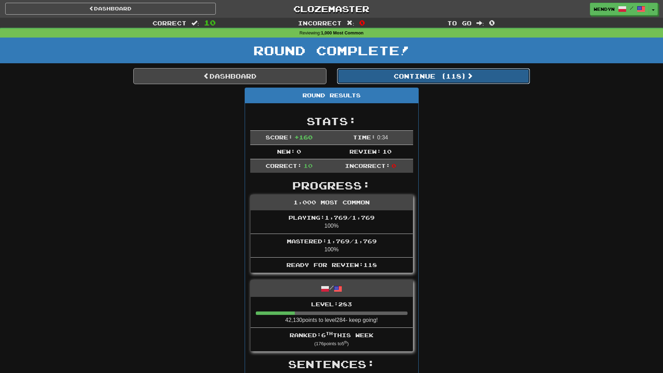
click at [454, 69] on button "Continue ( 118 )" at bounding box center [433, 76] width 193 height 16
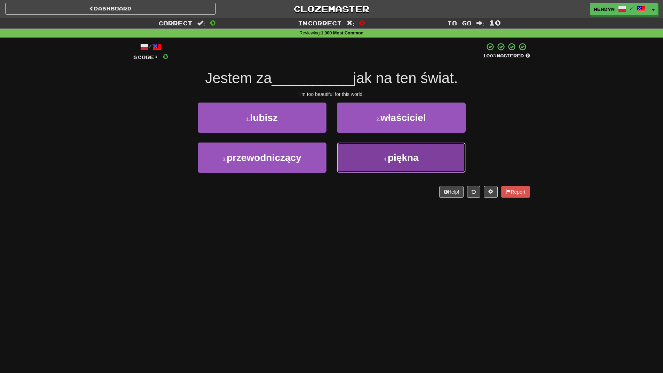
click at [412, 162] on span "piękna" at bounding box center [403, 157] width 31 height 11
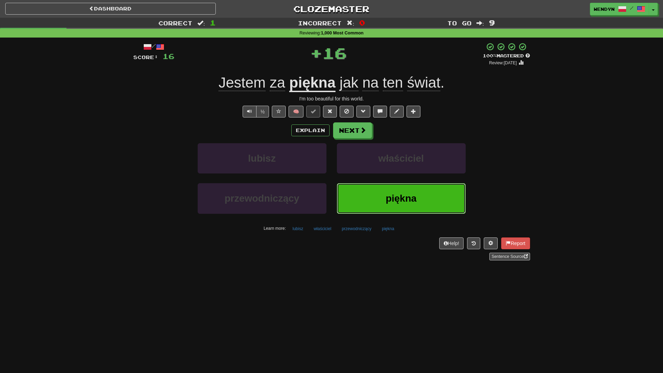
click at [402, 205] on button "piękna" at bounding box center [401, 198] width 129 height 30
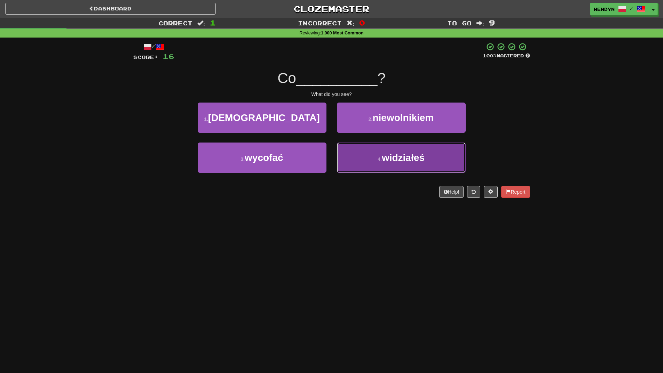
click at [396, 169] on button "4 . widziałeś" at bounding box center [401, 158] width 129 height 30
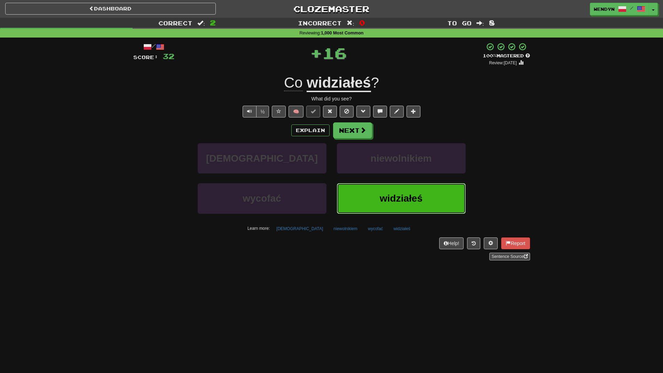
click at [387, 211] on button "widziałeś" at bounding box center [401, 198] width 129 height 30
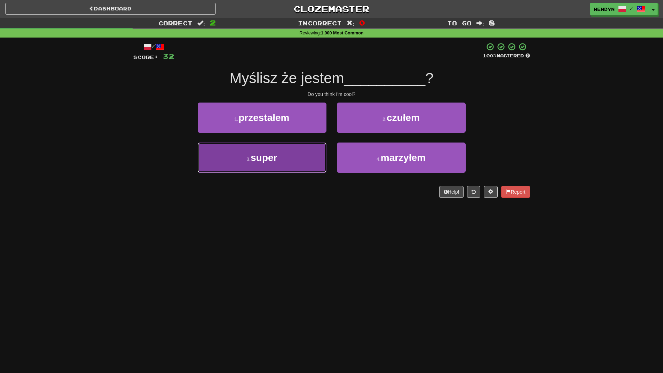
click at [307, 157] on button "3 . super" at bounding box center [262, 158] width 129 height 30
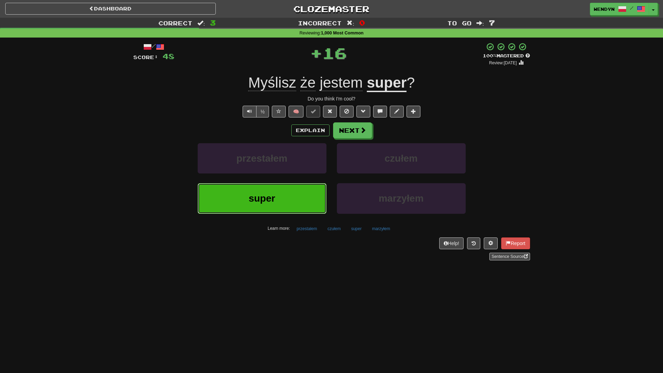
click at [303, 202] on button "super" at bounding box center [262, 198] width 129 height 30
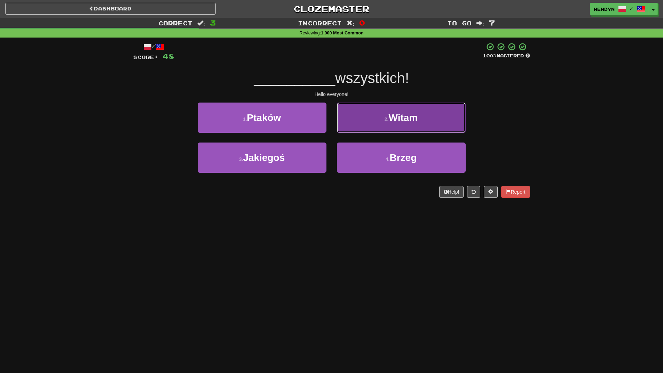
click at [432, 126] on button "2 . Witam" at bounding box center [401, 118] width 129 height 30
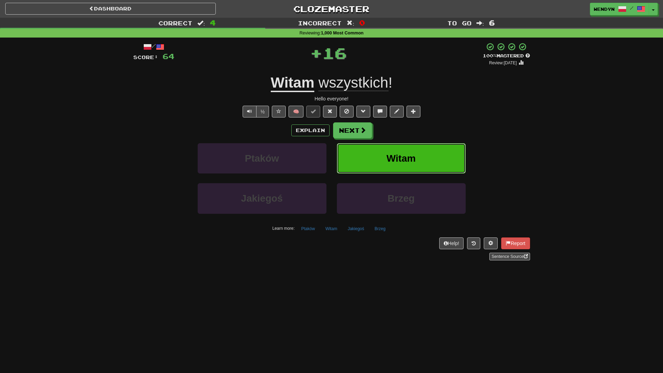
click at [430, 154] on button "Witam" at bounding box center [401, 158] width 129 height 30
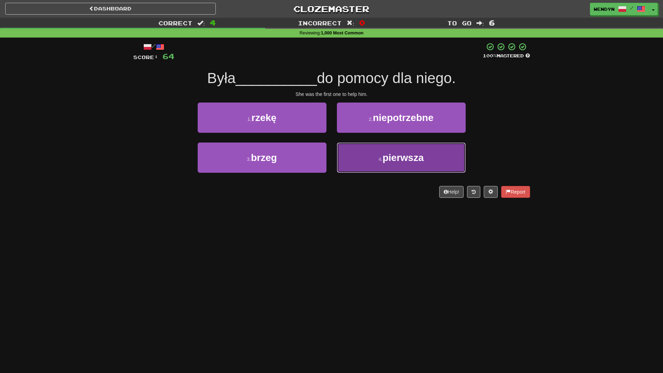
click at [414, 159] on span "pierwsza" at bounding box center [402, 157] width 41 height 11
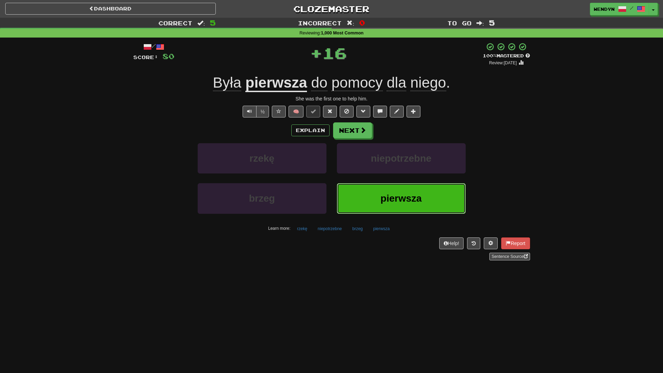
click at [404, 193] on button "pierwsza" at bounding box center [401, 198] width 129 height 30
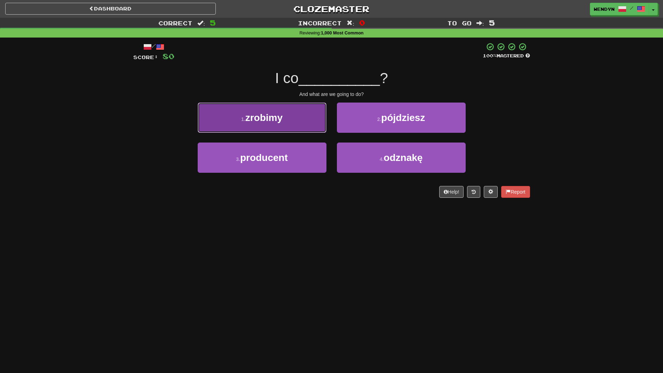
click at [284, 125] on button "1 . zrobimy" at bounding box center [262, 118] width 129 height 30
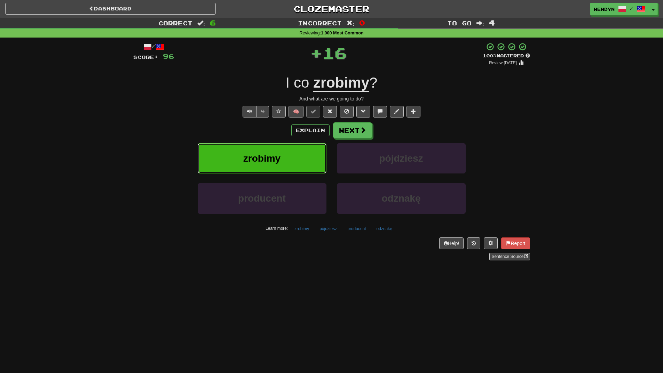
click at [282, 154] on button "zrobimy" at bounding box center [262, 158] width 129 height 30
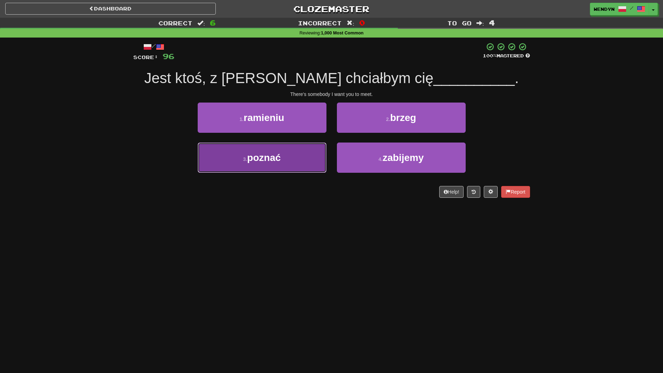
click at [288, 166] on button "3 . poznać" at bounding box center [262, 158] width 129 height 30
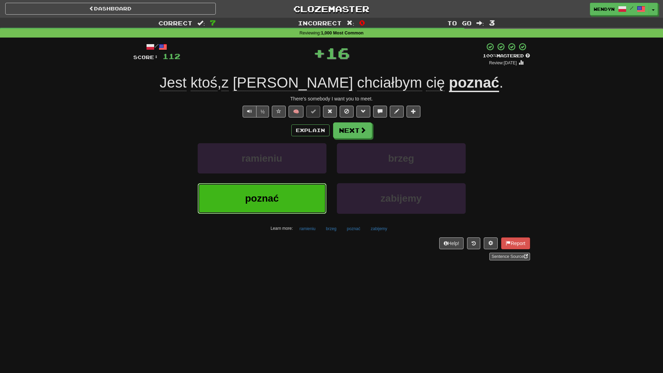
drag, startPoint x: 291, startPoint y: 199, endPoint x: 284, endPoint y: 247, distance: 48.1
click at [291, 200] on button "poznać" at bounding box center [262, 198] width 129 height 30
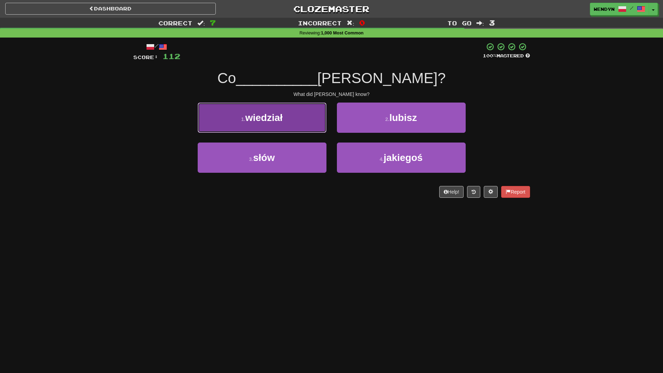
click at [302, 130] on button "1 . wiedział" at bounding box center [262, 118] width 129 height 30
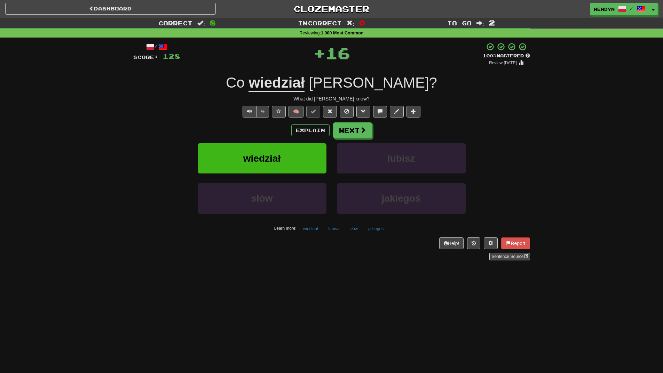
click at [268, 127] on div "Explain Next" at bounding box center [331, 130] width 397 height 16
click at [267, 150] on button "wiedział" at bounding box center [262, 158] width 129 height 30
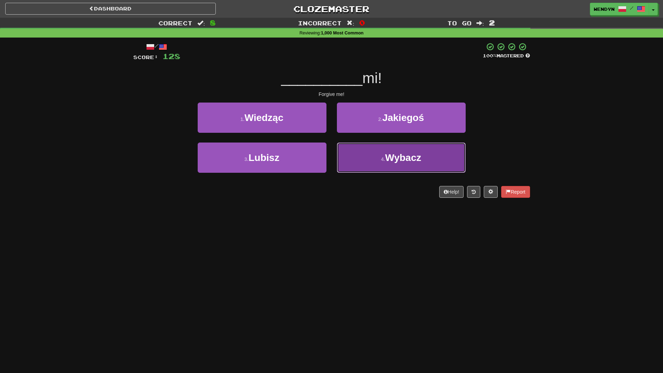
click at [401, 162] on span "Wybacz" at bounding box center [403, 157] width 36 height 11
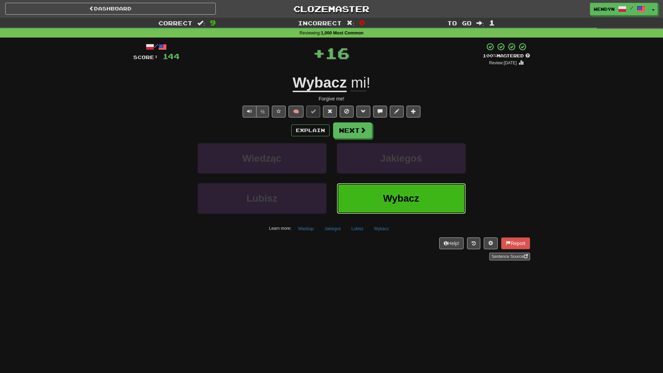
click at [392, 201] on span "Wybacz" at bounding box center [401, 198] width 36 height 11
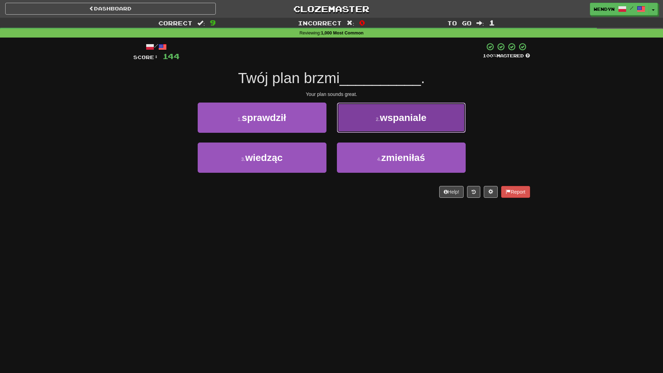
click at [434, 115] on button "2 . wspaniale" at bounding box center [401, 118] width 129 height 30
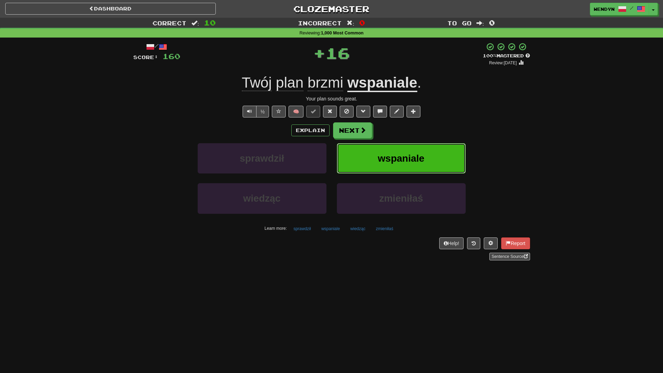
click at [433, 159] on button "wspaniale" at bounding box center [401, 158] width 129 height 30
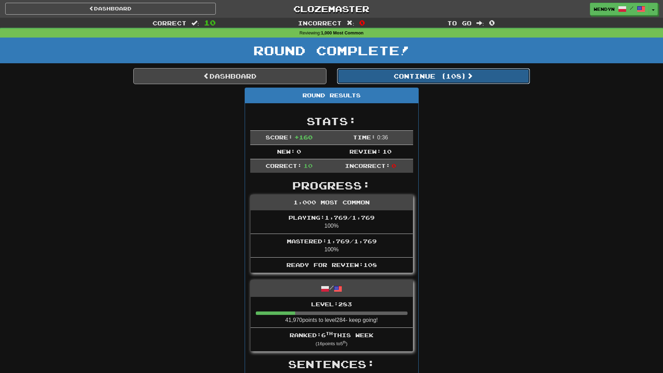
click at [466, 81] on button "Continue ( 108 )" at bounding box center [433, 76] width 193 height 16
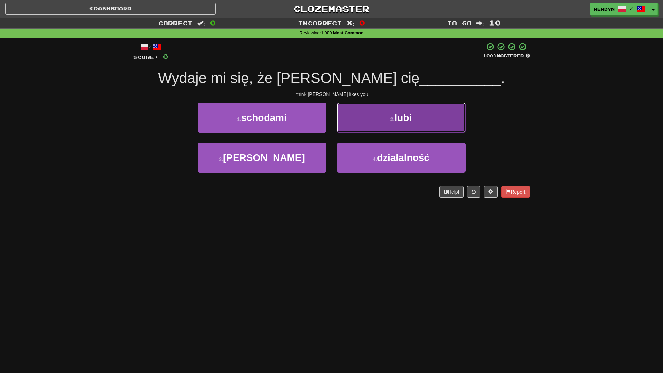
click at [406, 125] on button "2 . lubi" at bounding box center [401, 118] width 129 height 30
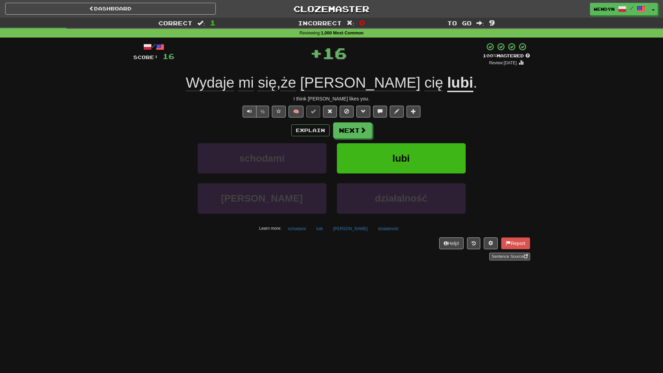
click at [408, 126] on div "Explain Next" at bounding box center [331, 130] width 397 height 16
click at [403, 148] on button "lubi" at bounding box center [401, 158] width 129 height 30
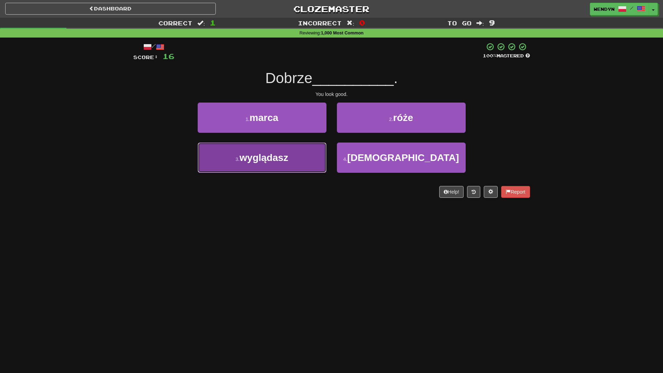
click at [303, 170] on button "3 . wyglądasz" at bounding box center [262, 158] width 129 height 30
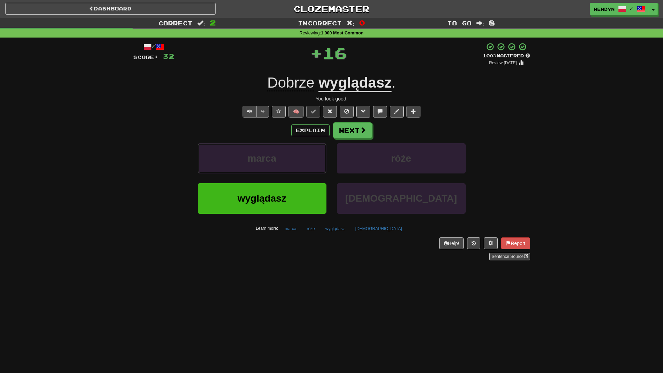
click at [303, 170] on button "marca" at bounding box center [262, 158] width 129 height 30
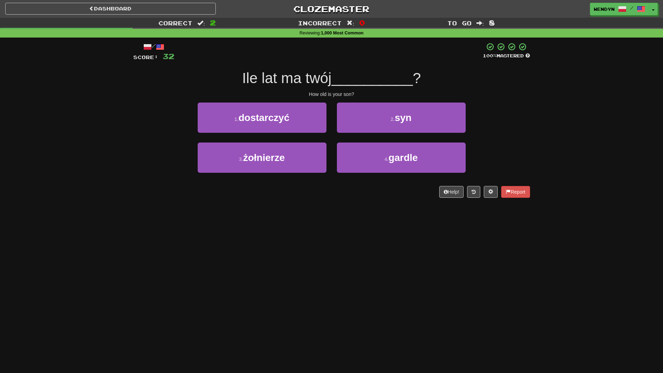
click at [299, 223] on div "Dashboard Clozemaster WendyN / Toggle Dropdown Dashboard Leaderboard Activity F…" at bounding box center [331, 186] width 663 height 373
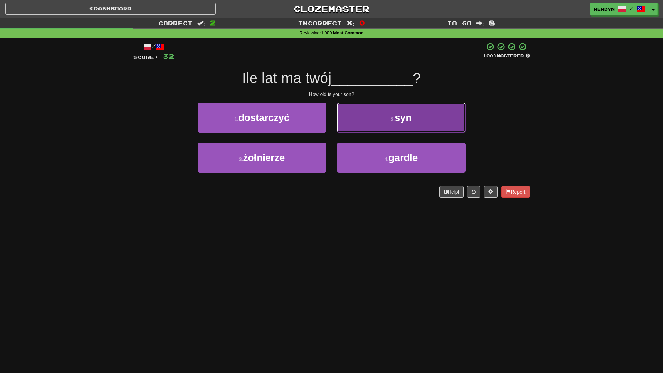
click at [441, 124] on button "2 . syn" at bounding box center [401, 118] width 129 height 30
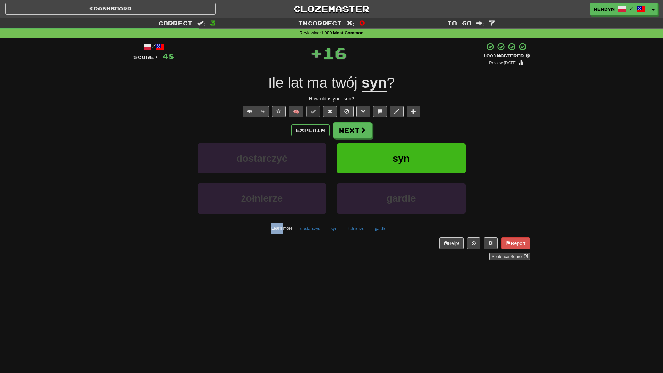
click at [441, 124] on div "Explain Next" at bounding box center [331, 130] width 397 height 16
click at [430, 161] on button "syn" at bounding box center [401, 158] width 129 height 30
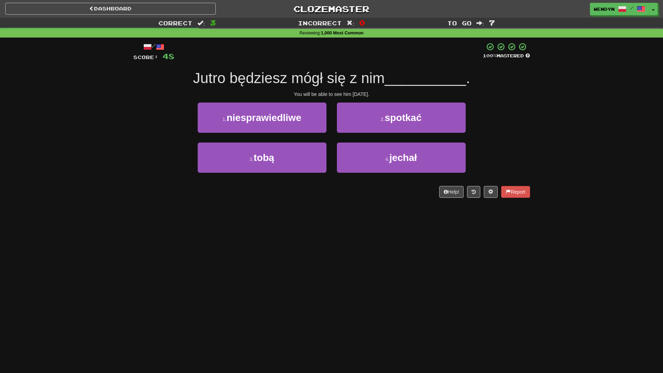
drag, startPoint x: 369, startPoint y: 251, endPoint x: 335, endPoint y: 233, distance: 38.4
click at [367, 250] on div "Dashboard Clozemaster WendyN / Toggle Dropdown Dashboard Leaderboard Activity F…" at bounding box center [331, 186] width 663 height 373
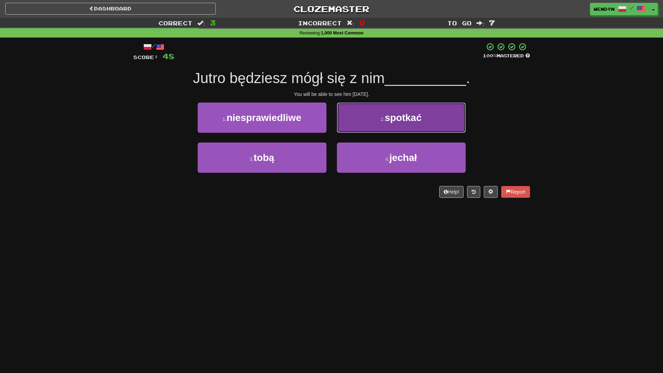
click at [440, 127] on button "2 . spotkać" at bounding box center [401, 118] width 129 height 30
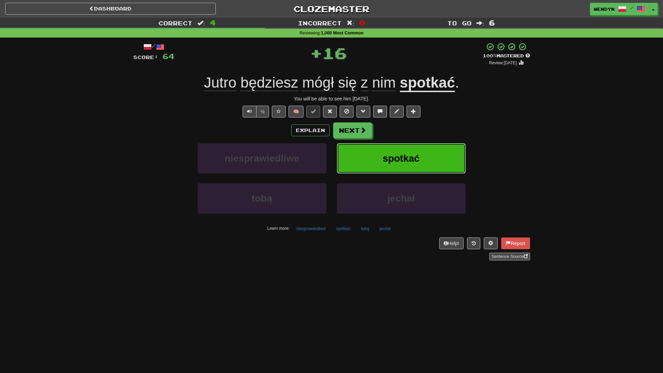
click at [433, 154] on button "spotkać" at bounding box center [401, 158] width 129 height 30
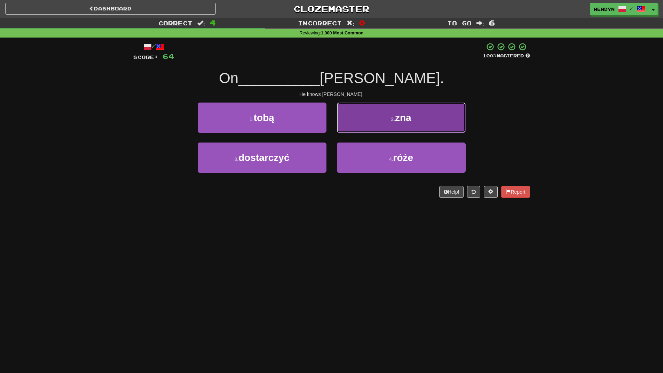
click at [428, 120] on button "2 . zna" at bounding box center [401, 118] width 129 height 30
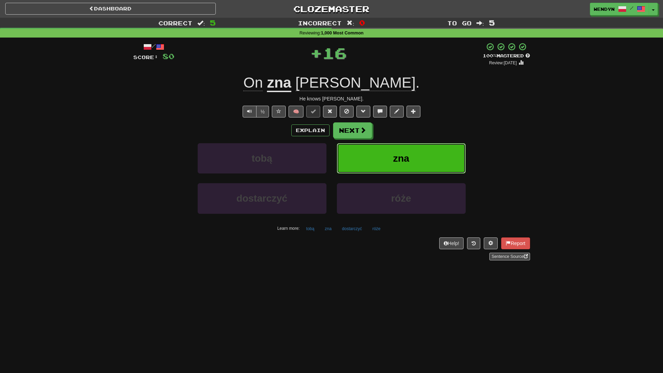
click at [428, 150] on button "zna" at bounding box center [401, 158] width 129 height 30
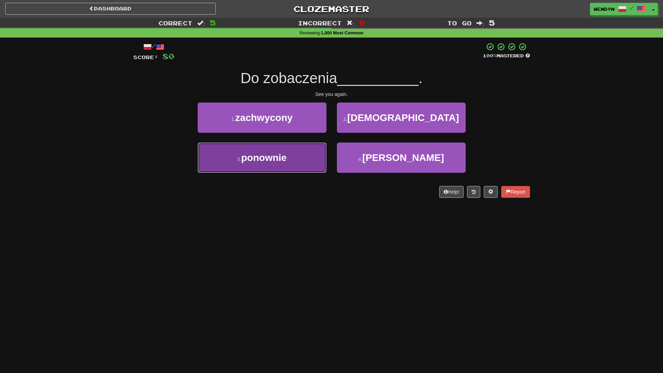
click at [288, 166] on button "3 . ponownie" at bounding box center [262, 158] width 129 height 30
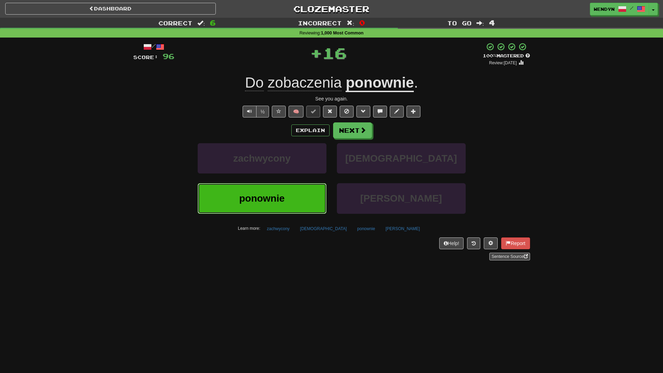
click at [280, 196] on span "ponownie" at bounding box center [262, 198] width 46 height 11
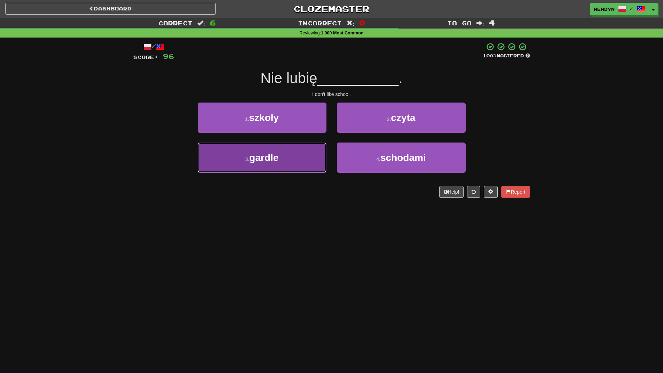
click at [287, 164] on button "3 . gardle" at bounding box center [262, 158] width 129 height 30
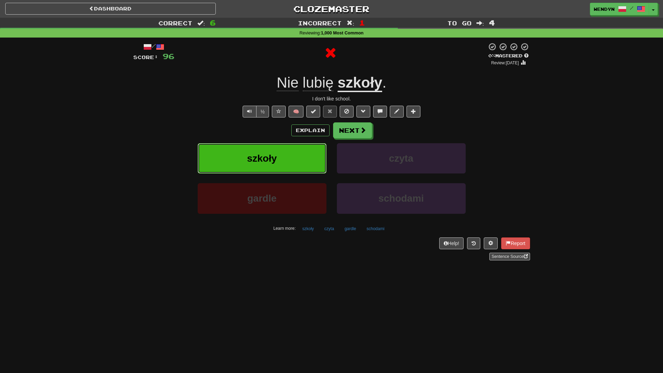
drag, startPoint x: 287, startPoint y: 164, endPoint x: 7, endPoint y: 199, distance: 281.5
click at [7, 222] on div "Correct : 6 Incorrect : 1 To go : 4 Reviewing : 1,000 Most Common / Score: 96 0…" at bounding box center [331, 144] width 663 height 253
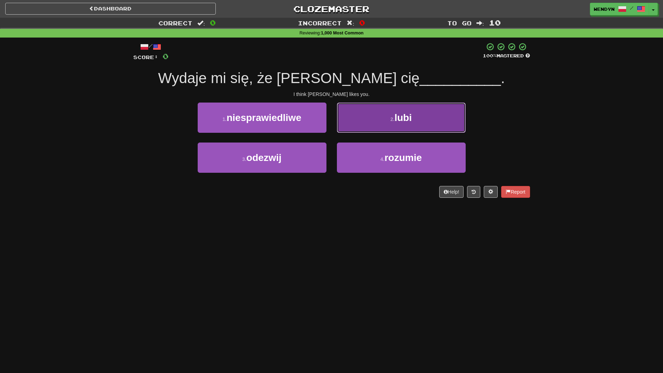
click at [410, 127] on button "2 . lubi" at bounding box center [401, 118] width 129 height 30
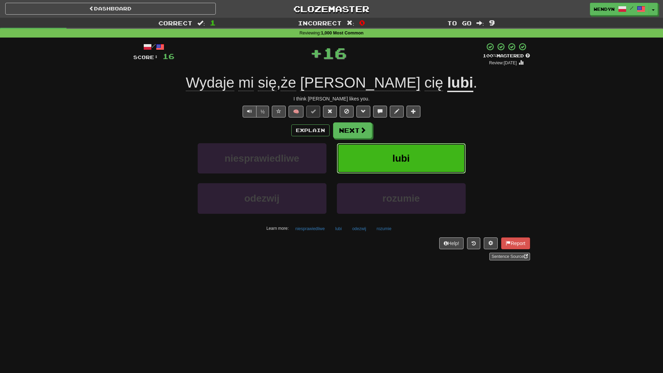
click at [409, 153] on span "lubi" at bounding box center [400, 158] width 17 height 11
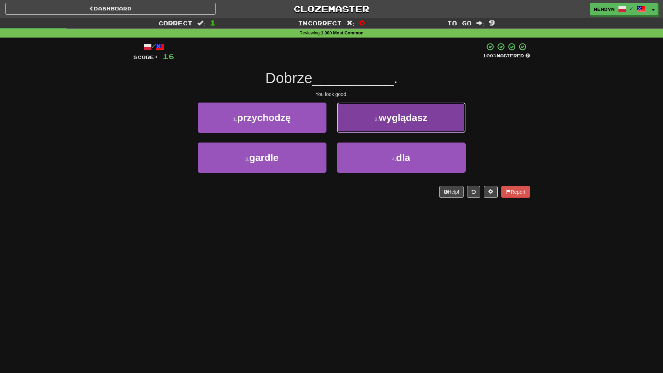
click at [436, 119] on button "2 . wyglądasz" at bounding box center [401, 118] width 129 height 30
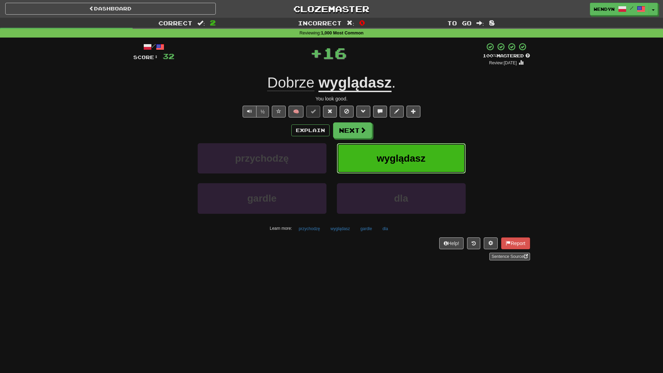
click at [431, 168] on button "wyglądasz" at bounding box center [401, 158] width 129 height 30
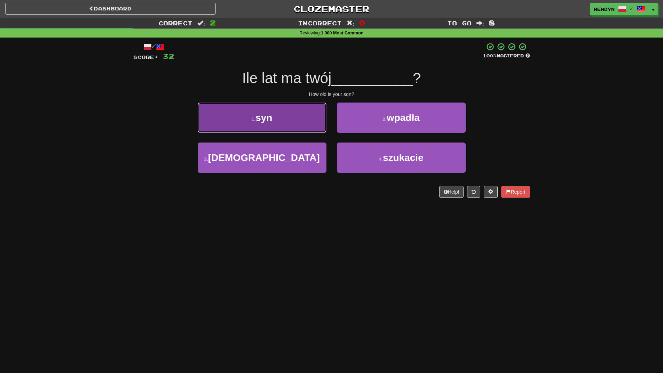
click at [299, 120] on button "1 . syn" at bounding box center [262, 118] width 129 height 30
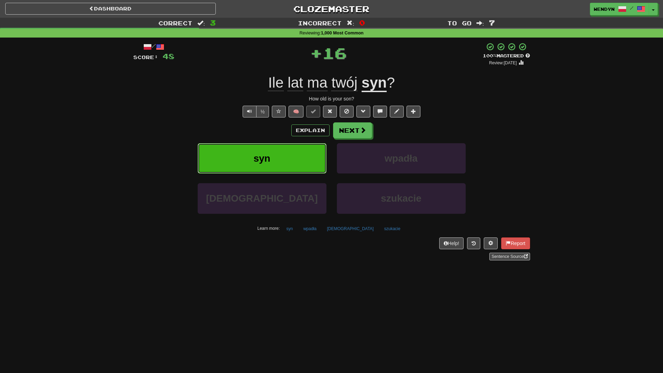
click at [297, 159] on button "syn" at bounding box center [262, 158] width 129 height 30
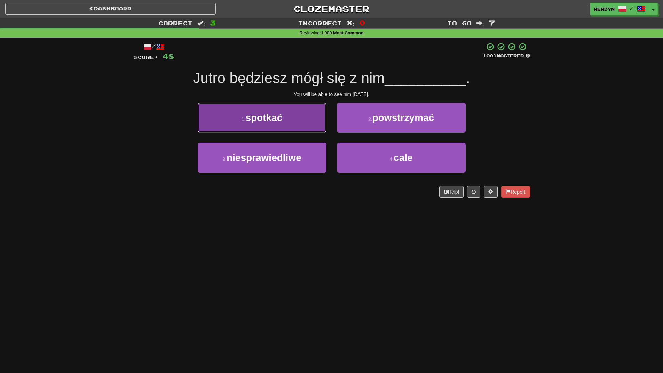
click at [291, 120] on button "1 . spotkać" at bounding box center [262, 118] width 129 height 30
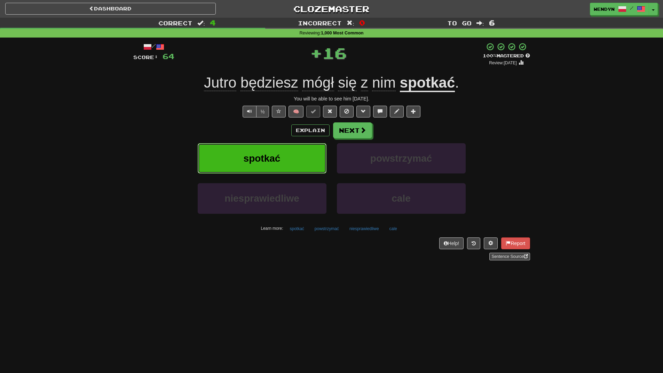
click at [290, 152] on button "spotkać" at bounding box center [262, 158] width 129 height 30
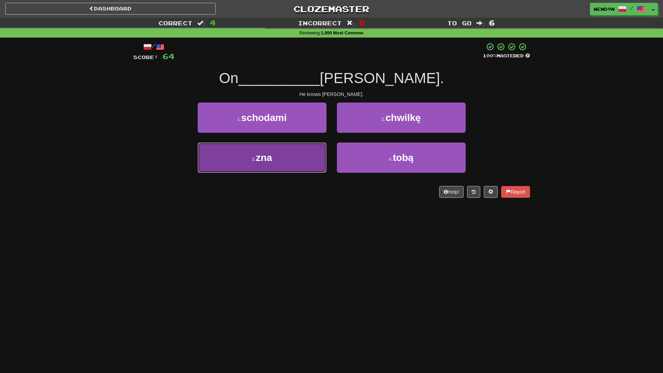
click at [298, 151] on button "3 . zna" at bounding box center [262, 158] width 129 height 30
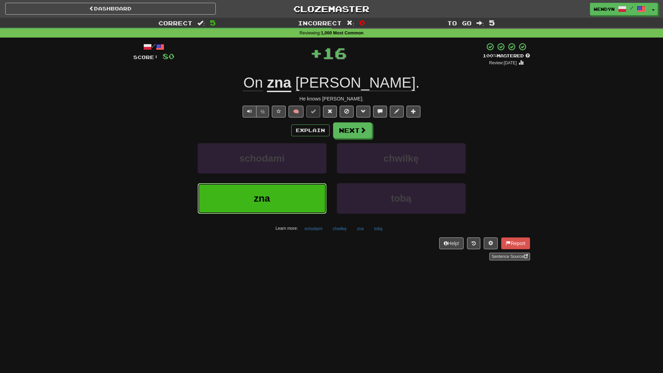
click at [297, 199] on button "zna" at bounding box center [262, 198] width 129 height 30
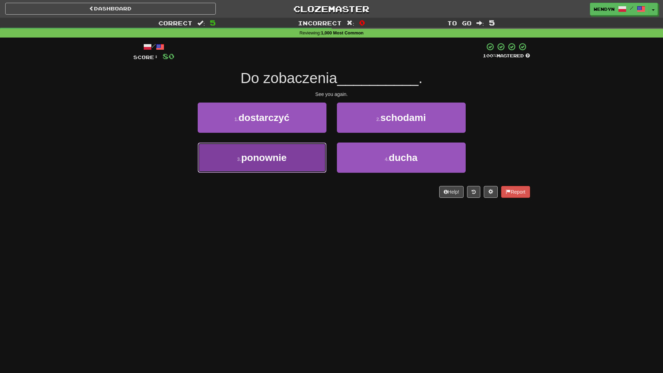
click at [284, 164] on button "3 . ponownie" at bounding box center [262, 158] width 129 height 30
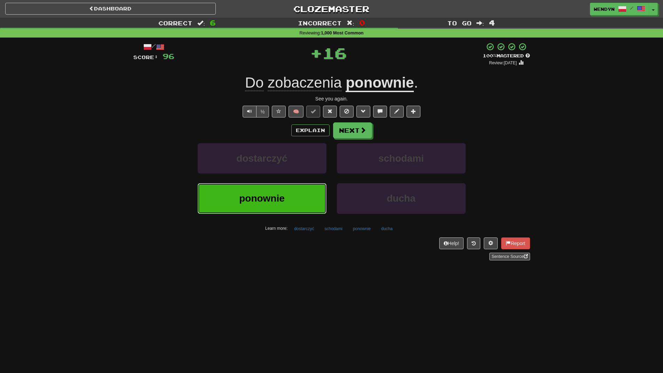
click at [284, 190] on button "ponownie" at bounding box center [262, 198] width 129 height 30
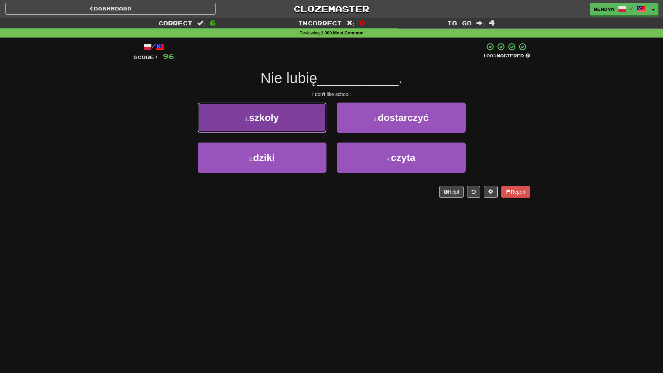
click at [280, 120] on button "1 . szkoły" at bounding box center [262, 118] width 129 height 30
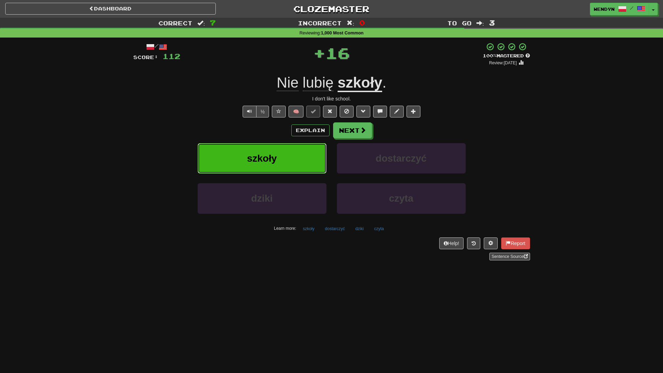
click at [276, 155] on span "szkoły" at bounding box center [262, 158] width 30 height 11
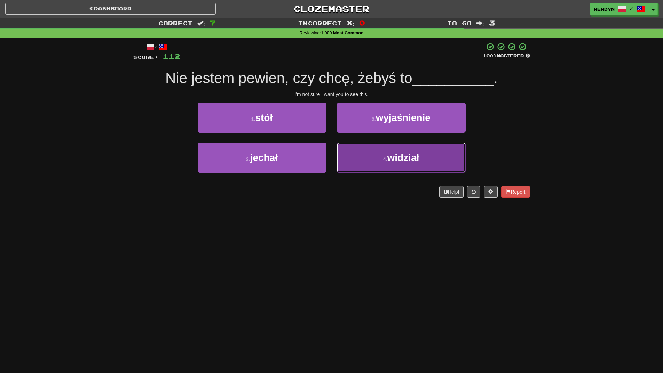
click at [421, 168] on button "4 . widział" at bounding box center [401, 158] width 129 height 30
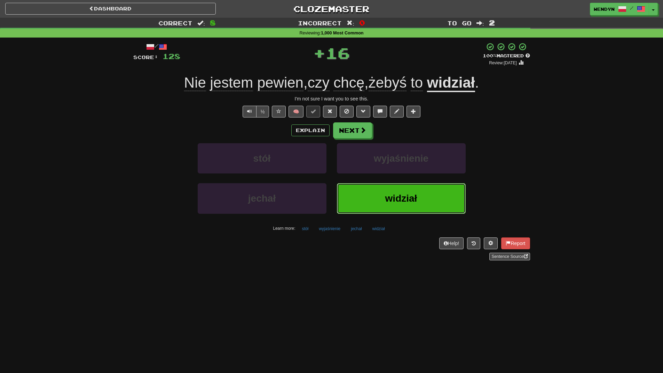
click at [413, 208] on button "widział" at bounding box center [401, 198] width 129 height 30
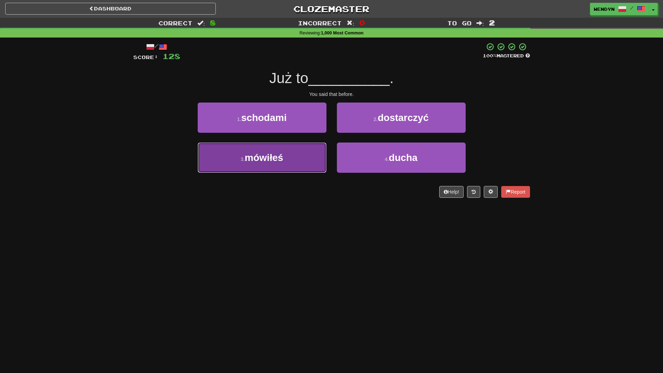
click at [292, 164] on button "3 . mówiłeś" at bounding box center [262, 158] width 129 height 30
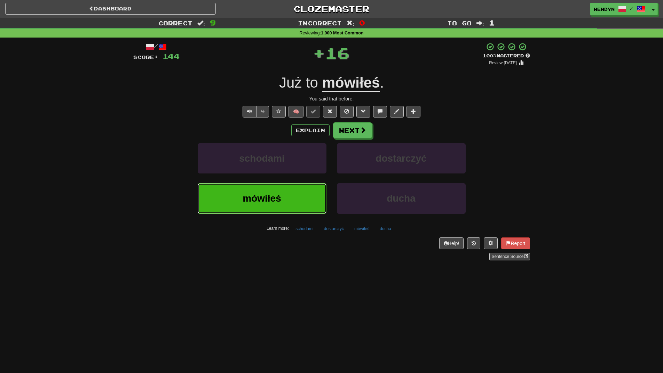
click at [289, 199] on button "mówiłeś" at bounding box center [262, 198] width 129 height 30
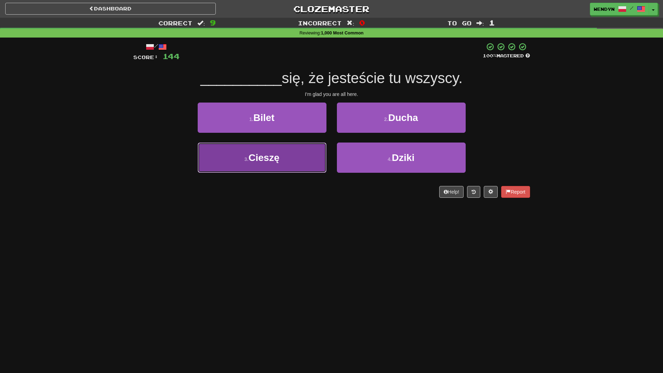
click at [288, 149] on button "3 . [GEOGRAPHIC_DATA]" at bounding box center [262, 158] width 129 height 30
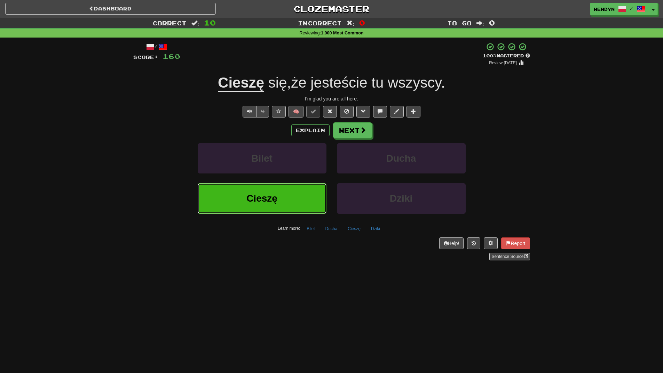
click at [293, 199] on button "Cieszę" at bounding box center [262, 198] width 129 height 30
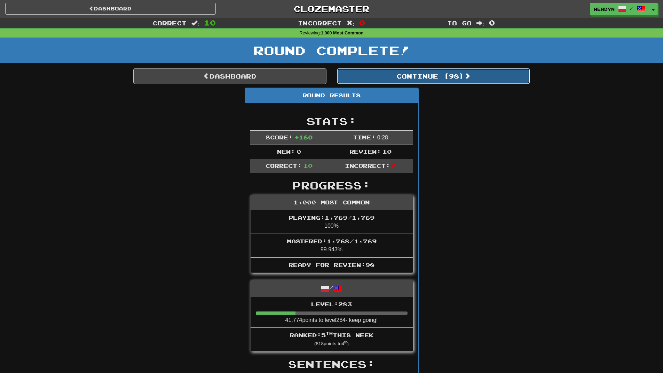
click at [431, 79] on button "Continue ( 98 )" at bounding box center [433, 76] width 193 height 16
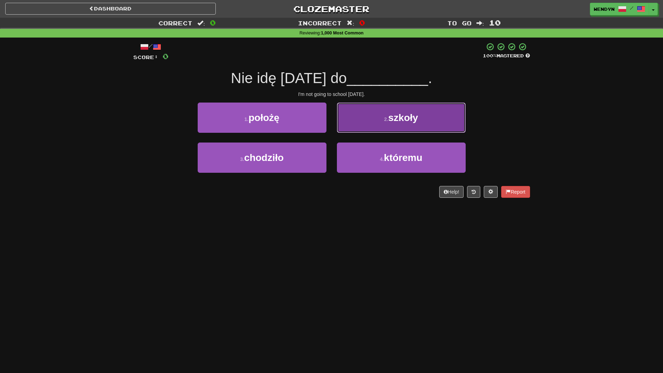
click at [422, 127] on button "2 . szkoły" at bounding box center [401, 118] width 129 height 30
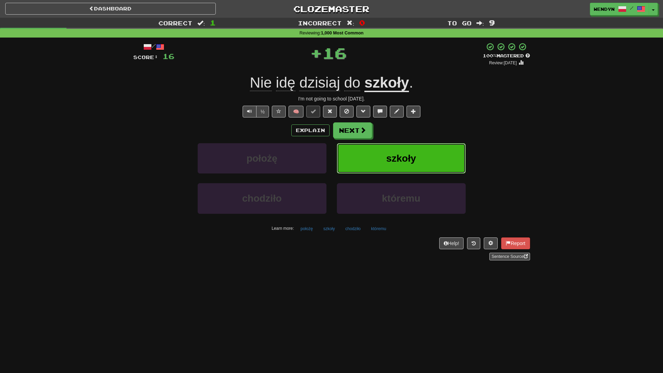
click at [413, 157] on span "szkoły" at bounding box center [401, 158] width 30 height 11
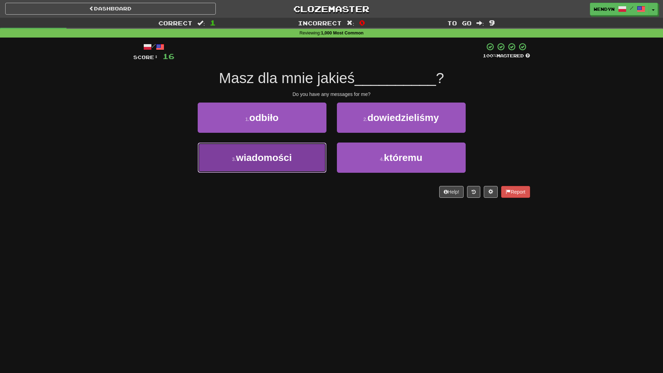
click at [298, 165] on button "3 . wiadomości" at bounding box center [262, 158] width 129 height 30
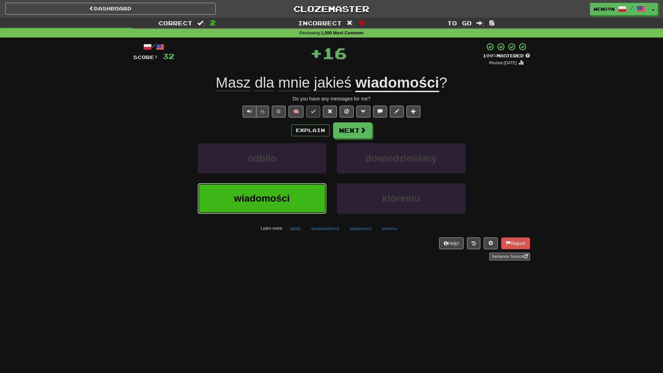
click at [297, 199] on button "wiadomości" at bounding box center [262, 198] width 129 height 30
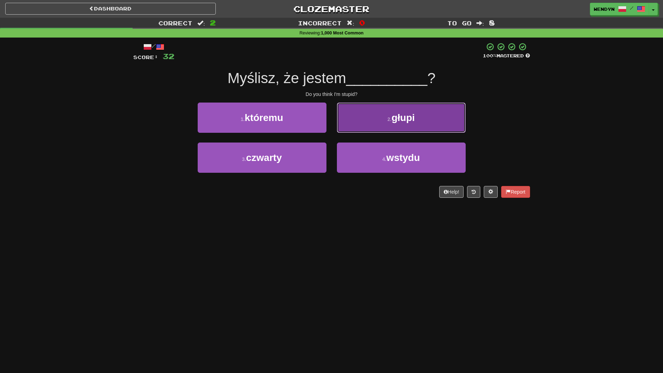
click at [431, 118] on button "2 . głupi" at bounding box center [401, 118] width 129 height 30
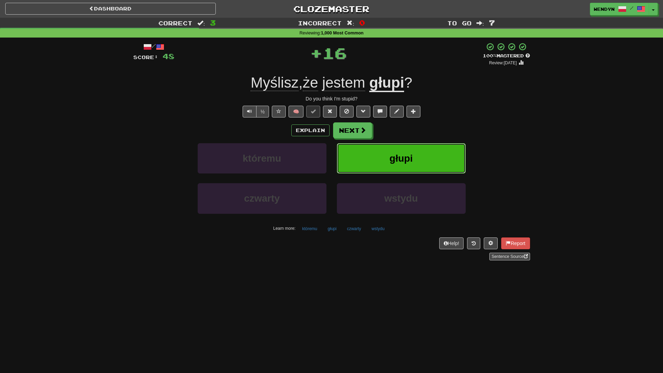
click at [436, 152] on button "głupi" at bounding box center [401, 158] width 129 height 30
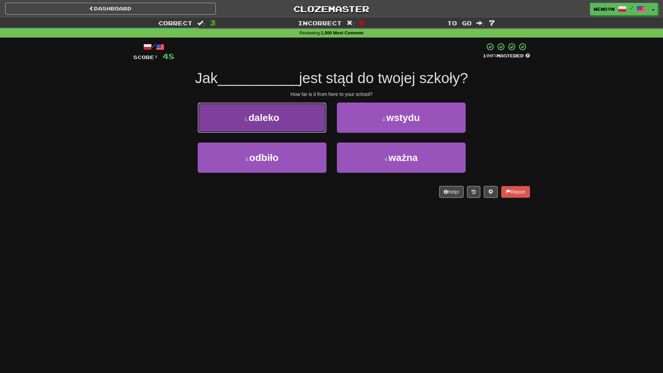
click at [295, 119] on button "1 . daleko" at bounding box center [262, 118] width 129 height 30
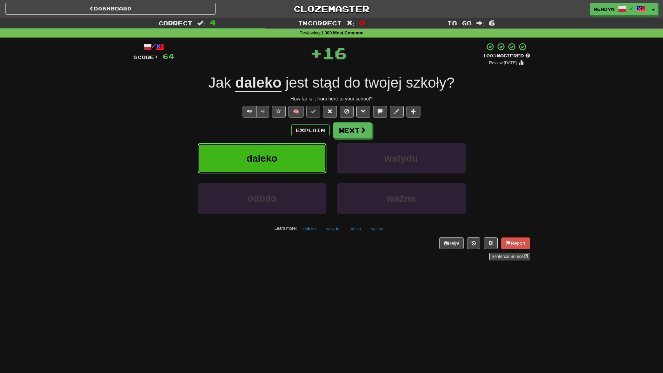
click at [289, 150] on button "daleko" at bounding box center [262, 158] width 129 height 30
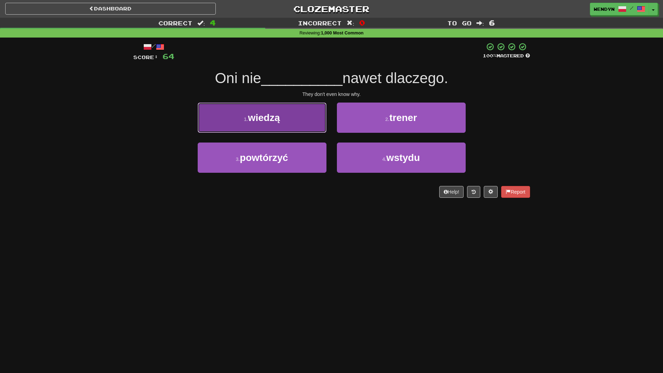
click at [303, 117] on button "1 . wiedzą" at bounding box center [262, 118] width 129 height 30
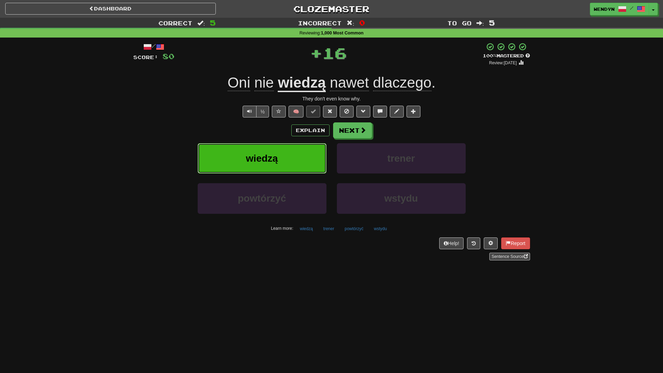
click at [300, 158] on button "wiedzą" at bounding box center [262, 158] width 129 height 30
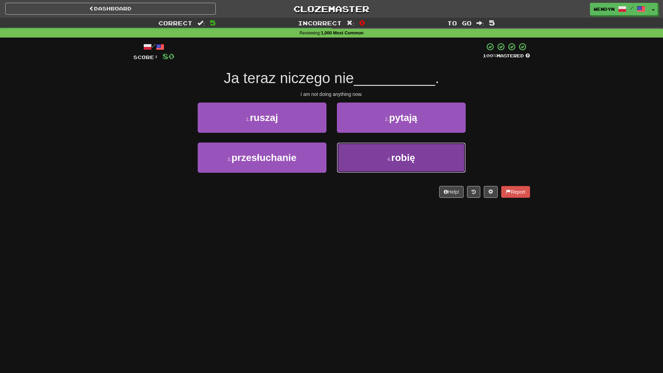
click at [412, 160] on span "robię" at bounding box center [403, 157] width 24 height 11
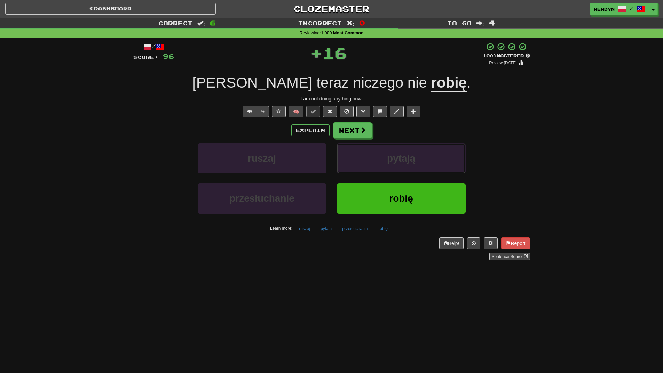
click at [412, 160] on span "pytają" at bounding box center [401, 158] width 28 height 11
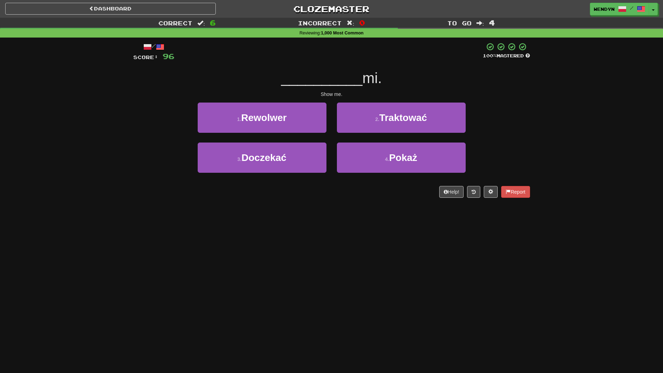
click at [379, 237] on div "Dashboard Clozemaster WendyN / Toggle Dropdown Dashboard Leaderboard Activity F…" at bounding box center [331, 186] width 663 height 373
drag, startPoint x: 379, startPoint y: 237, endPoint x: 393, endPoint y: 204, distance: 35.5
click at [380, 233] on div "Dashboard Clozemaster WendyN / Toggle Dropdown Dashboard Leaderboard Activity F…" at bounding box center [331, 186] width 663 height 373
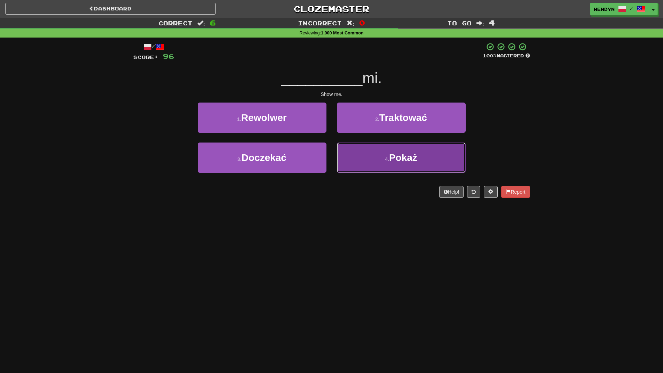
click at [412, 162] on span "Pokaż" at bounding box center [403, 157] width 28 height 11
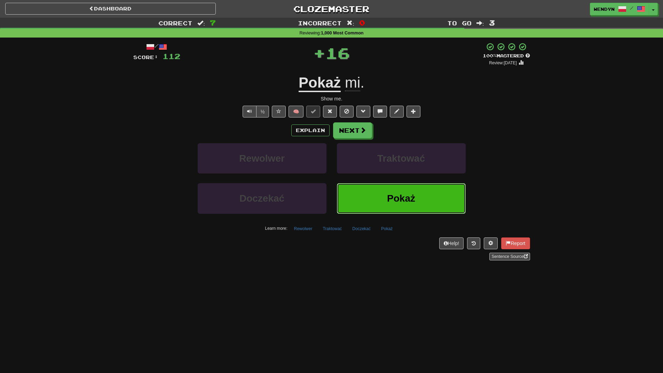
click at [402, 194] on span "Pokaż" at bounding box center [401, 198] width 28 height 11
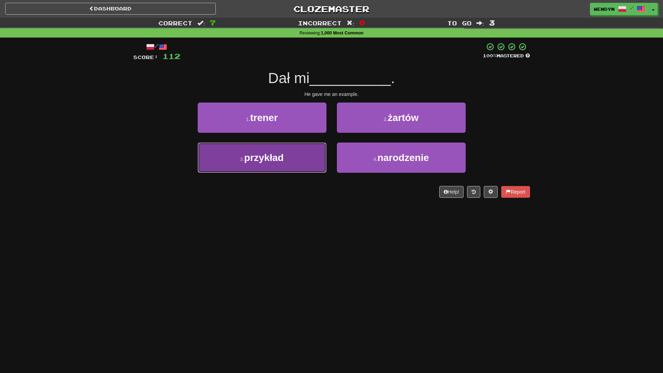
click at [294, 159] on button "3 . przykład" at bounding box center [262, 158] width 129 height 30
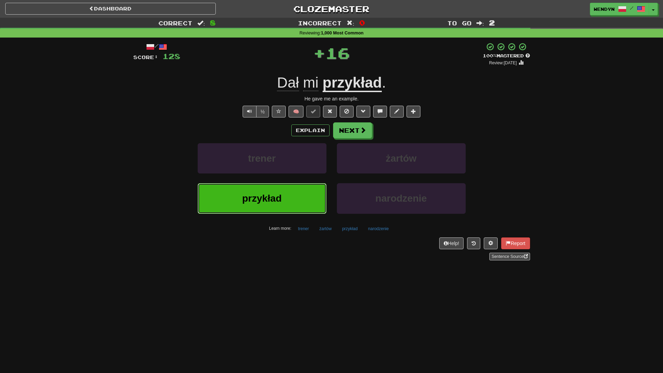
click at [294, 194] on button "przykład" at bounding box center [262, 198] width 129 height 30
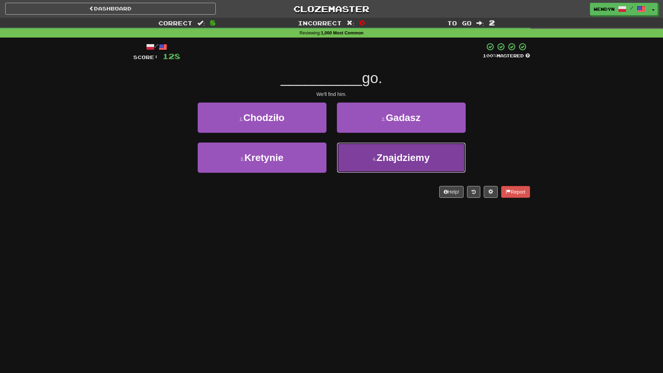
click at [402, 165] on button "4 . Znajdziemy" at bounding box center [401, 158] width 129 height 30
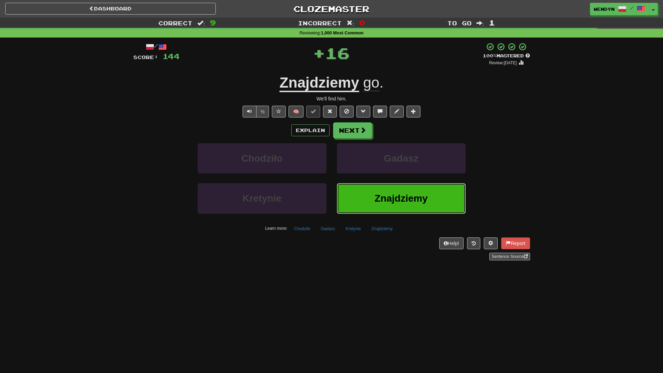
click at [400, 187] on button "Znajdziemy" at bounding box center [401, 198] width 129 height 30
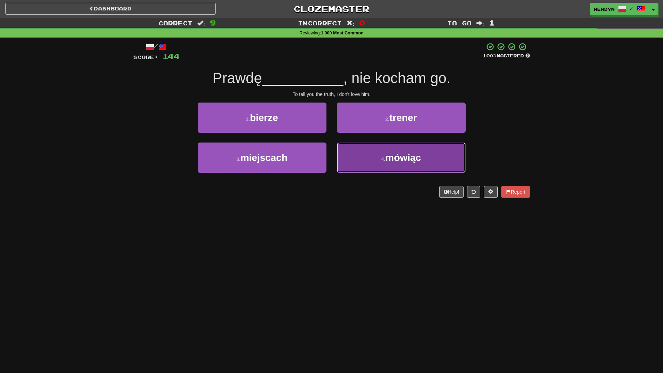
click at [403, 172] on button "4 . mówiąc" at bounding box center [401, 158] width 129 height 30
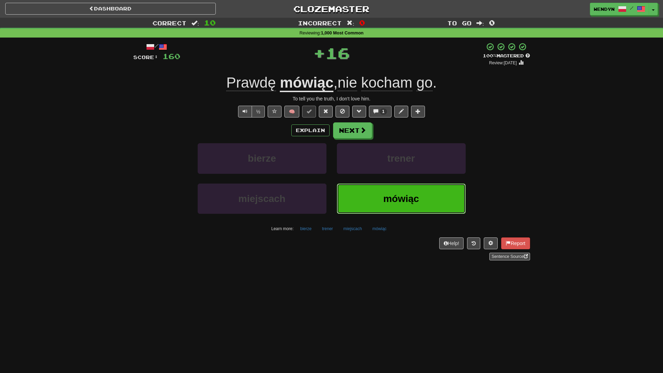
click at [402, 198] on span "mówiąc" at bounding box center [401, 198] width 36 height 11
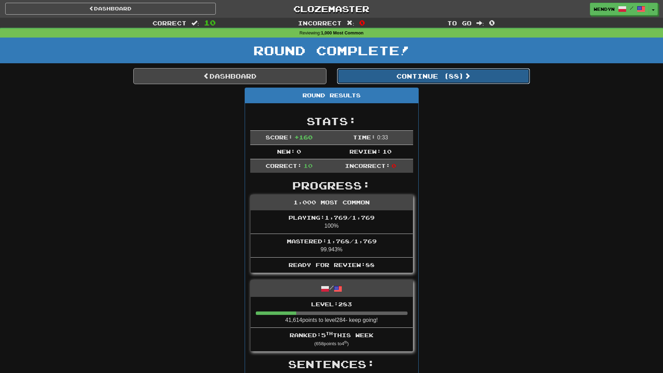
click at [456, 79] on button "Continue ( 88 )" at bounding box center [433, 76] width 193 height 16
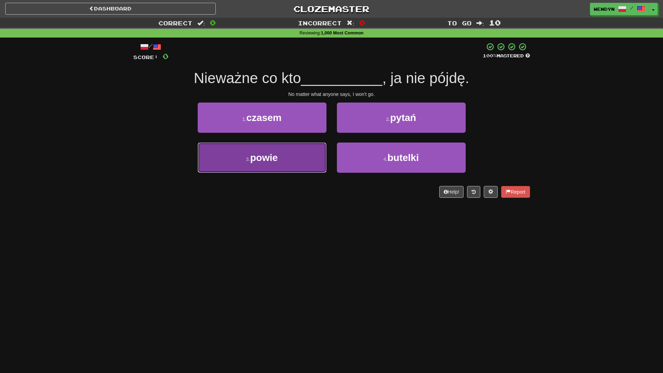
click at [289, 168] on button "3 . powie" at bounding box center [262, 158] width 129 height 30
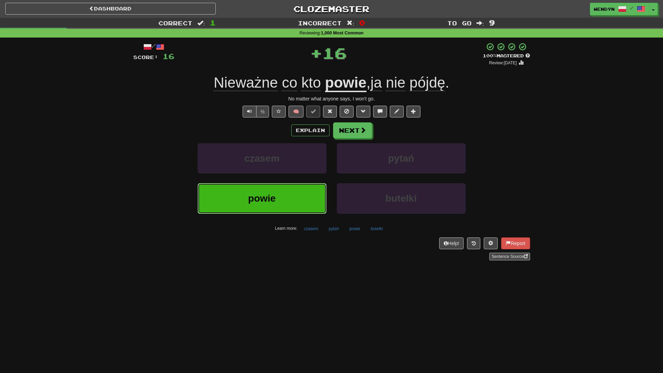
click at [284, 188] on button "powie" at bounding box center [262, 198] width 129 height 30
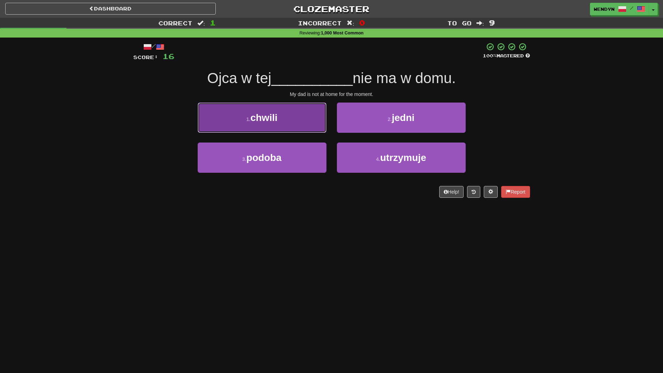
click at [280, 123] on button "1 . chwili" at bounding box center [262, 118] width 129 height 30
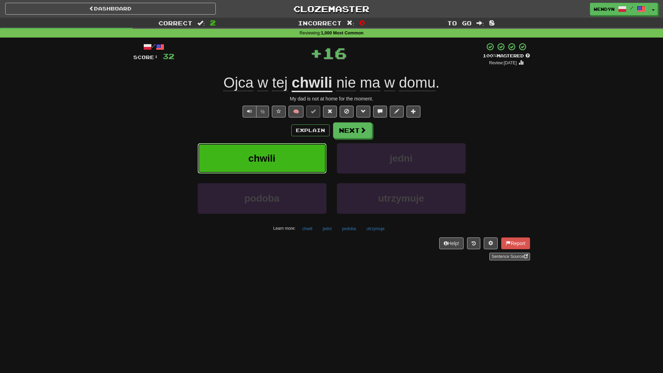
click at [274, 154] on span "chwili" at bounding box center [261, 158] width 27 height 11
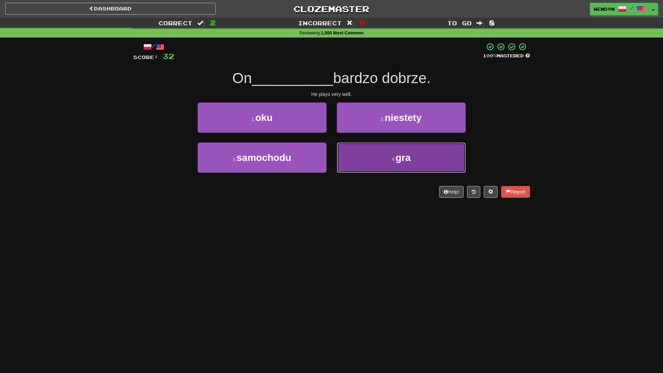
click at [396, 167] on button "4 . gra" at bounding box center [401, 158] width 129 height 30
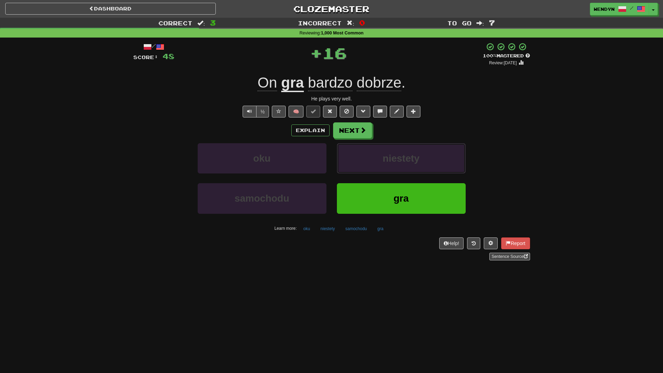
click at [396, 167] on button "niestety" at bounding box center [401, 158] width 129 height 30
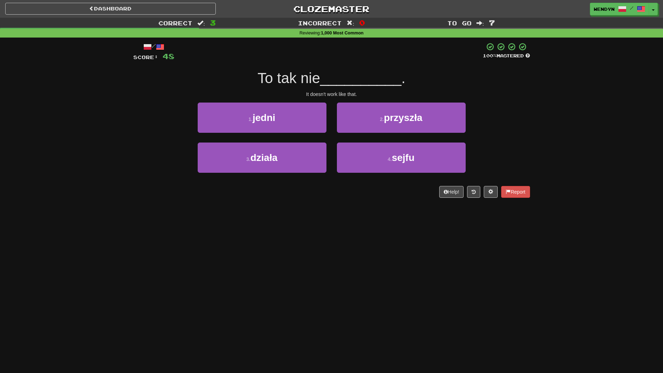
click at [356, 236] on div "Dashboard Clozemaster WendyN / Toggle Dropdown Dashboard Leaderboard Activity F…" at bounding box center [331, 186] width 663 height 373
click at [346, 236] on div "Dashboard Clozemaster WendyN / Toggle Dropdown Dashboard Leaderboard Activity F…" at bounding box center [331, 186] width 663 height 373
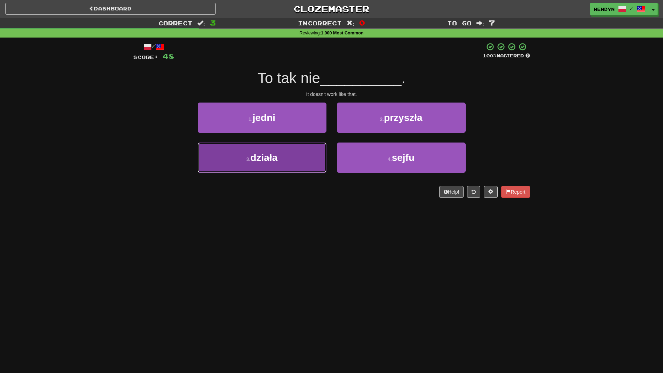
click at [307, 153] on button "3 . działa" at bounding box center [262, 158] width 129 height 30
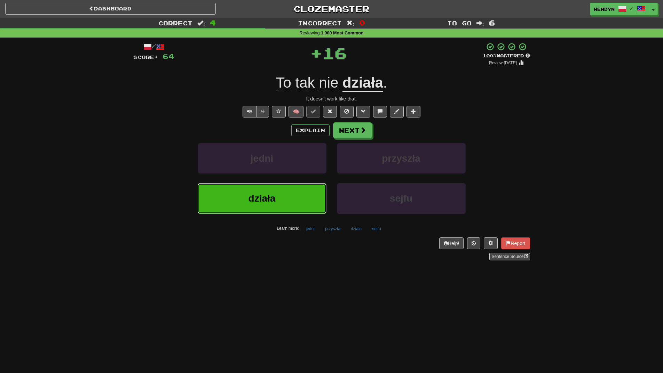
click at [303, 200] on button "działa" at bounding box center [262, 198] width 129 height 30
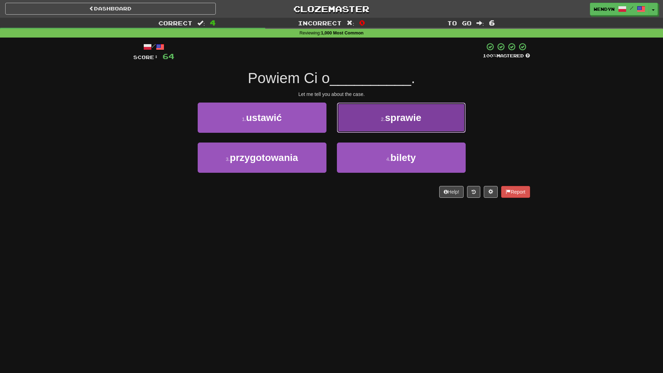
click at [425, 115] on button "2 . sprawie" at bounding box center [401, 118] width 129 height 30
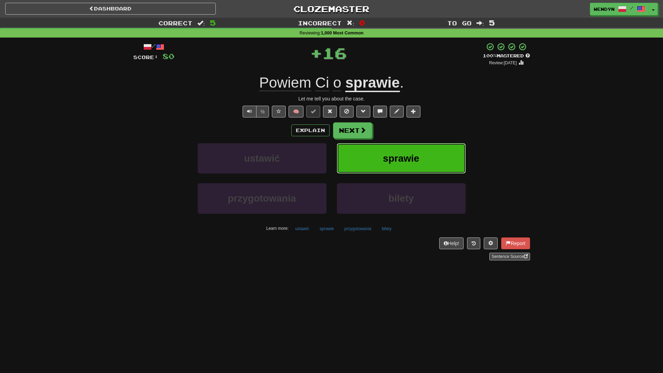
click at [423, 157] on button "sprawie" at bounding box center [401, 158] width 129 height 30
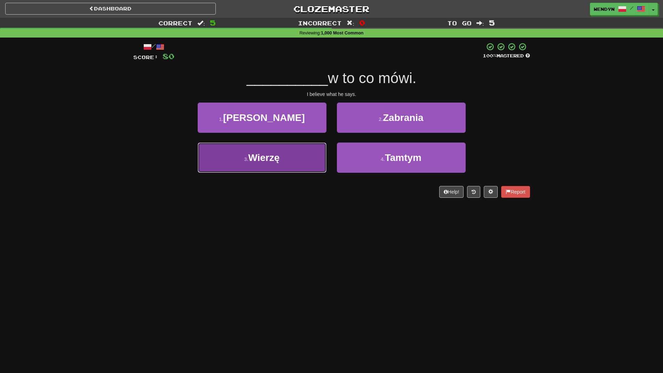
click at [297, 168] on button "3 . [GEOGRAPHIC_DATA]" at bounding box center [262, 158] width 129 height 30
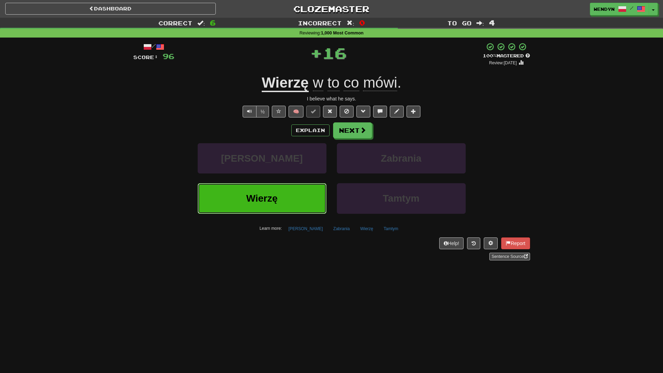
click at [288, 198] on button "Wierzę" at bounding box center [262, 198] width 129 height 30
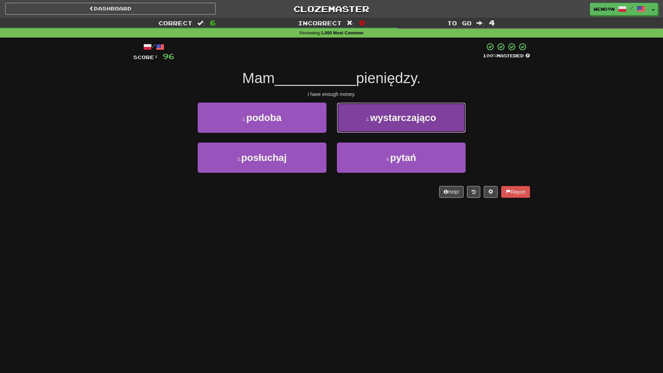
click at [408, 124] on button "2 . wystarczająco" at bounding box center [401, 118] width 129 height 30
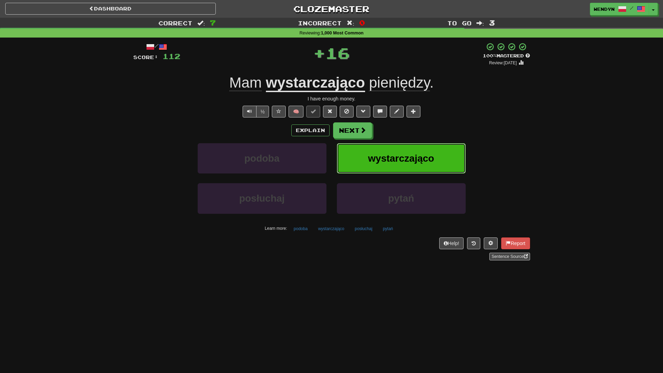
click at [407, 164] on button "wystarczająco" at bounding box center [401, 158] width 129 height 30
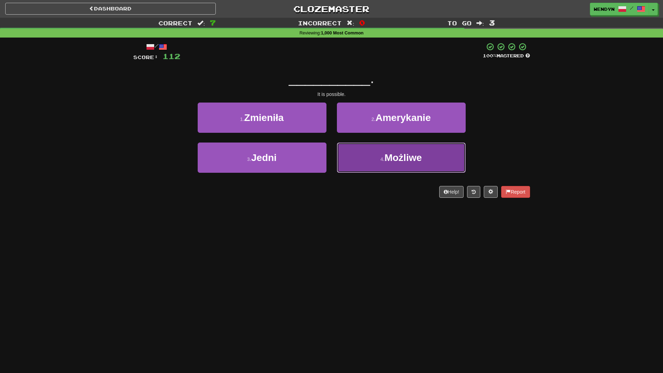
click at [399, 164] on button "4 . [GEOGRAPHIC_DATA]" at bounding box center [401, 158] width 129 height 30
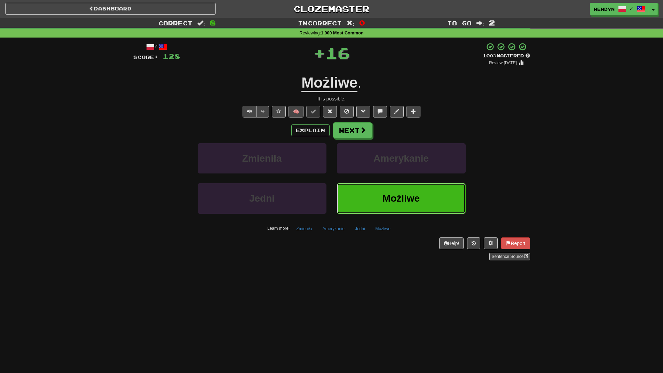
click at [385, 212] on button "Możliwe" at bounding box center [401, 198] width 129 height 30
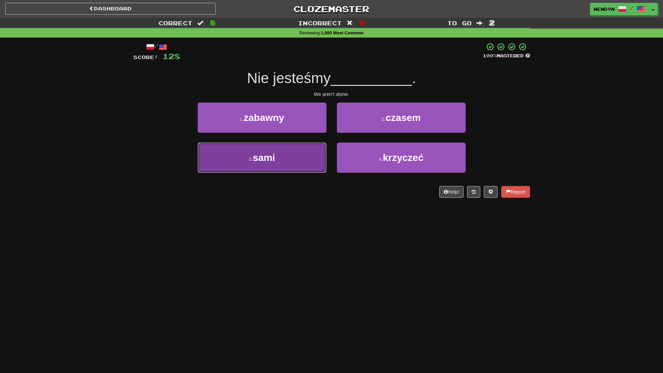
drag, startPoint x: 294, startPoint y: 163, endPoint x: 294, endPoint y: 168, distance: 4.5
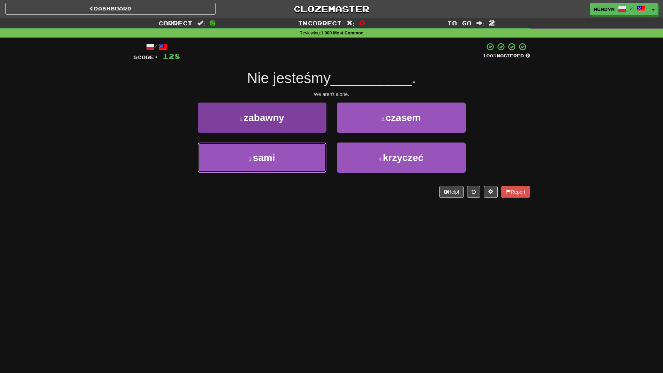
click at [294, 164] on button "3 . sami" at bounding box center [262, 158] width 129 height 30
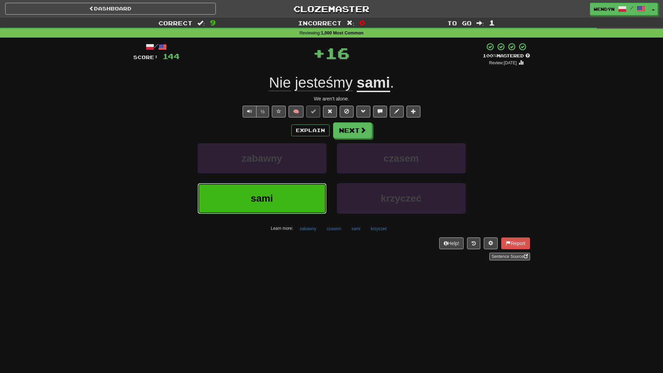
click at [290, 201] on button "sami" at bounding box center [262, 198] width 129 height 30
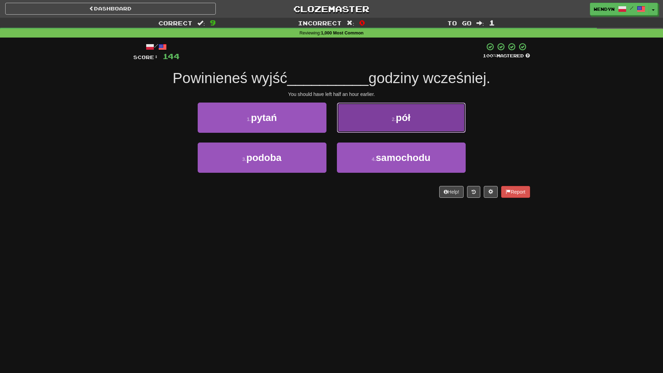
click at [436, 126] on button "2 . pół" at bounding box center [401, 118] width 129 height 30
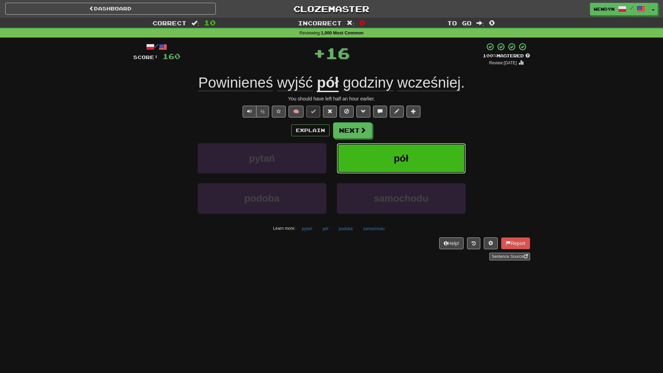
click at [430, 156] on button "pół" at bounding box center [401, 158] width 129 height 30
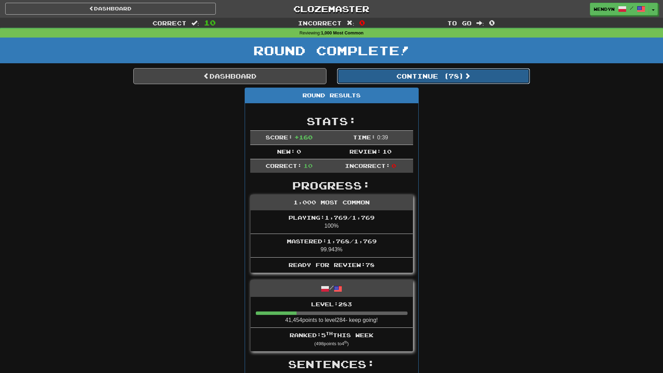
click at [459, 79] on button "Continue ( 78 )" at bounding box center [433, 76] width 193 height 16
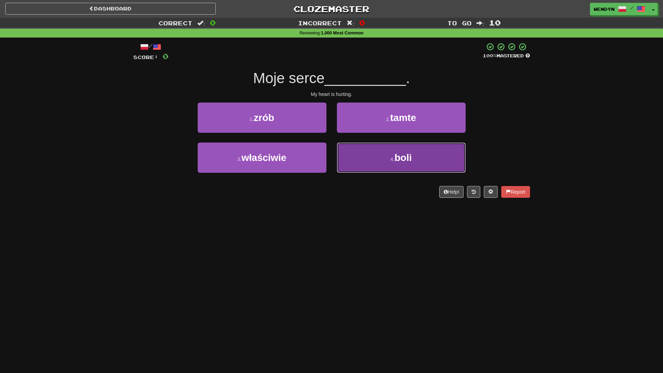
click at [437, 154] on button "4 . boli" at bounding box center [401, 158] width 129 height 30
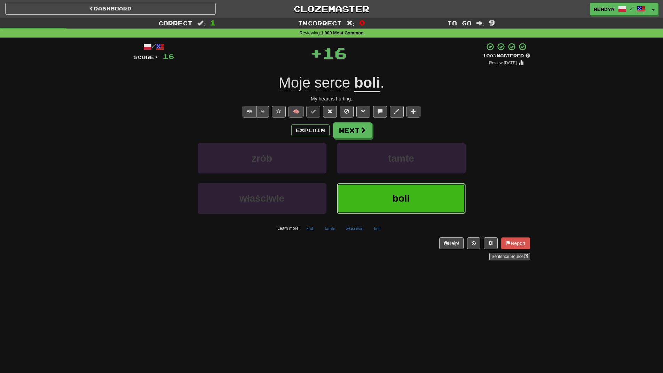
click at [427, 192] on button "boli" at bounding box center [401, 198] width 129 height 30
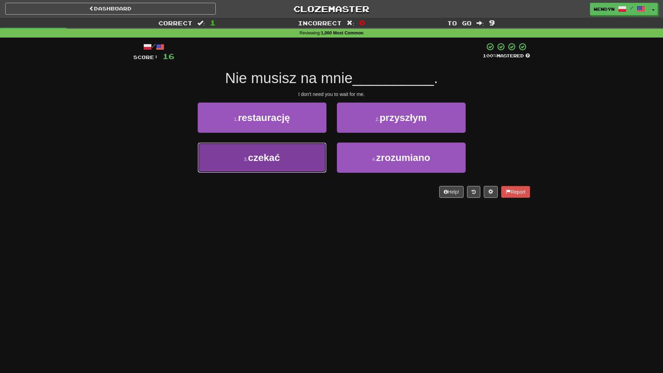
click at [299, 167] on button "3 . [PERSON_NAME]" at bounding box center [262, 158] width 129 height 30
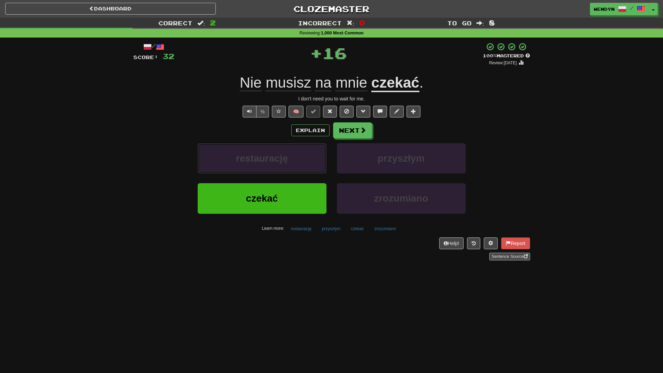
click at [299, 167] on button "restaurację" at bounding box center [262, 158] width 129 height 30
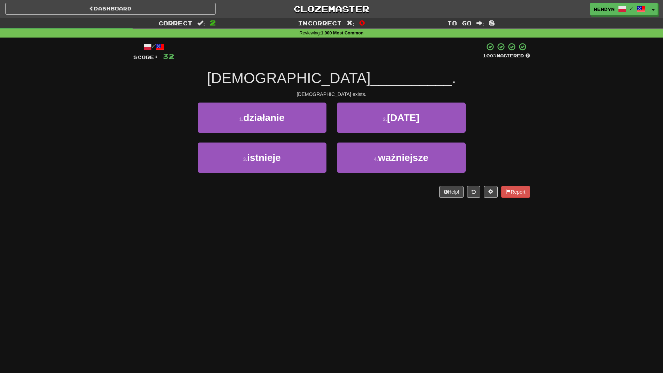
click at [299, 167] on button "3 . istnieje" at bounding box center [262, 158] width 129 height 30
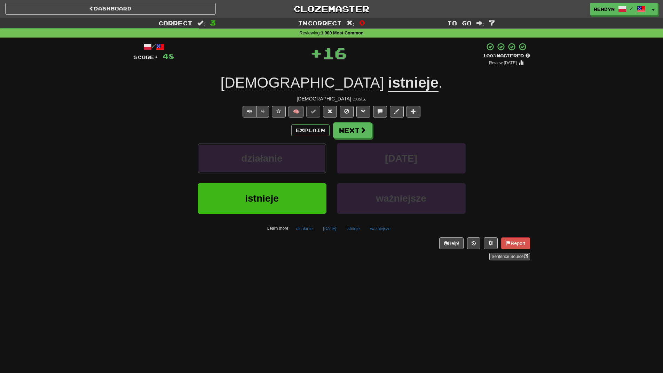
click at [299, 167] on button "działanie" at bounding box center [262, 158] width 129 height 30
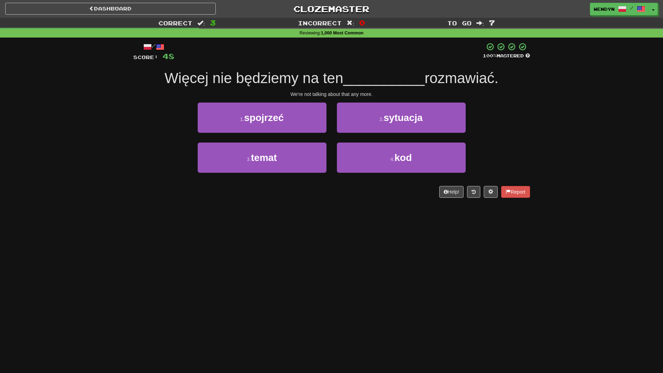
click at [288, 237] on div "Dashboard Clozemaster WendyN / Toggle Dropdown Dashboard Leaderboard Activity F…" at bounding box center [331, 186] width 663 height 373
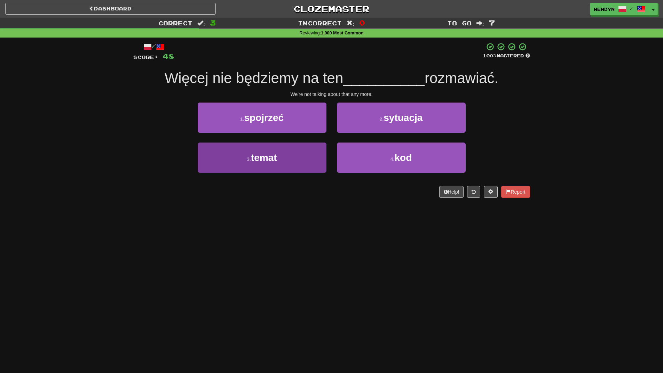
click at [293, 165] on button "3 . temat" at bounding box center [262, 158] width 129 height 30
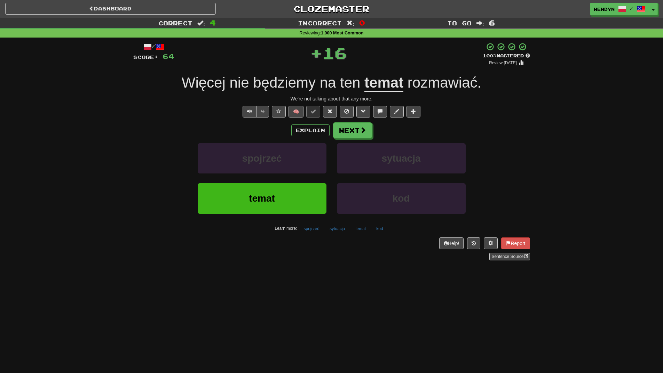
drag, startPoint x: 282, startPoint y: 257, endPoint x: 284, endPoint y: 228, distance: 28.9
click at [282, 247] on div "Help! Report Sentence Source" at bounding box center [331, 249] width 397 height 23
click at [286, 193] on button "temat" at bounding box center [262, 198] width 129 height 30
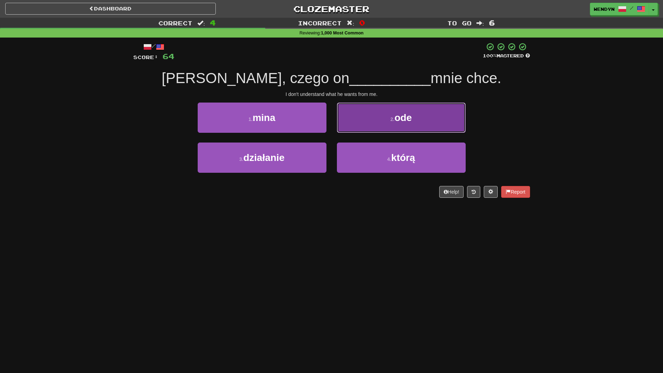
click at [454, 117] on button "2 . ode" at bounding box center [401, 118] width 129 height 30
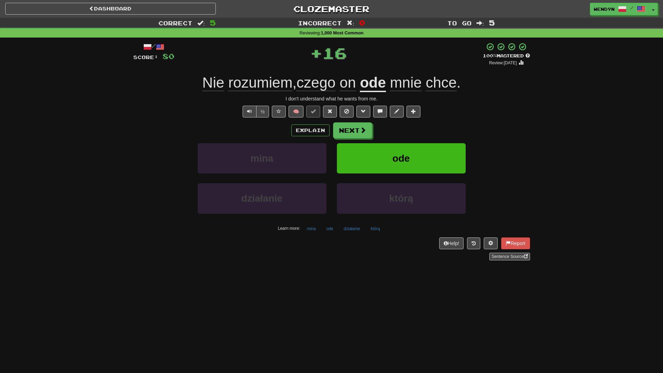
click at [454, 117] on div "½ 🧠" at bounding box center [331, 112] width 397 height 12
click at [437, 153] on button "ode" at bounding box center [401, 158] width 129 height 30
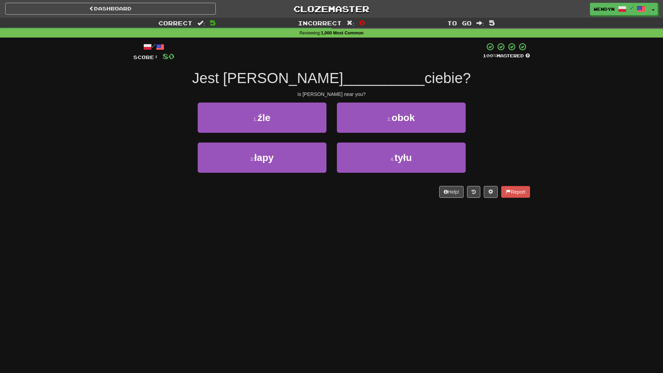
click at [338, 211] on div "Dashboard Clozemaster WendyN / Toggle Dropdown Dashboard Leaderboard Activity F…" at bounding box center [331, 186] width 663 height 373
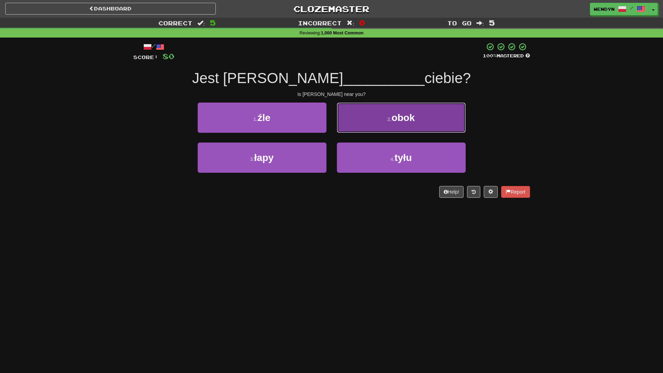
click at [437, 120] on button "2 . obok" at bounding box center [401, 118] width 129 height 30
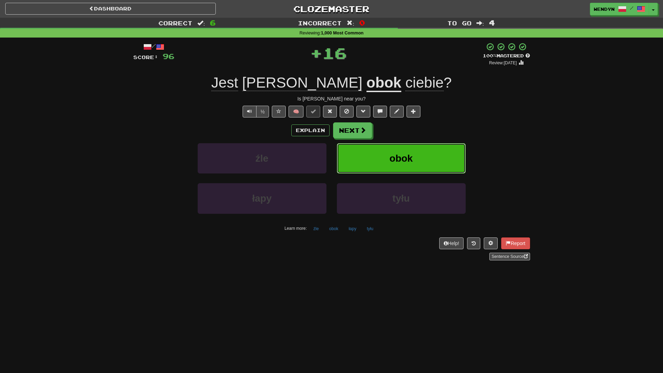
click at [438, 148] on button "obok" at bounding box center [401, 158] width 129 height 30
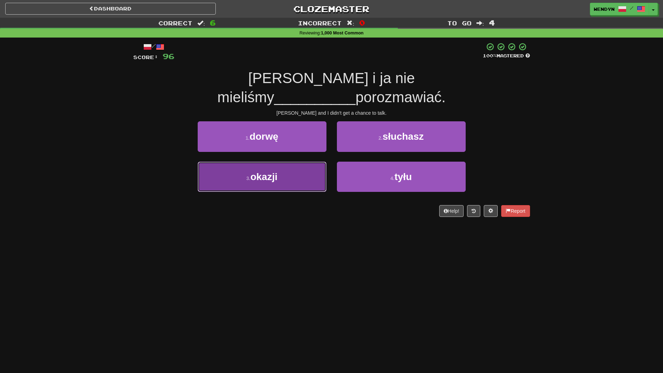
click at [300, 166] on button "3 . okazji" at bounding box center [262, 177] width 129 height 30
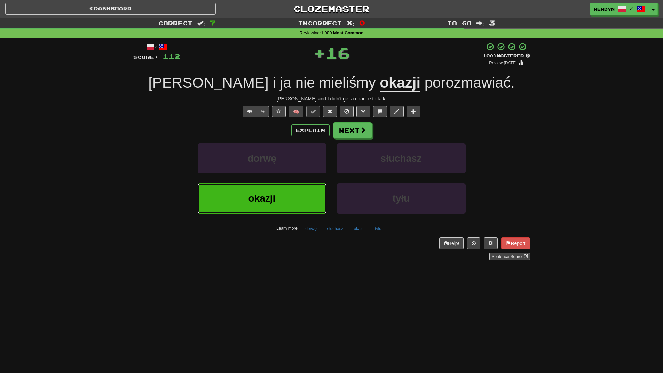
click at [296, 206] on button "okazji" at bounding box center [262, 198] width 129 height 30
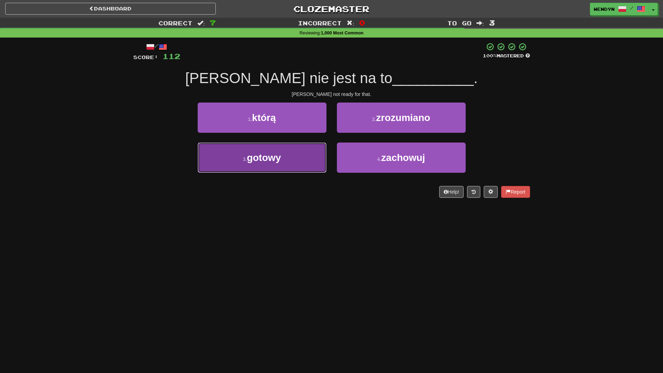
click at [307, 162] on button "3 . gotowy" at bounding box center [262, 158] width 129 height 30
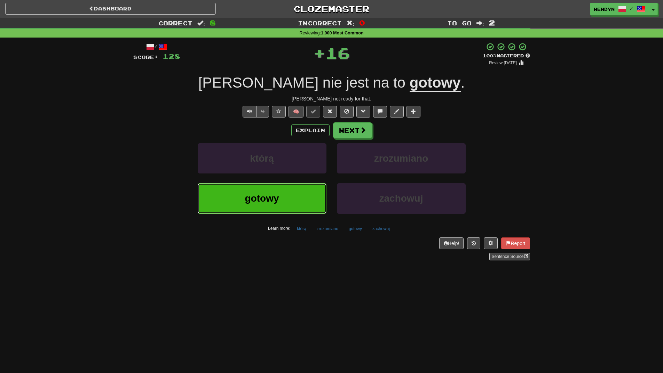
click at [307, 202] on button "gotowy" at bounding box center [262, 198] width 129 height 30
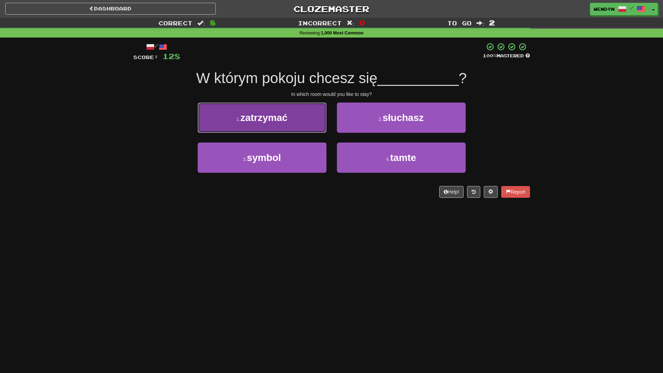
click at [300, 129] on button "1 . zatrzymać" at bounding box center [262, 118] width 129 height 30
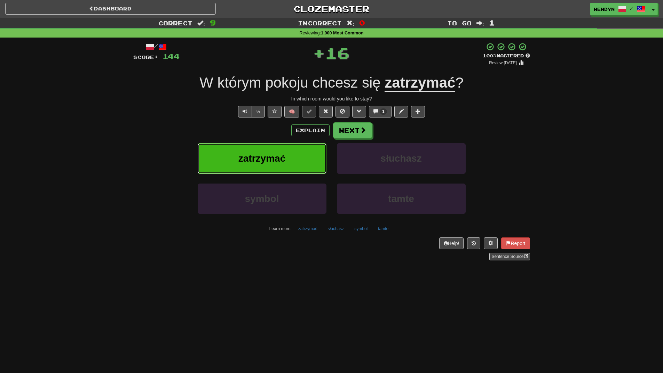
click at [294, 154] on button "zatrzymać" at bounding box center [262, 158] width 129 height 30
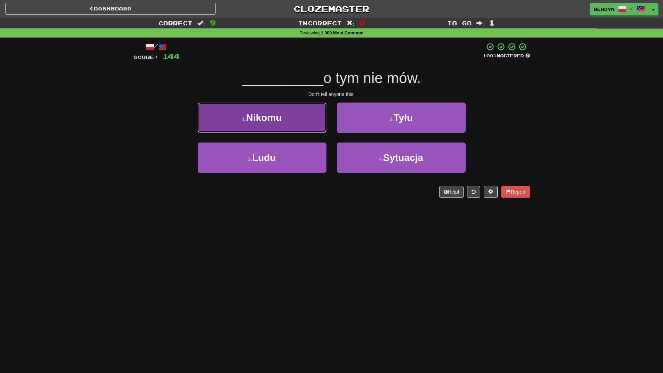
click at [298, 130] on button "1 . Nikomu" at bounding box center [262, 118] width 129 height 30
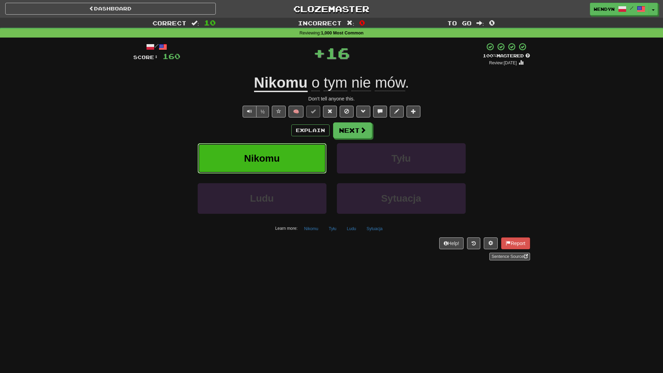
click at [300, 152] on button "Nikomu" at bounding box center [262, 158] width 129 height 30
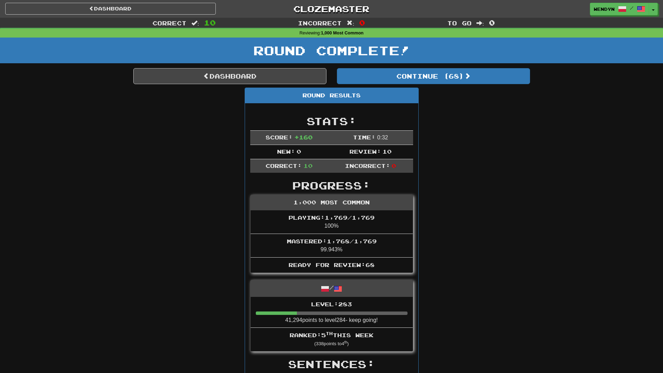
drag, startPoint x: 567, startPoint y: 217, endPoint x: 536, endPoint y: 387, distance: 172.9
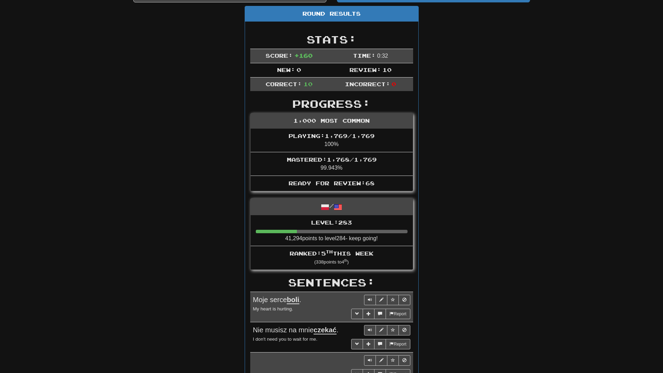
scroll to position [70, 0]
